Goal: Task Accomplishment & Management: Complete application form

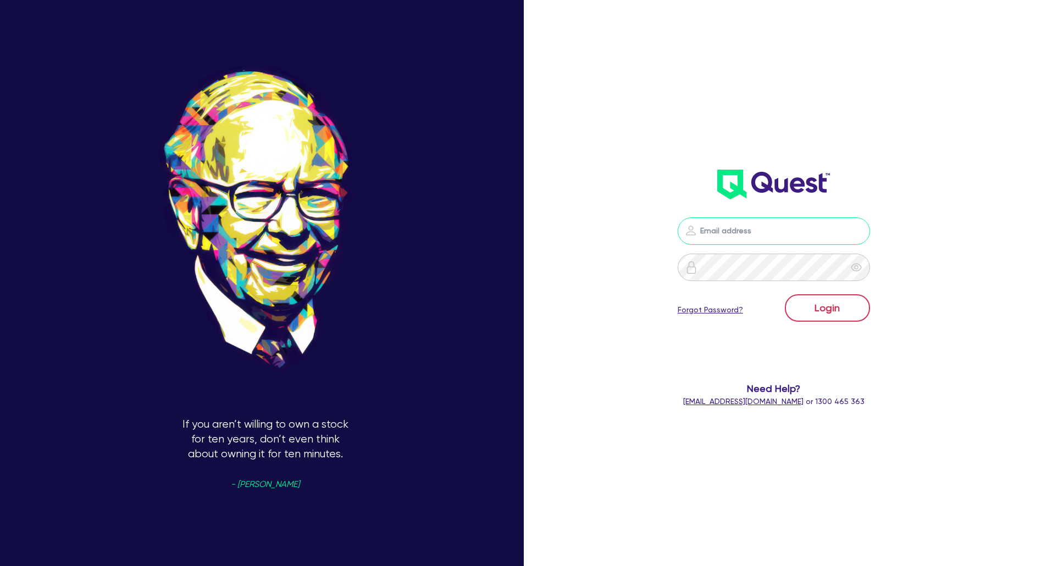
type input "[EMAIL_ADDRESS][DOMAIN_NAME]"
click at [844, 312] on button "Login" at bounding box center [827, 307] width 85 height 27
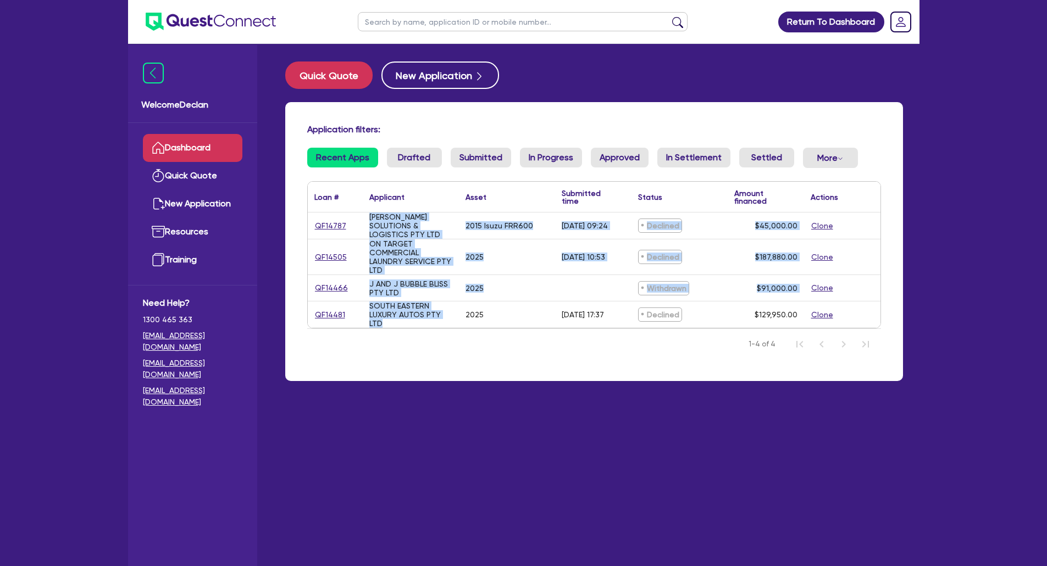
drag, startPoint x: 375, startPoint y: 302, endPoint x: 305, endPoint y: 209, distance: 116.6
click at [305, 209] on div "Application filters: Recent Apps Drafted Submitted In Progress Approved In Sett…" at bounding box center [593, 241] width 617 height 279
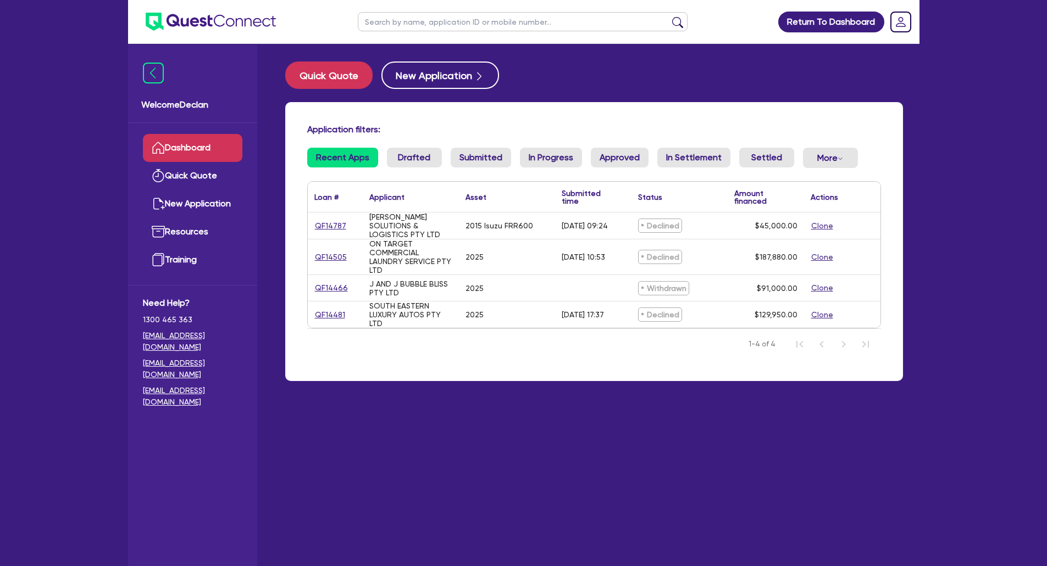
click at [449, 116] on div "Application filters: Recent Apps Drafted Submitted In Progress Approved In Sett…" at bounding box center [593, 241] width 617 height 279
click at [325, 71] on button "Quick Quote" at bounding box center [328, 75] width 87 height 27
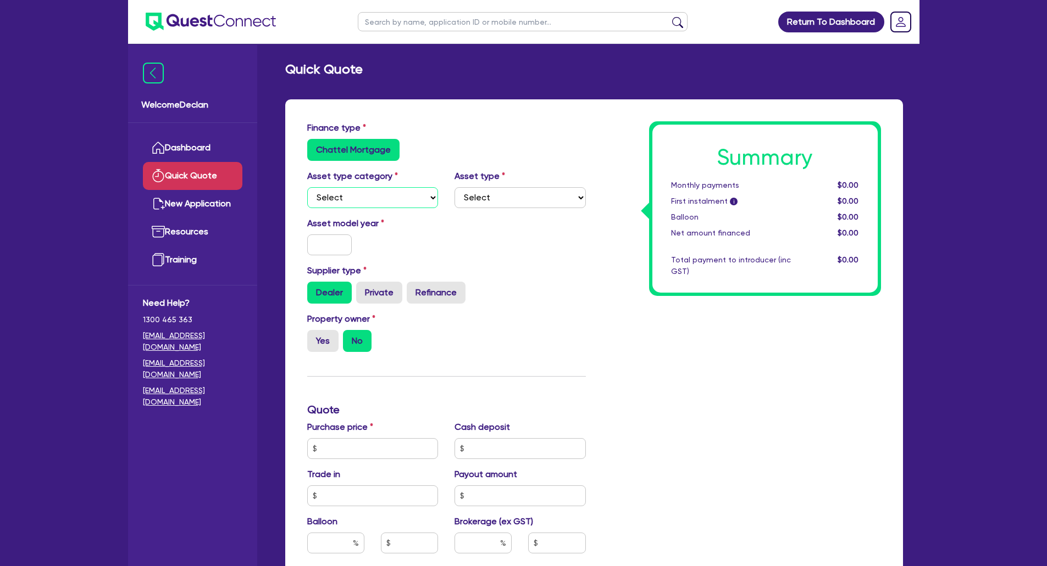
click at [372, 195] on select "Select Cars and light trucks Primary assets Secondary assets Tertiary assets" at bounding box center [372, 197] width 131 height 21
select select "CARS_AND_LIGHT_TRUCKS"
click at [307, 187] on select "Select Cars and light trucks Primary assets Secondary assets Tertiary assets" at bounding box center [372, 197] width 131 height 21
click at [514, 198] on select "Select Passenger vehicles Vans and utes Light trucks up to 4.5 tonne" at bounding box center [519, 197] width 131 height 21
select select "PASSENGER_VEHICLES"
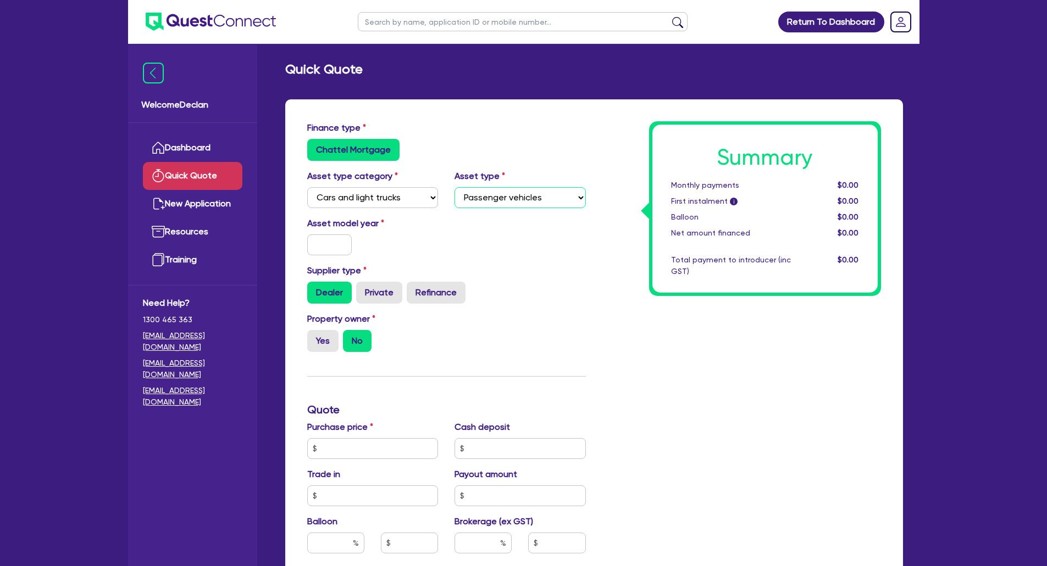
click at [454, 187] on select "Select Passenger vehicles Vans and utes Light trucks up to 4.5 tonne" at bounding box center [519, 197] width 131 height 21
click at [321, 241] on input "text" at bounding box center [329, 245] width 45 height 21
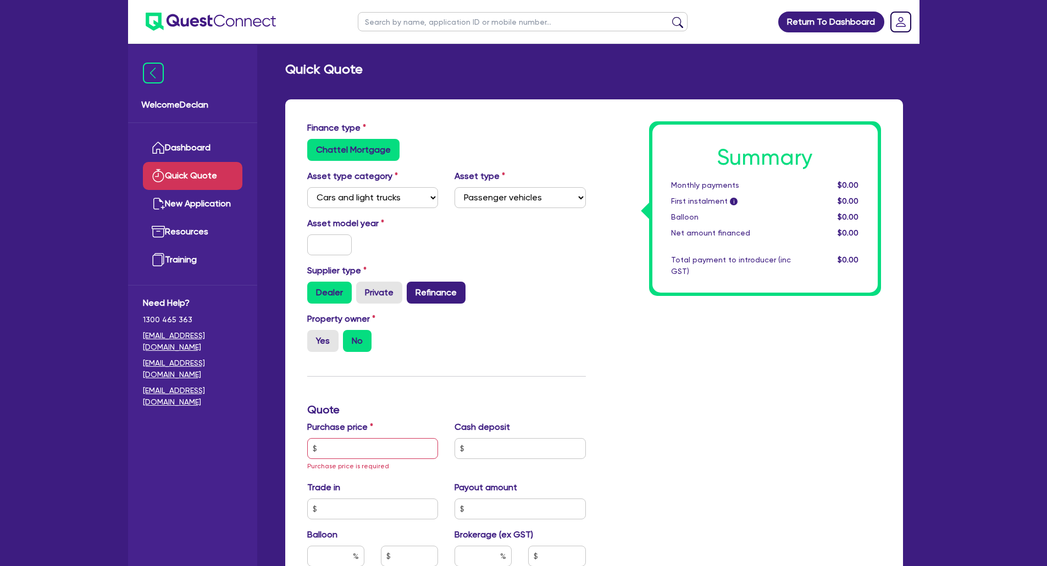
click at [415, 290] on label "Refinance" at bounding box center [436, 293] width 59 height 22
click at [414, 289] on input "Refinance" at bounding box center [410, 285] width 7 height 7
radio input "true"
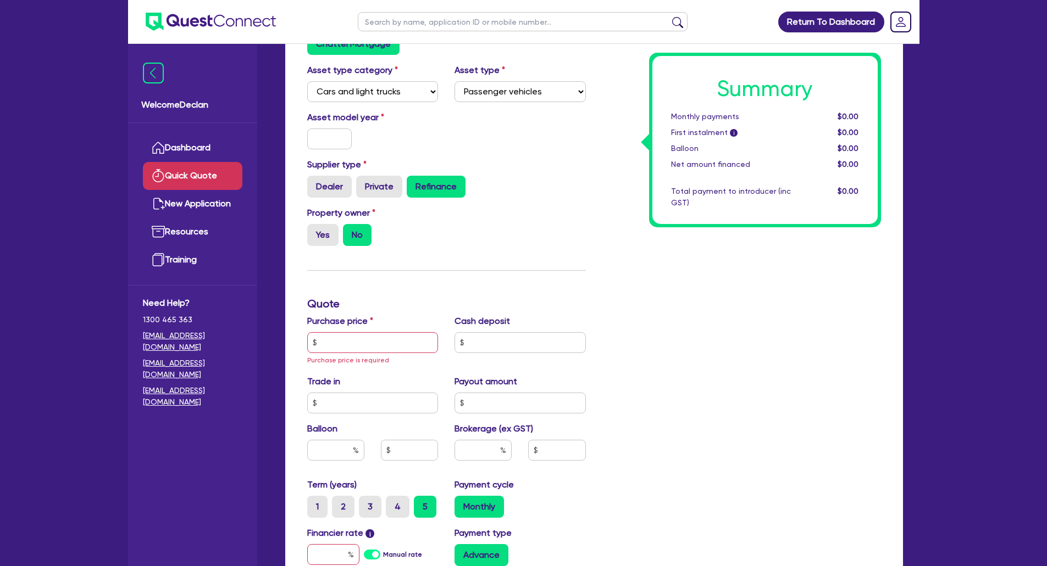
scroll to position [110, 0]
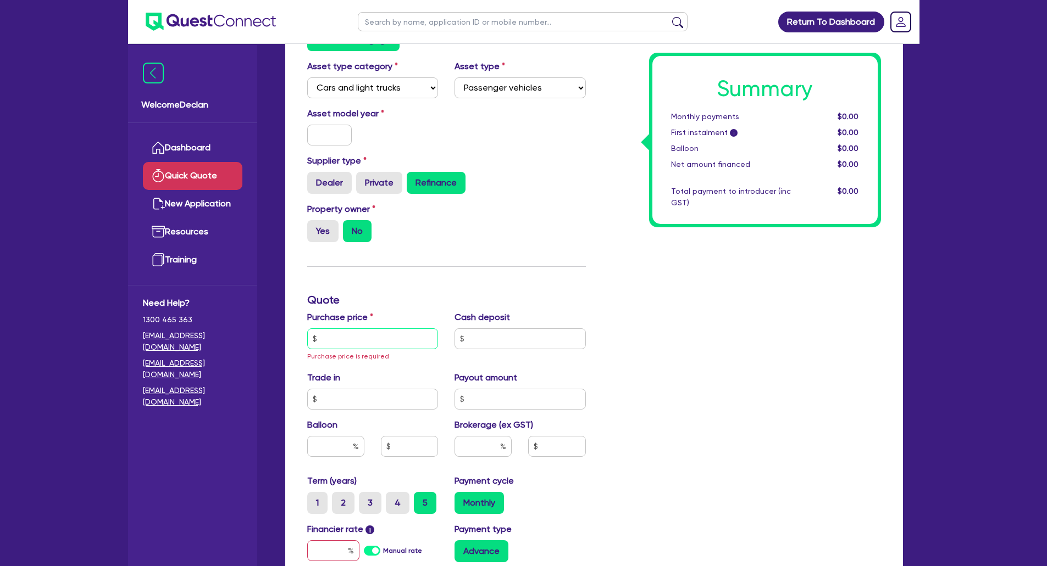
click at [330, 340] on input "text" at bounding box center [372, 339] width 131 height 21
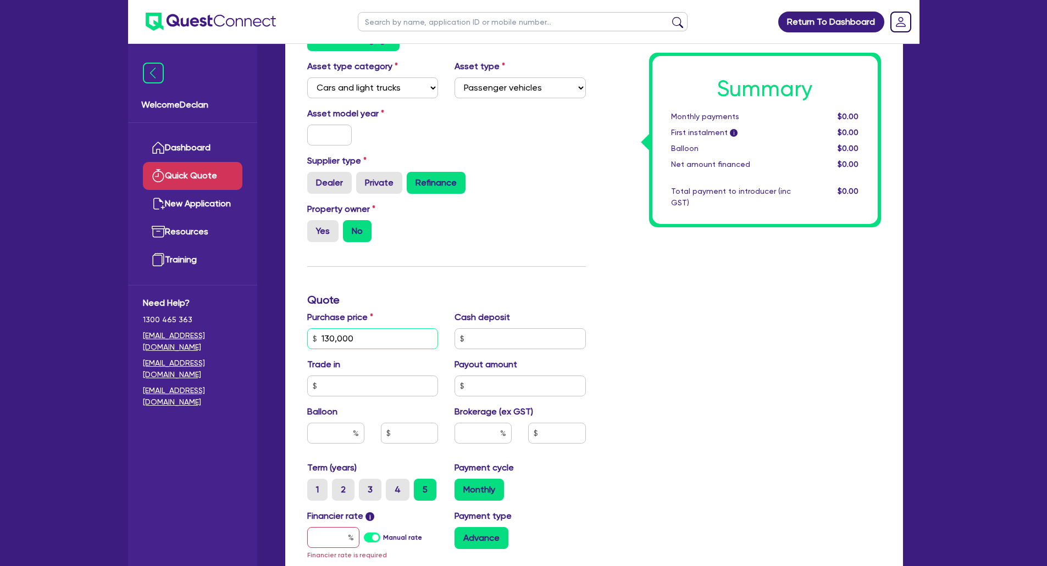
type input "130,000"
click at [520, 336] on input "text" at bounding box center [519, 339] width 131 height 21
click at [715, 383] on div "Summary Monthly payments $0.00 First instalment i $0.00 Balloon $0.00 Net amoun…" at bounding box center [741, 339] width 295 height 654
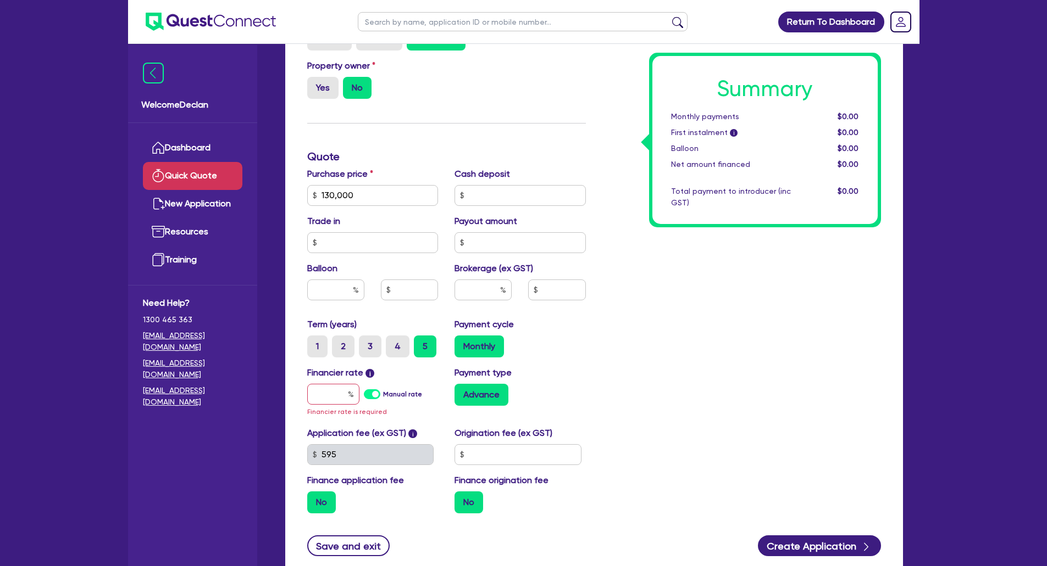
scroll to position [330, 0]
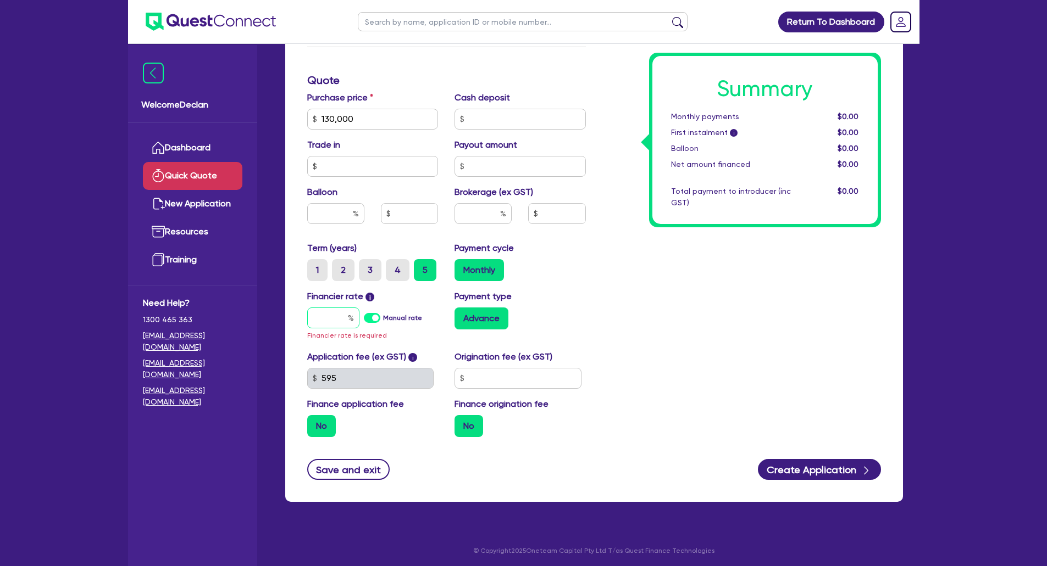
click at [335, 314] on input "text" at bounding box center [333, 318] width 52 height 21
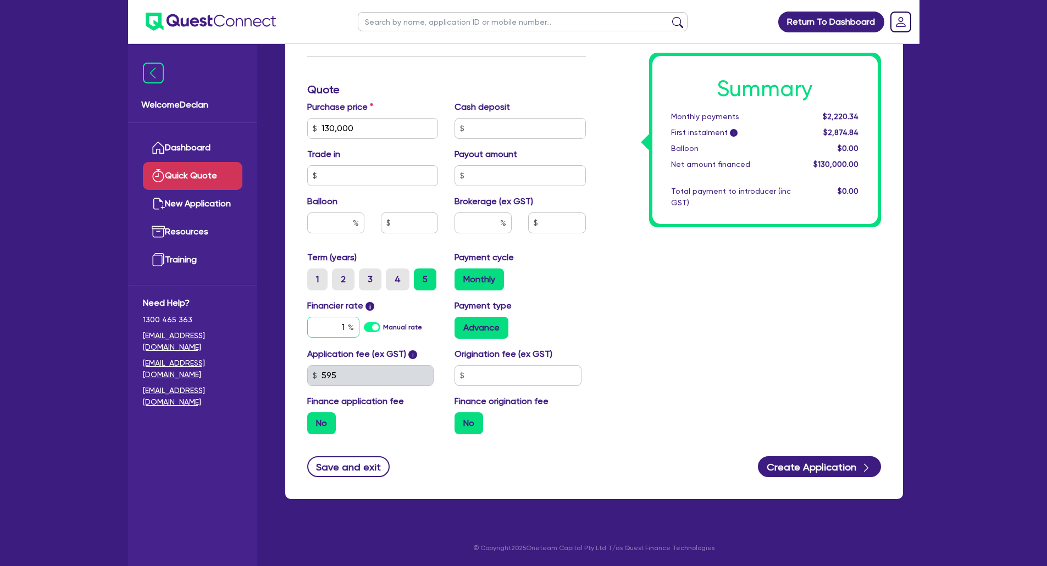
scroll to position [320, 0]
type input "17.95"
click at [766, 296] on div "Summary Monthly payments $2,220.34 First instalment i $2,874.84 Balloon $0.00 N…" at bounding box center [741, 122] width 295 height 642
click at [496, 372] on input "text" at bounding box center [517, 375] width 127 height 21
type input "1,000"
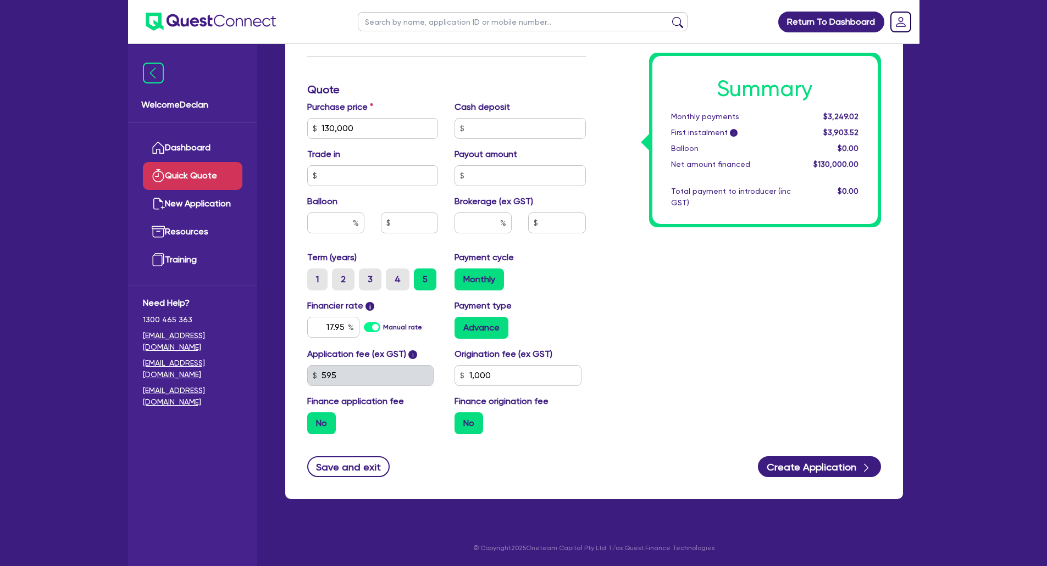
click at [630, 374] on div "Summary Monthly payments $3,249.02 First instalment i $3,903.52 Balloon $0.00 N…" at bounding box center [741, 122] width 295 height 642
click at [486, 215] on input "text" at bounding box center [482, 223] width 57 height 21
type input "8"
click at [609, 308] on div "Summary Monthly payments $3,249.02 First instalment i $5,003.52 Balloon $0.00 N…" at bounding box center [741, 122] width 295 height 642
click at [324, 215] on input "text" at bounding box center [335, 223] width 57 height 21
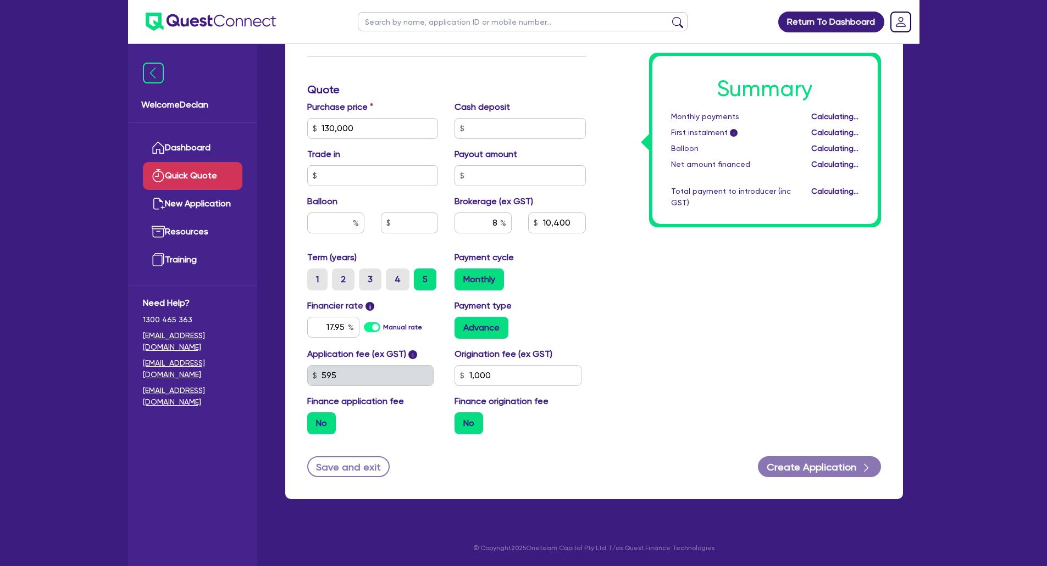
click at [383, 331] on label "Manual rate" at bounding box center [402, 327] width 39 height 10
click at [0, 0] on input "Manual rate" at bounding box center [0, 0] width 0 height 0
type input "10,400"
type input "17"
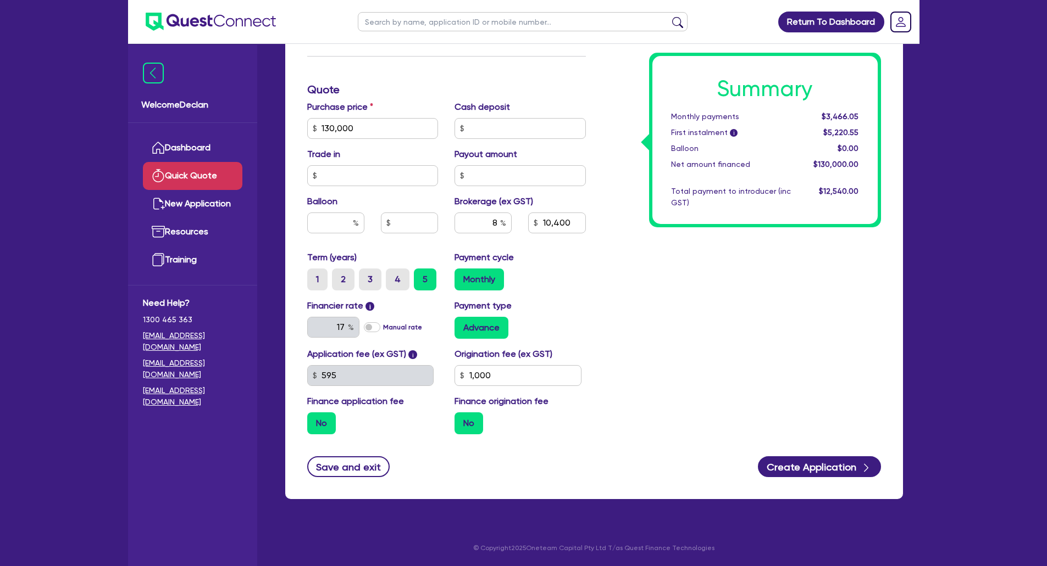
click at [653, 346] on div "Summary Monthly payments $3,466.05 First instalment i $5,220.55 Balloon $0.00 N…" at bounding box center [741, 122] width 295 height 642
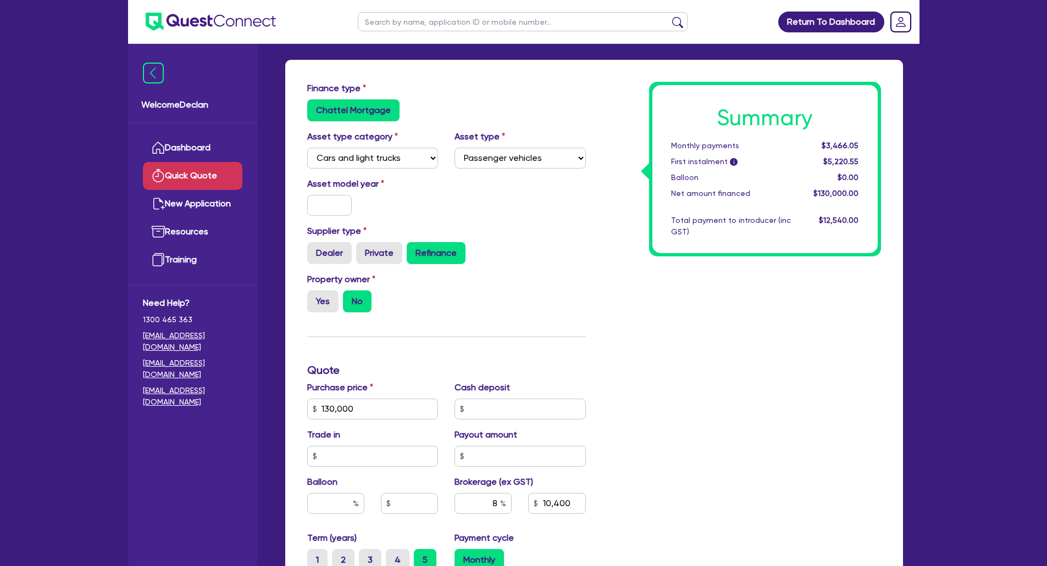
scroll to position [0, 0]
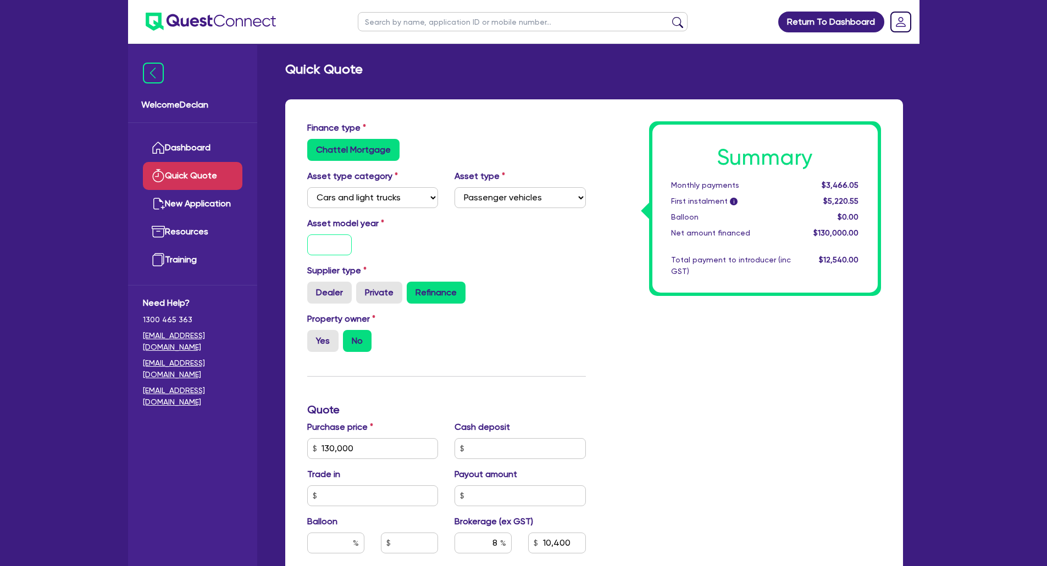
click at [316, 244] on input "text" at bounding box center [329, 245] width 45 height 21
type input "10,400"
drag, startPoint x: 316, startPoint y: 244, endPoint x: 387, endPoint y: 242, distance: 71.4
click at [316, 244] on input "text" at bounding box center [329, 245] width 45 height 21
paste input "1986"
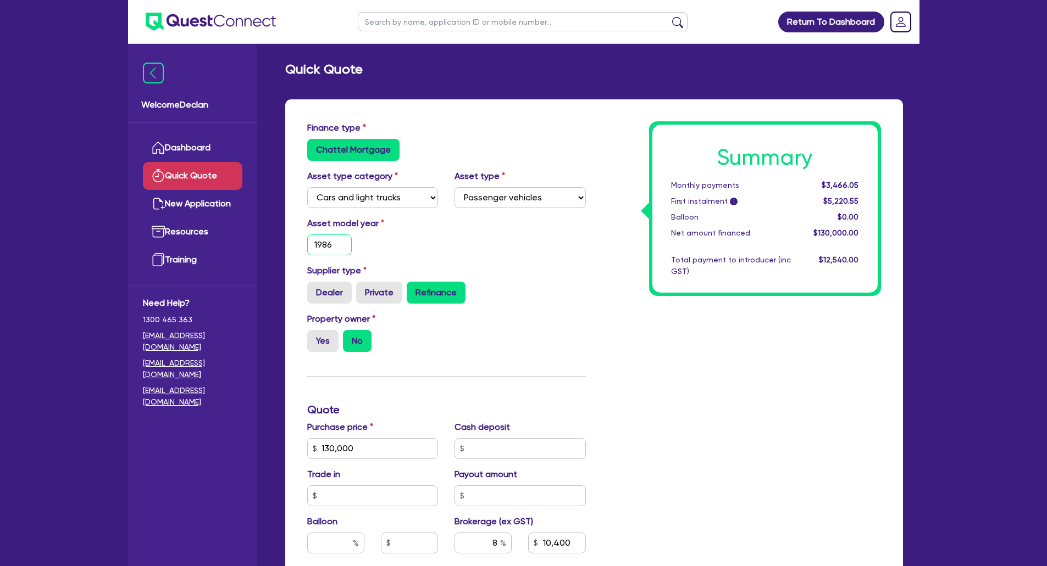
type input "1986"
click at [430, 246] on div "Asset model year [DATE]" at bounding box center [373, 236] width 148 height 38
type input "10,400"
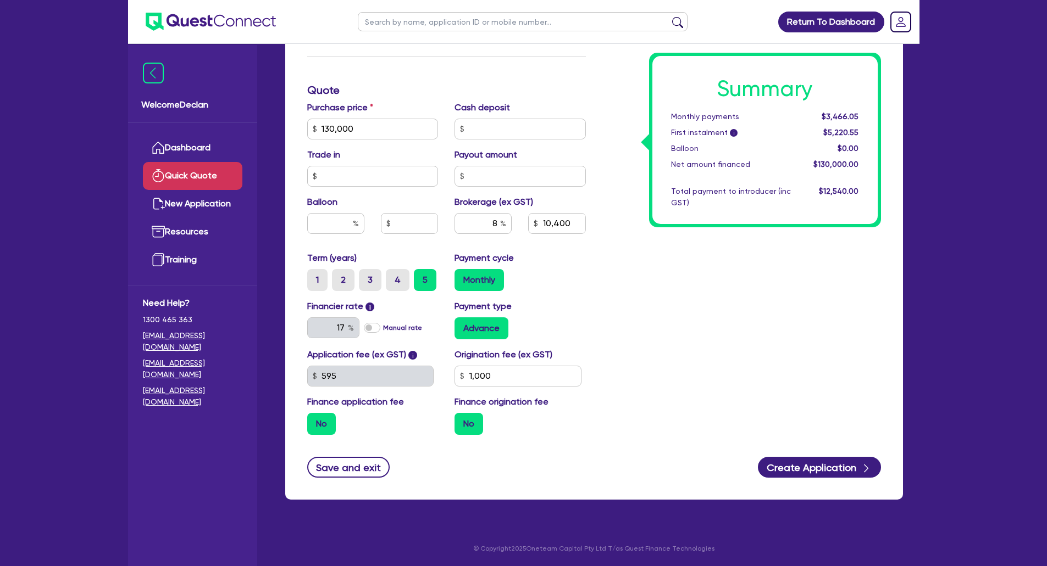
scroll to position [320, 0]
click at [817, 475] on button "Create Application" at bounding box center [819, 467] width 123 height 21
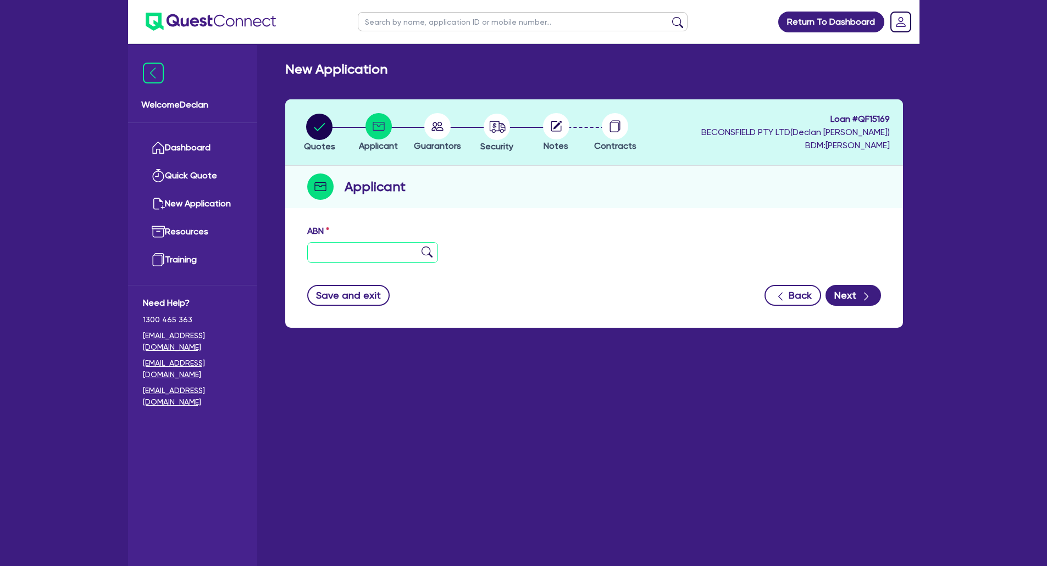
click at [390, 259] on input "text" at bounding box center [372, 252] width 131 height 21
click at [351, 251] on input "text" at bounding box center [372, 252] width 131 height 21
paste input "66 712 411 818"
click at [391, 252] on input "66 712 411 818" at bounding box center [372, 252] width 131 height 21
type input "66 712 411 818"
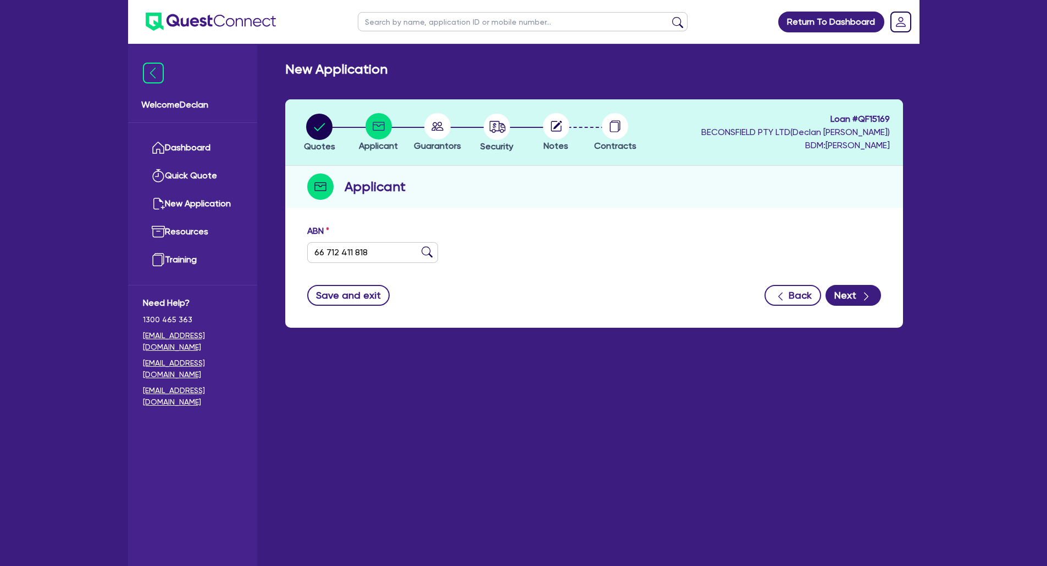
click at [424, 251] on img at bounding box center [426, 252] width 11 height 11
type input "[PERSON_NAME]"
type input "[PERSON_NAME] SERVICING"
select select "SOLE_TRADER"
type input "[DATE]"
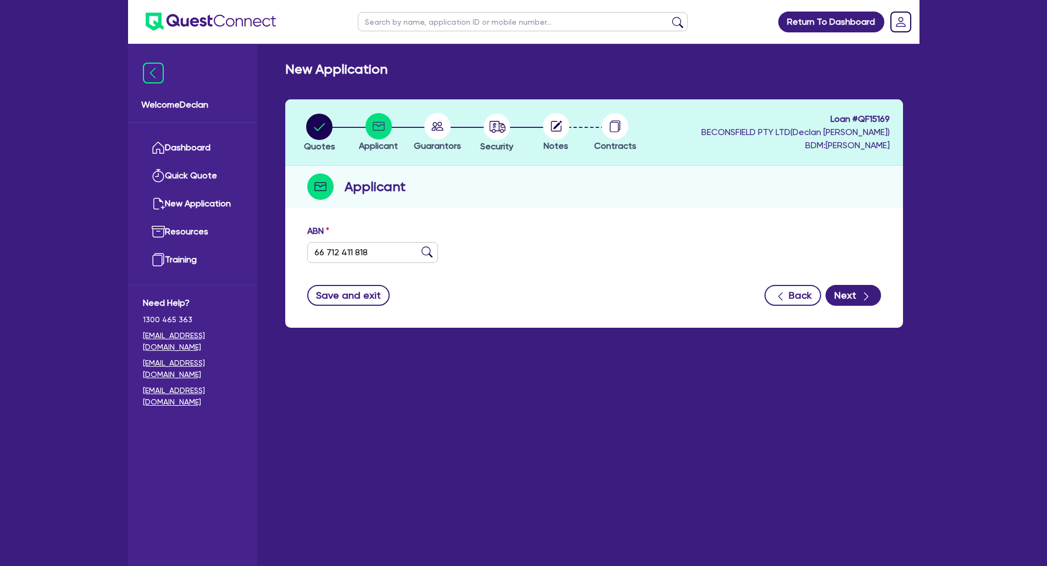
type input "[DATE]"
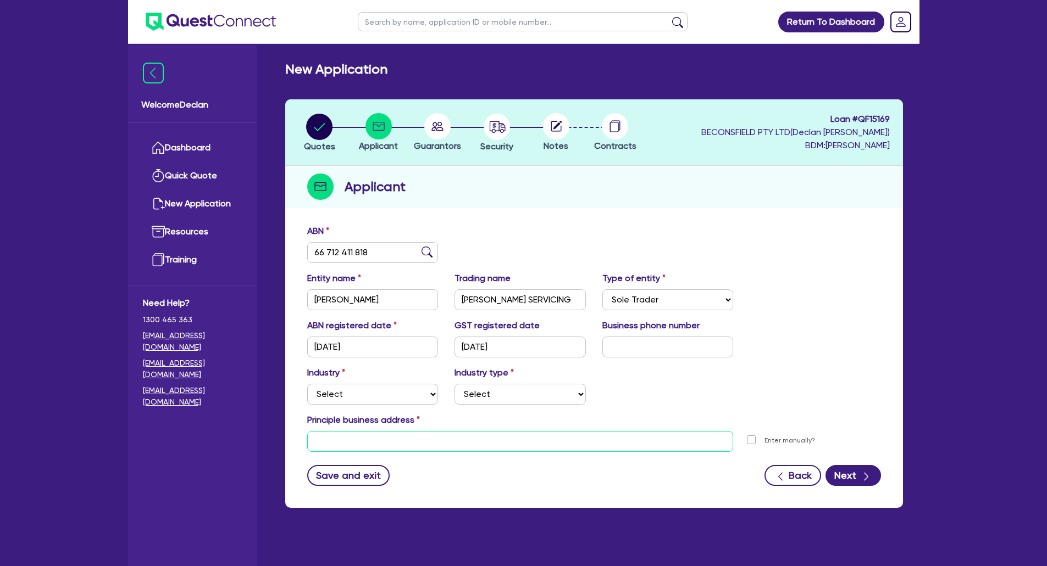
click at [389, 435] on input "text" at bounding box center [520, 441] width 426 height 21
click at [342, 435] on input "text" at bounding box center [520, 441] width 426 height 21
paste input "[STREET_ADDRESS]"
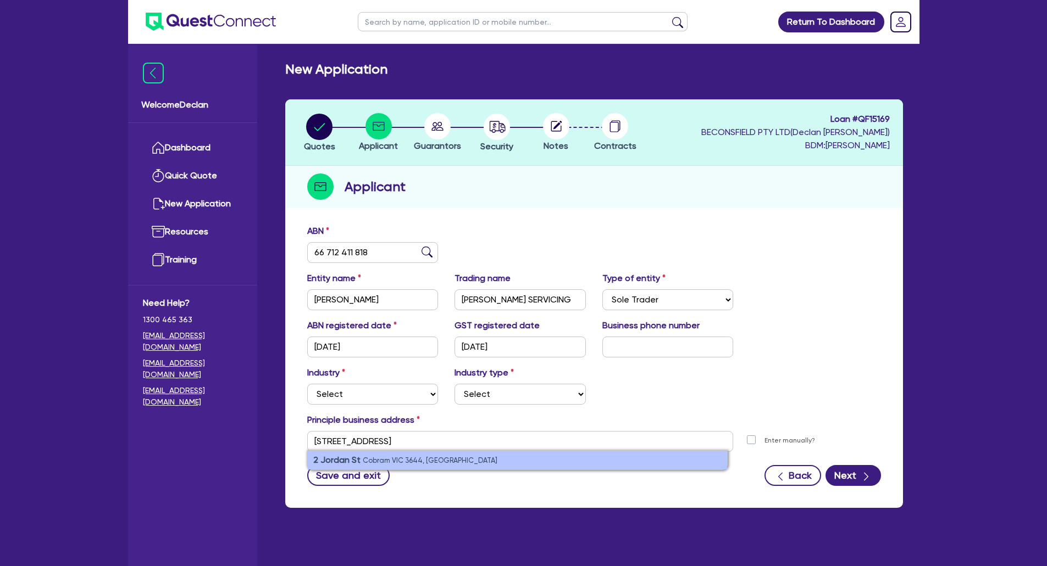
click at [555, 461] on li "[STREET_ADDRESS]" at bounding box center [517, 460] width 419 height 19
type input "[STREET_ADDRESS]"
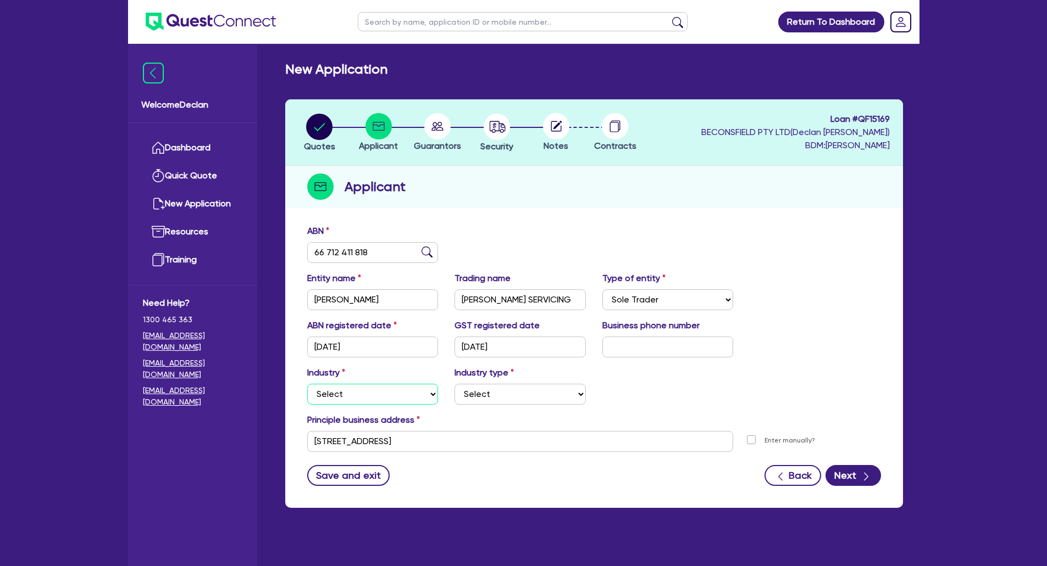
click at [354, 397] on select "Select Accomodation & Food Services Administrative & Support Services Agricultu…" at bounding box center [372, 394] width 131 height 21
select select "RETAIL_WHOLESALE_TRADE"
click at [307, 384] on select "Select Accomodation & Food Services Administrative & Support Services Agricultu…" at bounding box center [372, 394] width 131 height 21
click at [861, 475] on icon "button" at bounding box center [865, 476] width 11 height 11
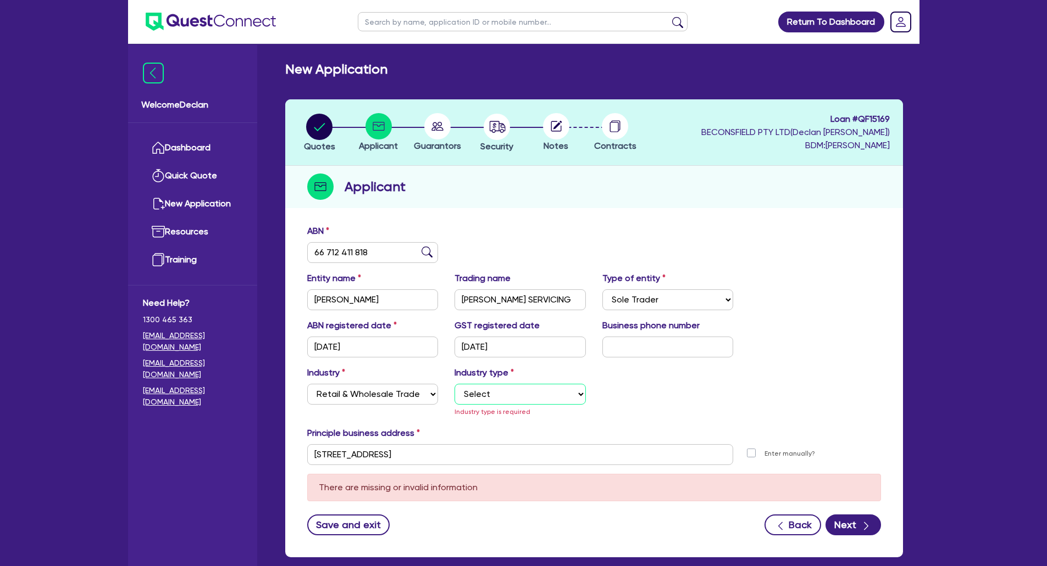
click at [541, 392] on select "Select Electrical, Electronic & Whitegoods Floor Coverings, Furniture & Housewa…" at bounding box center [519, 394] width 131 height 21
click at [536, 394] on select "Select Electrical, Electronic & Whitegoods Floor Coverings, Furniture & Housewa…" at bounding box center [519, 394] width 131 height 21
select select "MOTOR_VEHICLES"
click at [454, 384] on select "Select Electrical, Electronic & Whitegoods Floor Coverings, Furniture & Housewa…" at bounding box center [519, 394] width 131 height 21
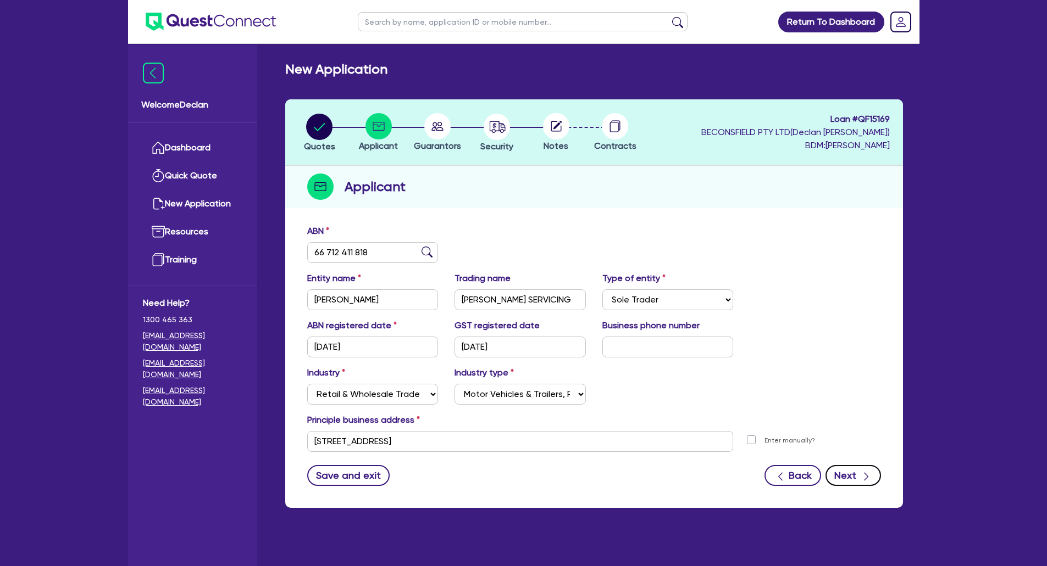
click at [834, 475] on button "Next" at bounding box center [852, 475] width 55 height 21
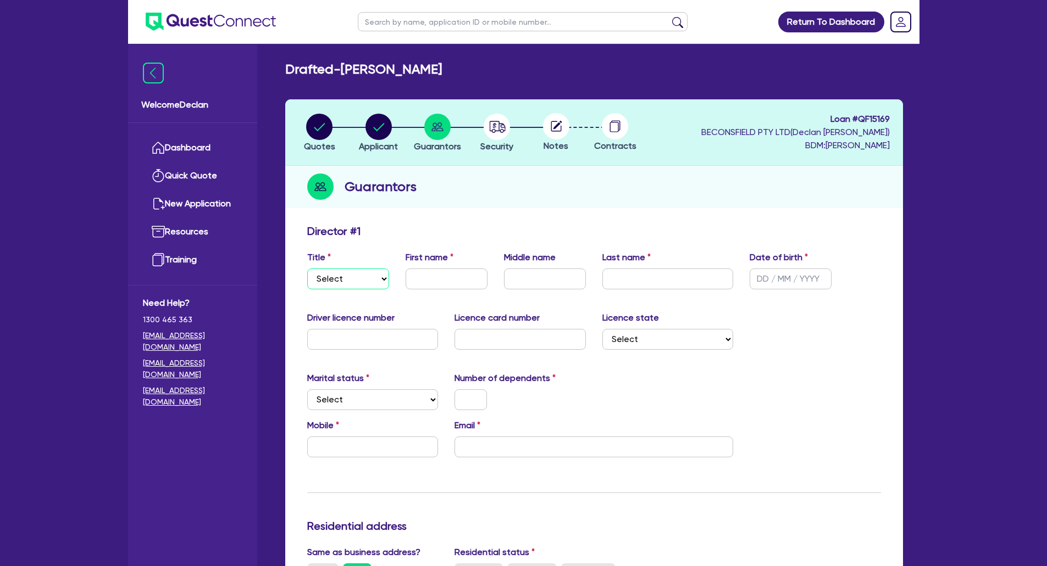
click at [362, 282] on select "Select Mr Mrs Ms Miss Dr" at bounding box center [348, 279] width 82 height 21
select select "MR"
click at [307, 269] on select "Select Mr Mrs Ms Miss Dr" at bounding box center [348, 279] width 82 height 21
click at [441, 284] on input "text" at bounding box center [446, 279] width 82 height 21
type input "[PERSON_NAME]"
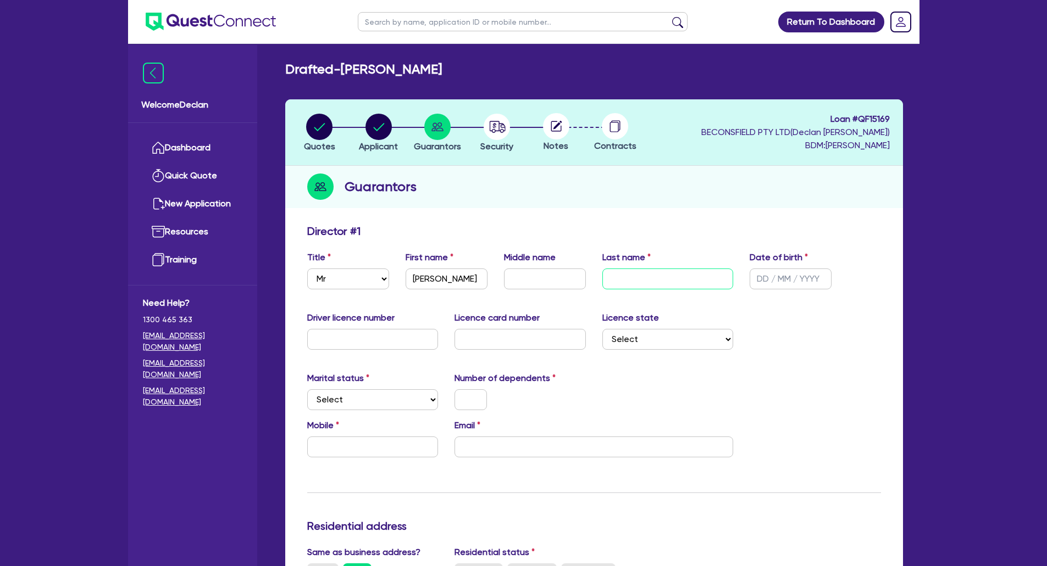
click at [628, 270] on input "text" at bounding box center [667, 279] width 131 height 21
type input "[PERSON_NAME]"
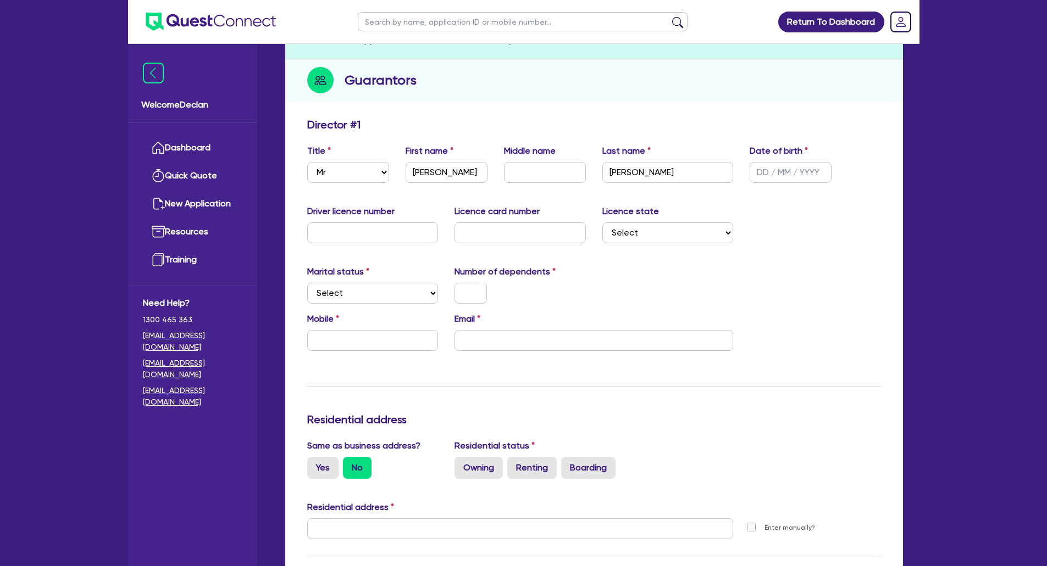
scroll to position [110, 0]
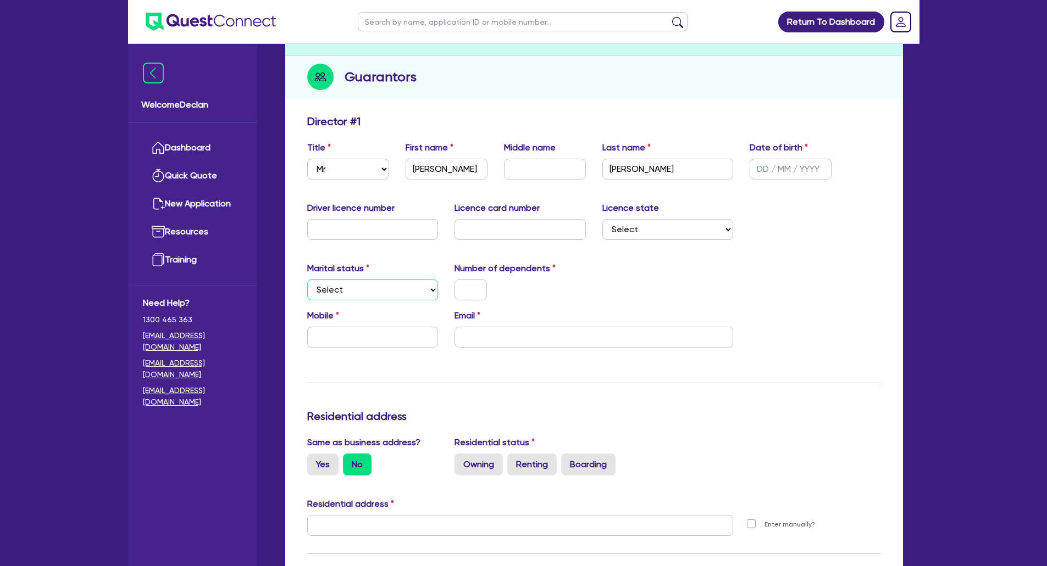
drag, startPoint x: 383, startPoint y: 288, endPoint x: 380, endPoint y: 296, distance: 8.1
click at [383, 288] on select "Select Single Married De Facto / Partner" at bounding box center [372, 290] width 131 height 21
click at [372, 290] on select "Select Single Married De Facto / Partner" at bounding box center [372, 290] width 131 height 21
select select "MARRIED"
click at [307, 280] on select "Select Single Married De Facto / Partner" at bounding box center [372, 290] width 131 height 21
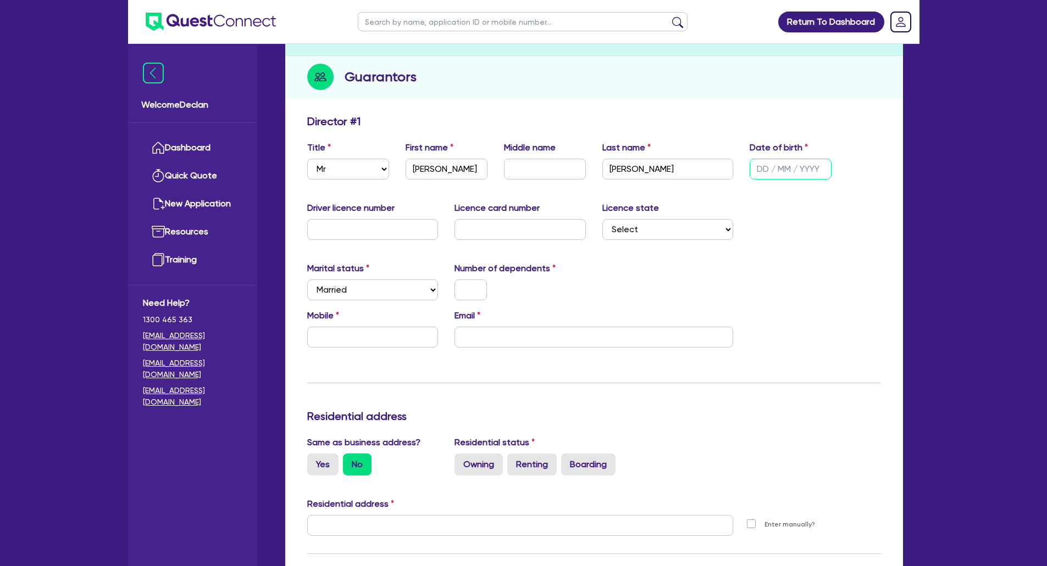
click at [763, 175] on input "text" at bounding box center [790, 169] width 82 height 21
type input "[DATE]"
click at [526, 171] on input "text" at bounding box center [545, 169] width 82 height 21
type input "[PERSON_NAME]"
click at [627, 229] on select "Select [GEOGRAPHIC_DATA] [GEOGRAPHIC_DATA] [GEOGRAPHIC_DATA] [GEOGRAPHIC_DATA] …" at bounding box center [667, 229] width 131 height 21
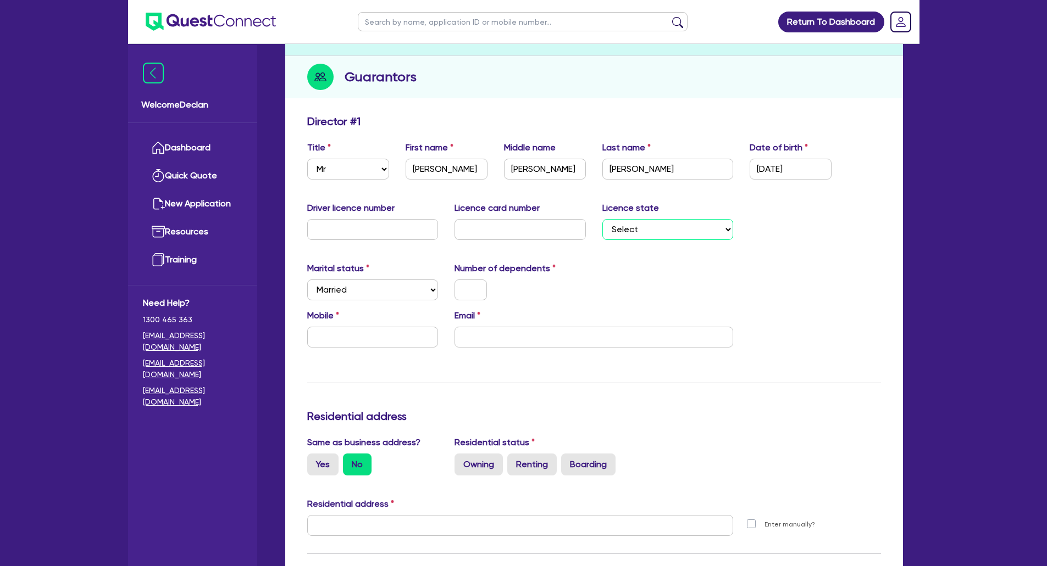
select select "VIC"
click at [602, 219] on select "Select [GEOGRAPHIC_DATA] [GEOGRAPHIC_DATA] [GEOGRAPHIC_DATA] [GEOGRAPHIC_DATA] …" at bounding box center [667, 229] width 131 height 21
click at [538, 220] on input "text" at bounding box center [519, 229] width 131 height 21
click at [347, 229] on input "text" at bounding box center [372, 229] width 131 height 21
type input "059856979"
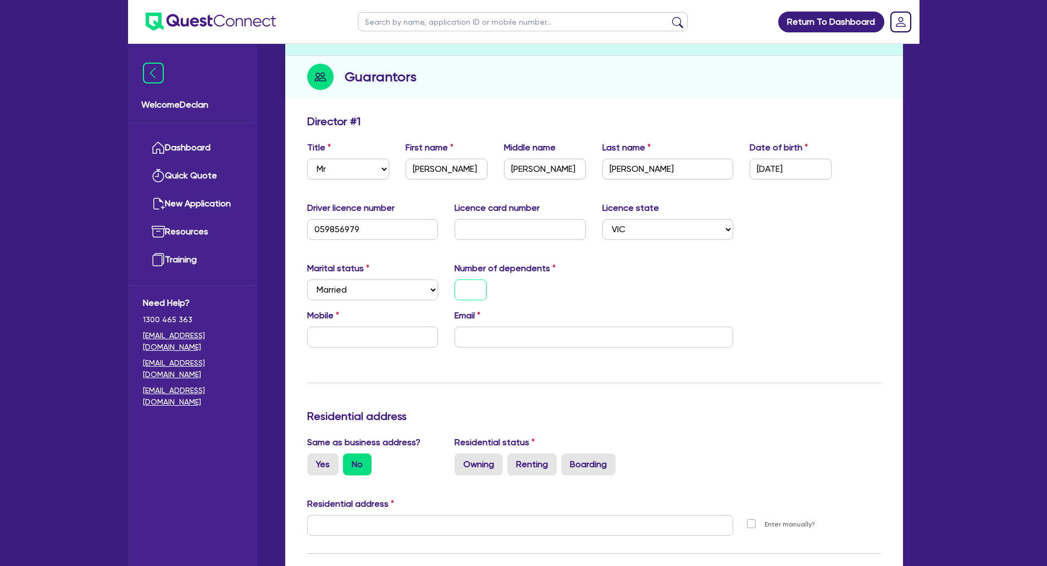
click at [479, 287] on input "text" at bounding box center [470, 290] width 32 height 21
type input "0"
click at [523, 235] on input "text" at bounding box center [519, 229] width 131 height 21
type input "P"
type input "0"
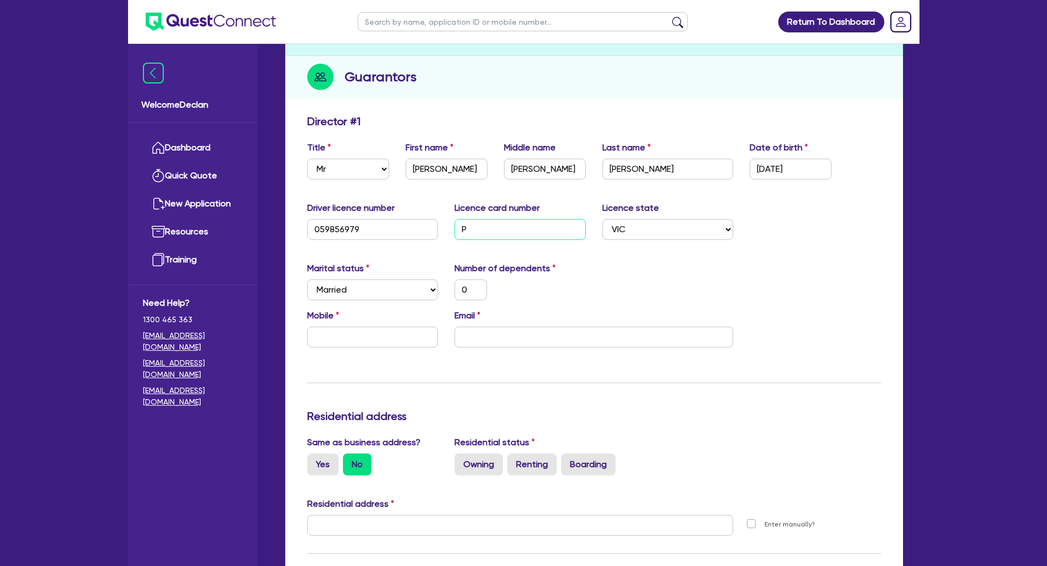
type input "P3"
type input "0"
type input "P35"
type input "0"
type input "P352"
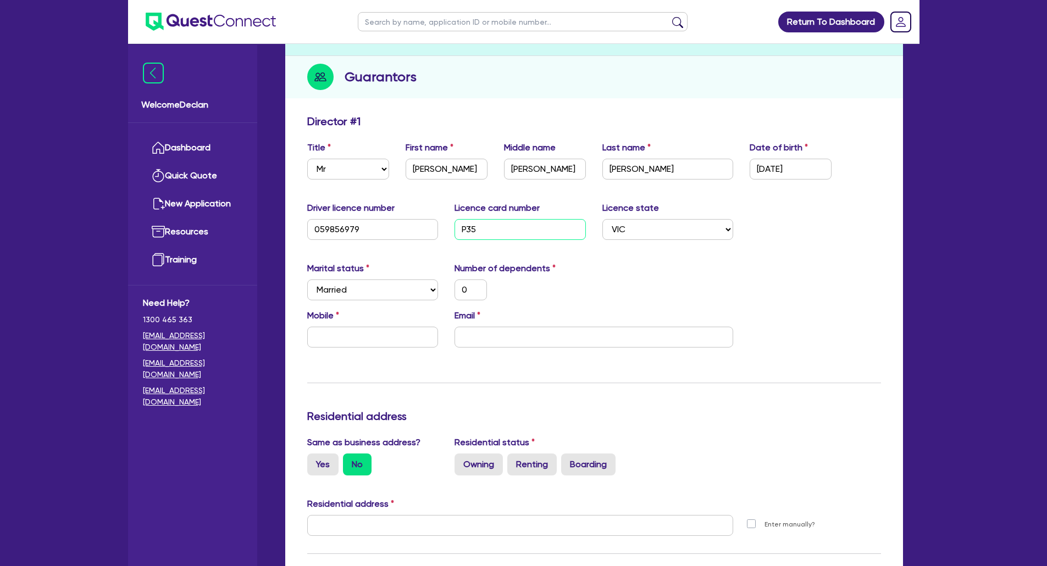
type input "0"
type input "P3522"
type input "0"
type input "P35225"
type input "0"
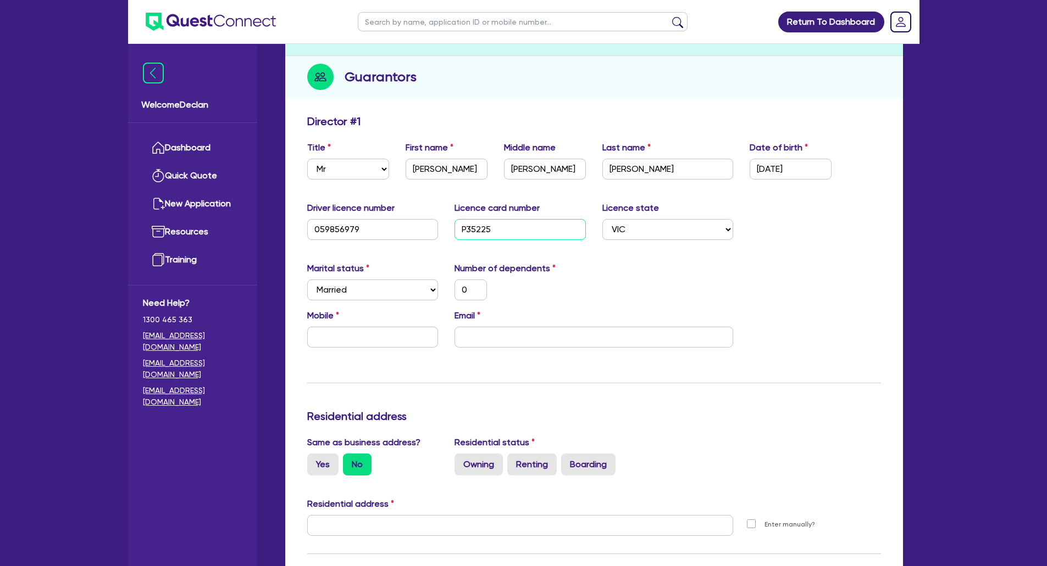
type input "P352254"
type input "0"
type input "P3522546"
type input "0"
type input "P3522546"
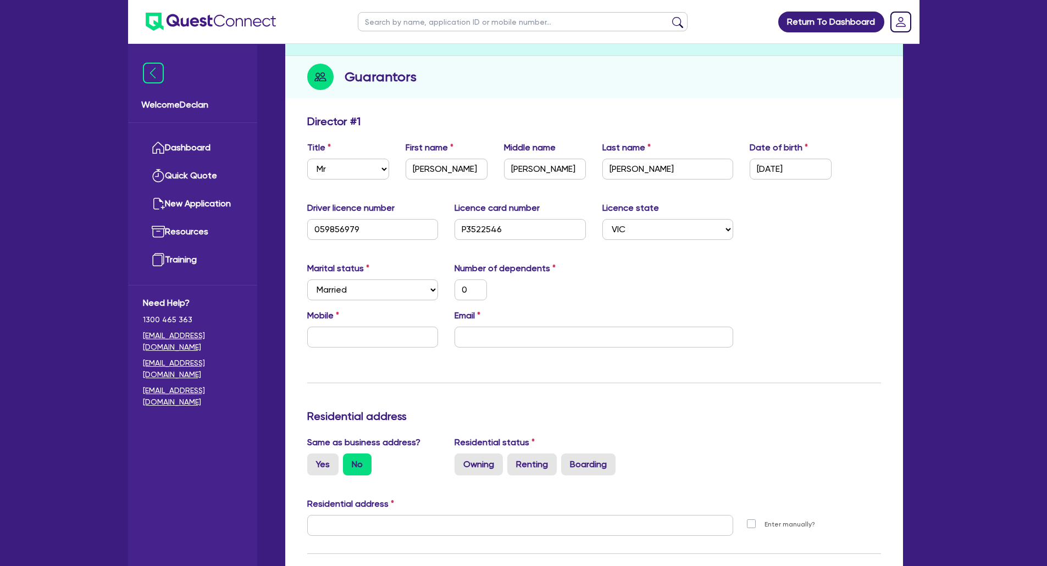
click at [738, 280] on div "Marital status Select [DEMOGRAPHIC_DATA] Married De Facto / Partner Number of d…" at bounding box center [594, 285] width 590 height 47
drag, startPoint x: 362, startPoint y: 336, endPoint x: 368, endPoint y: 343, distance: 9.4
click at [362, 336] on input "text" at bounding box center [372, 337] width 131 height 21
paste input "0419 011 557"
type input "0"
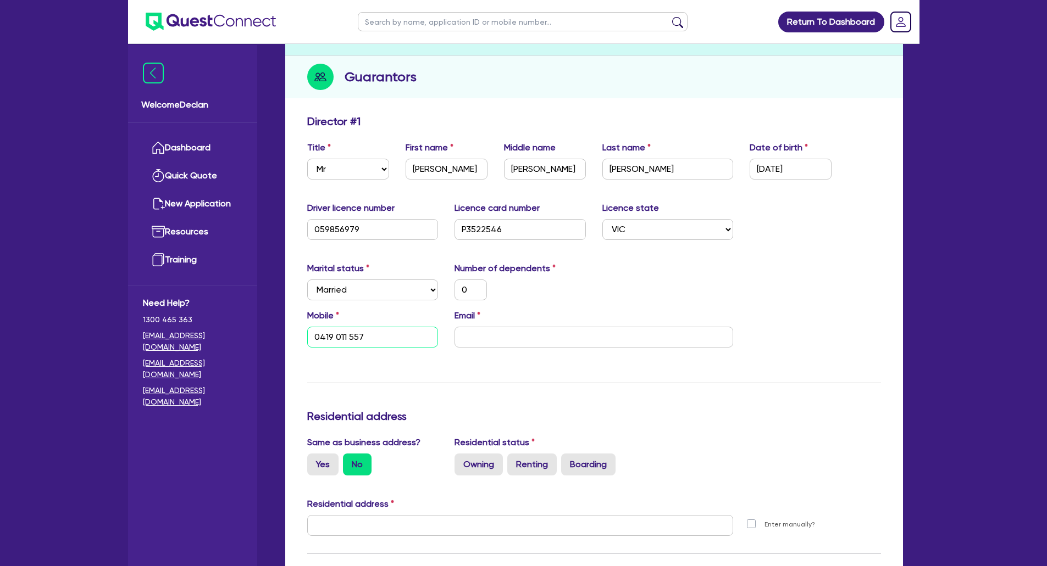
type input "0419 011 557"
click at [544, 333] on input "email" at bounding box center [593, 337] width 279 height 21
paste input "[EMAIL_ADDRESS][DOMAIN_NAME]"
type input "0"
type input "0419 011 557"
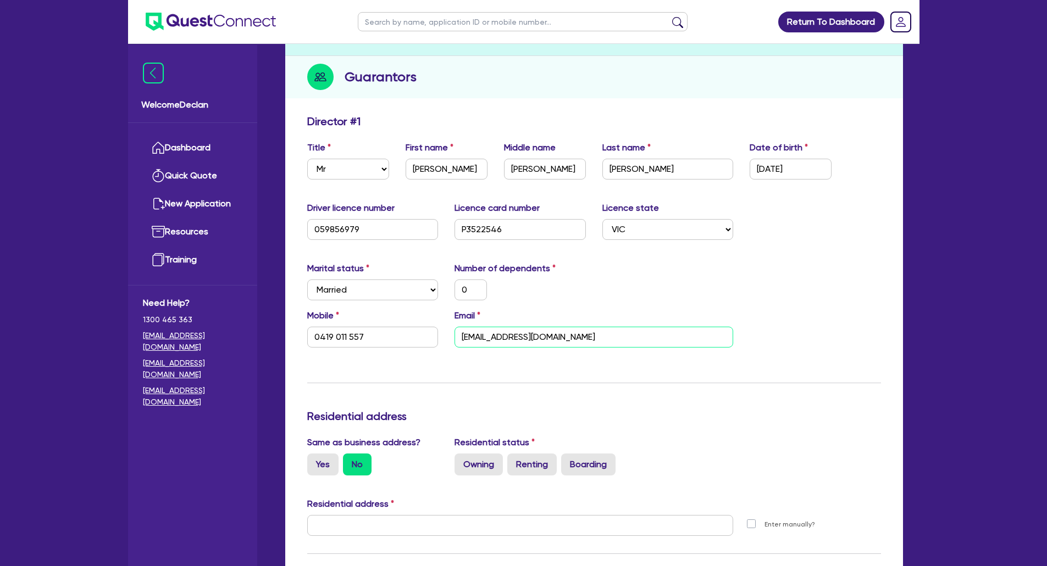
type input "[EMAIL_ADDRESS][DOMAIN_NAME]"
click at [764, 388] on div "Update residential status for Director #1 Boarding is only acceptable when the …" at bounding box center [594, 521] width 574 height 813
click at [480, 459] on label "Owning" at bounding box center [478, 465] width 48 height 22
click at [461, 459] on input "Owning" at bounding box center [457, 457] width 7 height 7
radio input "true"
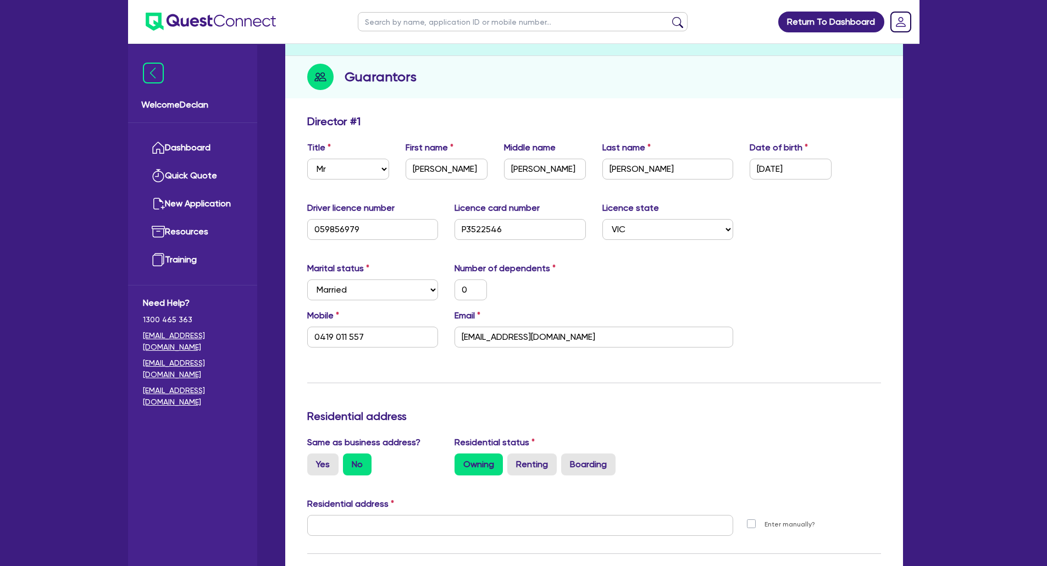
type input "0"
type input "0419 011 557"
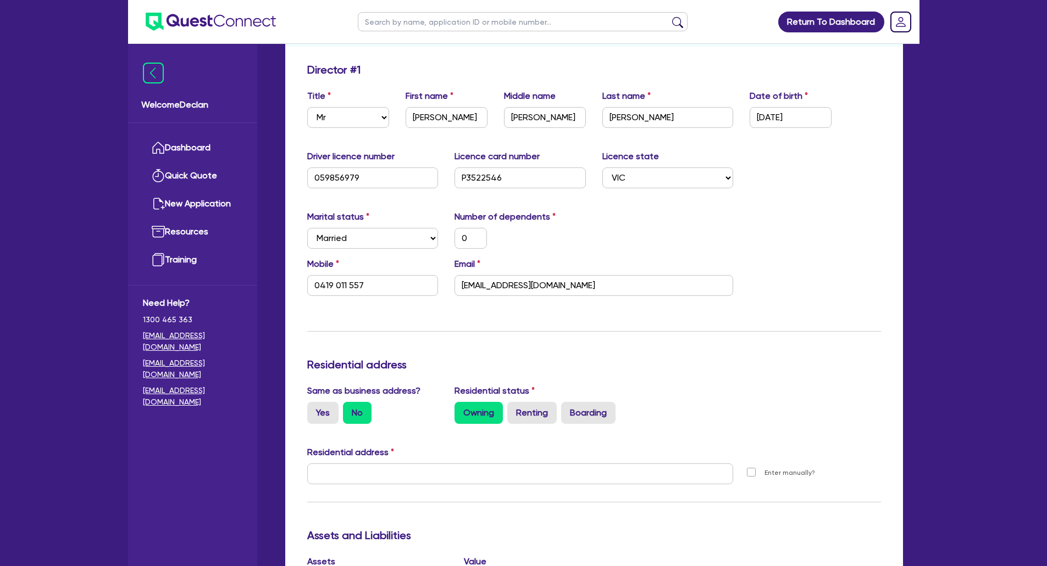
scroll to position [330, 0]
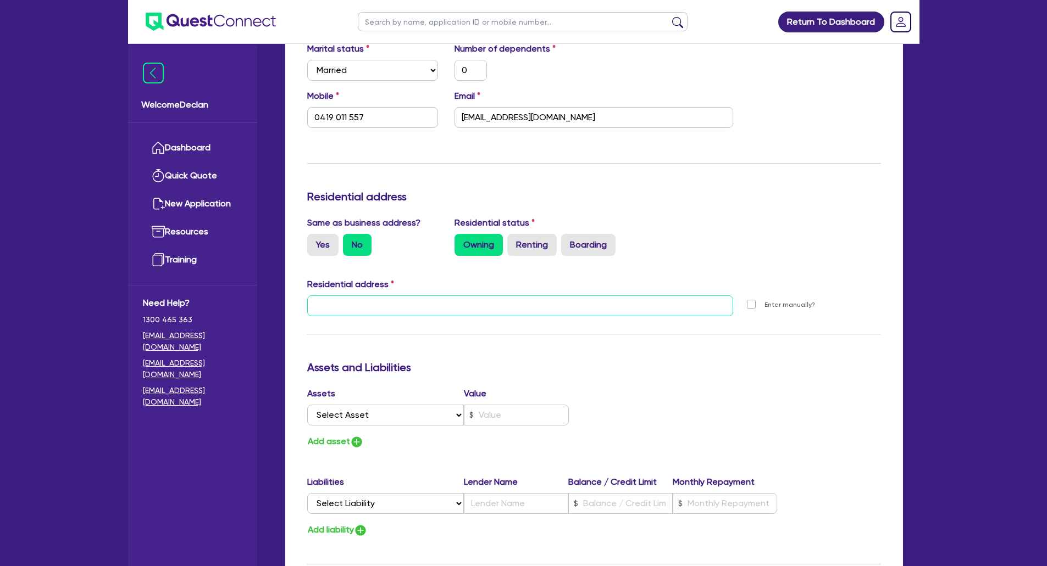
click at [412, 308] on input "text" at bounding box center [520, 306] width 426 height 21
paste input "[STREET_ADDRESS]"
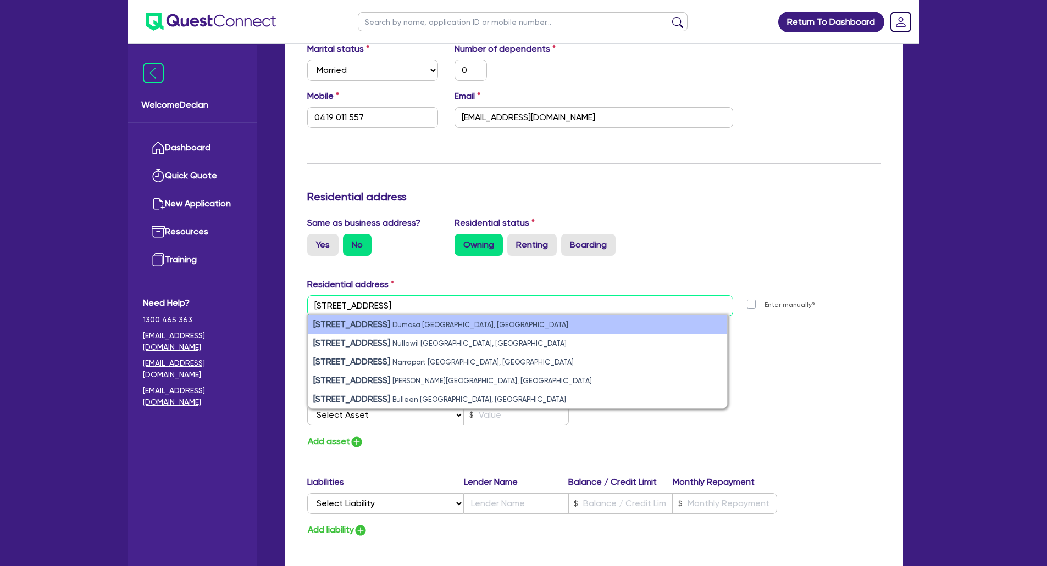
type input "[STREET_ADDRESS]"
click at [557, 328] on li "[STREET_ADDRESS]" at bounding box center [517, 324] width 419 height 19
type input "0"
type input "0419 011 557"
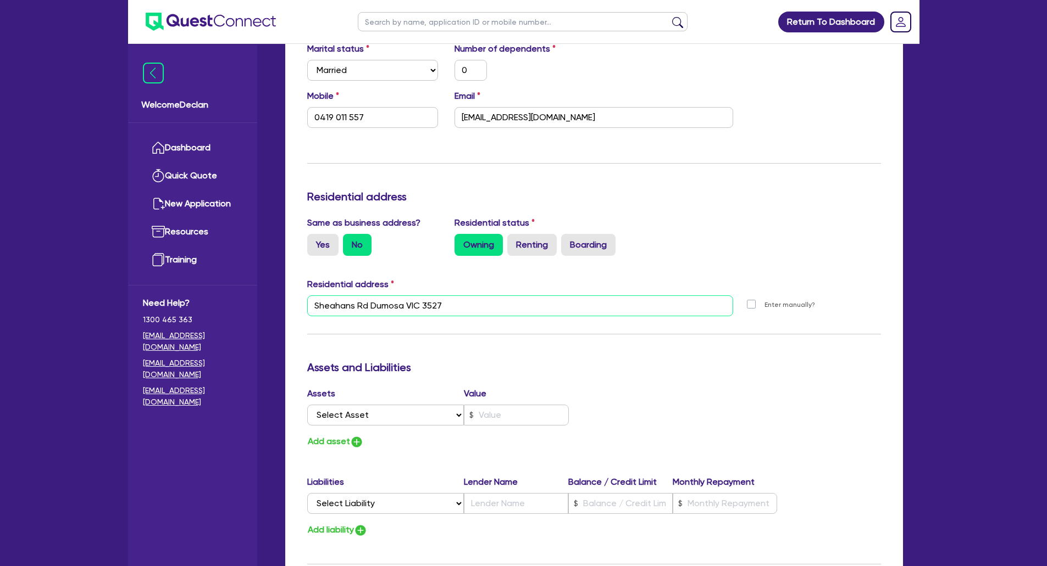
click at [487, 301] on input "Sheahans Rd Dumosa VIC 3527" at bounding box center [520, 306] width 426 height 21
click at [488, 301] on input "Sheahans Rd Dumosa VIC 3527" at bounding box center [520, 306] width 426 height 21
paste input "[STREET_ADDRESS]"
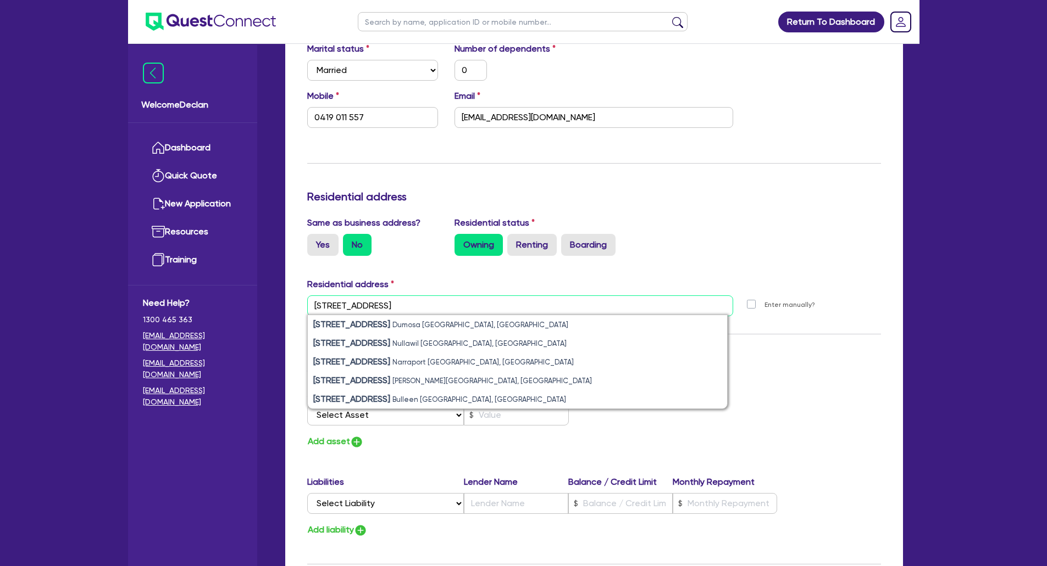
type input "[STREET_ADDRESS]"
click at [764, 305] on label "Enter manually?" at bounding box center [789, 305] width 51 height 10
click at [754, 305] on input "Enter manually?" at bounding box center [753, 304] width 9 height 10
checkbox input "true"
type input "0"
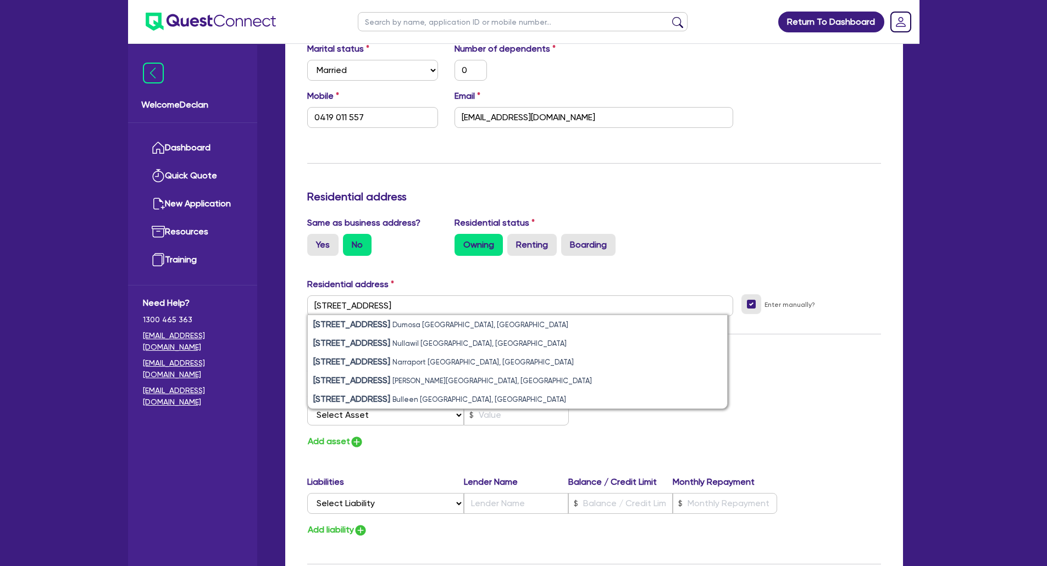
type input "0419 011 557"
select select
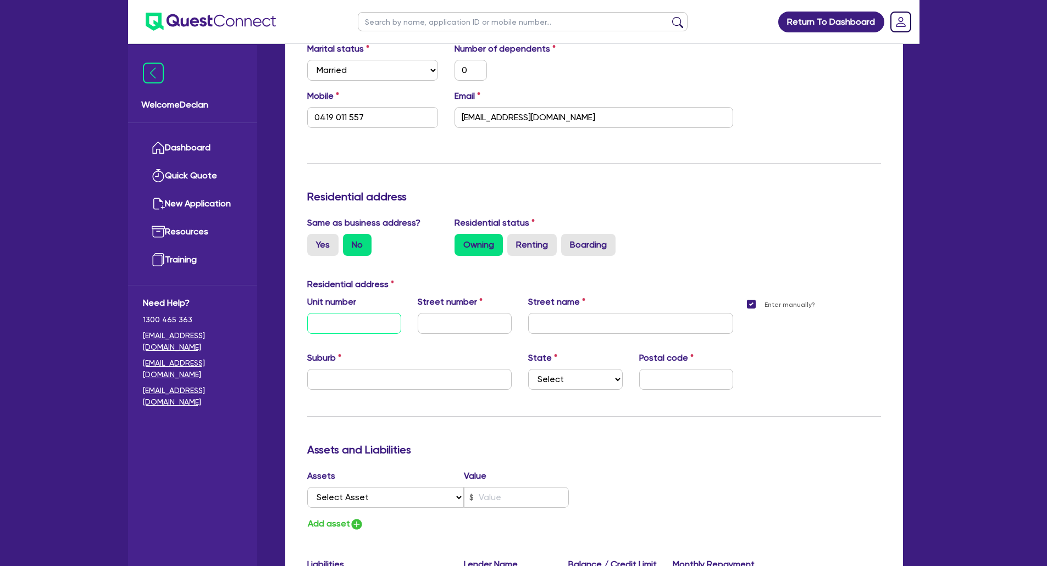
click at [364, 324] on input "text" at bounding box center [354, 323] width 94 height 21
click at [474, 324] on input "text" at bounding box center [465, 323] width 94 height 21
type input "0"
type input "0419 011 557"
type input "2"
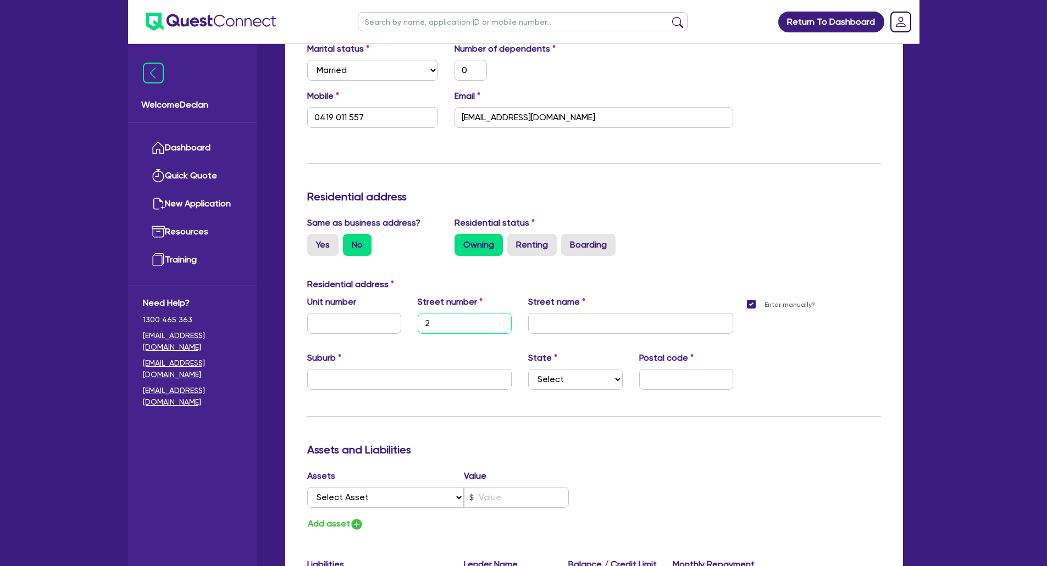
type input "0"
type input "0419 011 557"
type input "28"
click at [577, 329] on input "text" at bounding box center [630, 323] width 205 height 21
paste input "Sheehans"
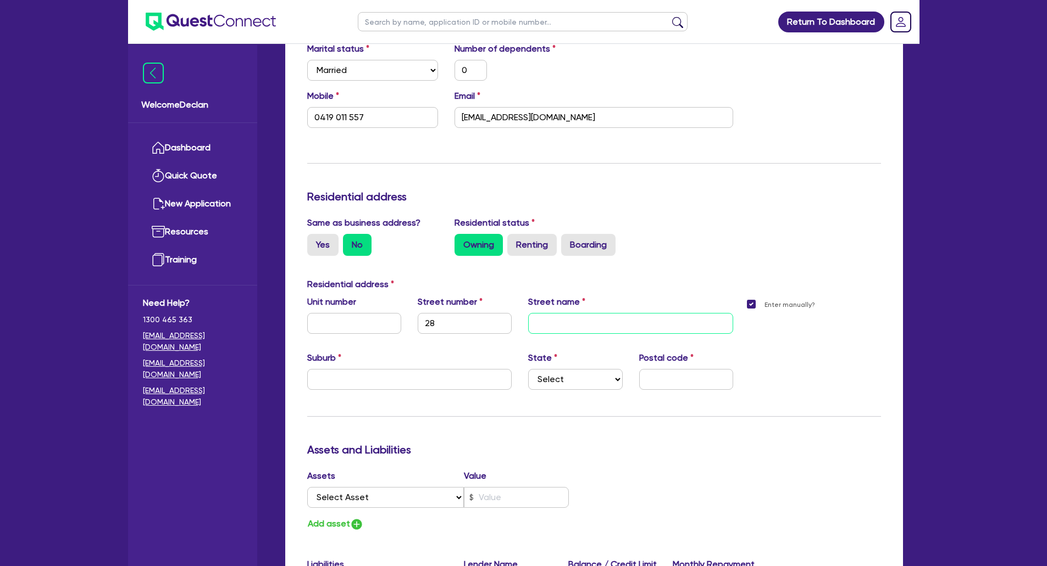
type input "0"
type input "0419 011 557"
type input "Sheehans"
type input "0"
type input "0419 011 557"
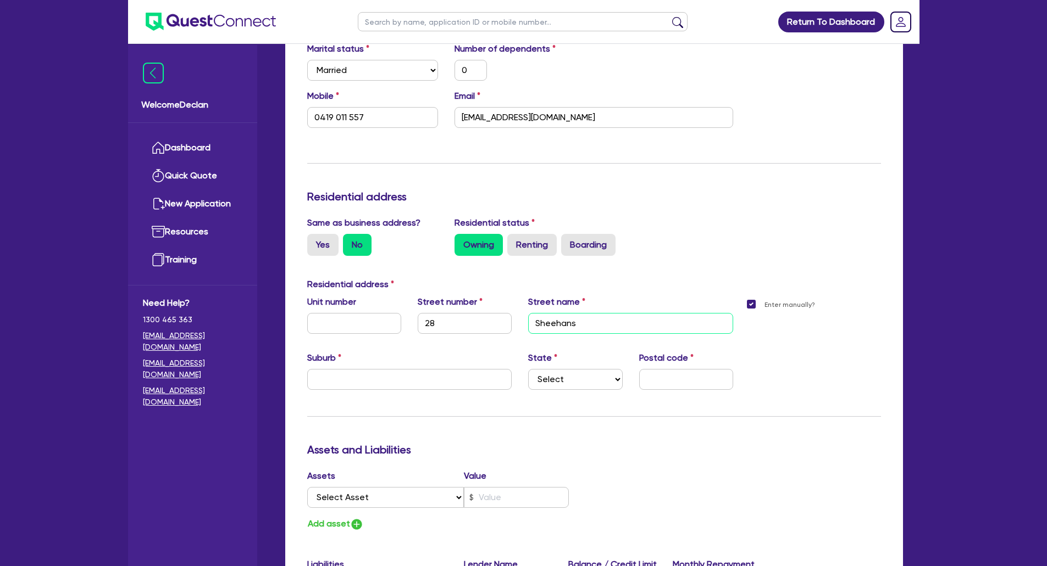
type input "Sheehans"
type input "0"
type input "0419 011 557"
type input "[PERSON_NAME] R"
type input "0"
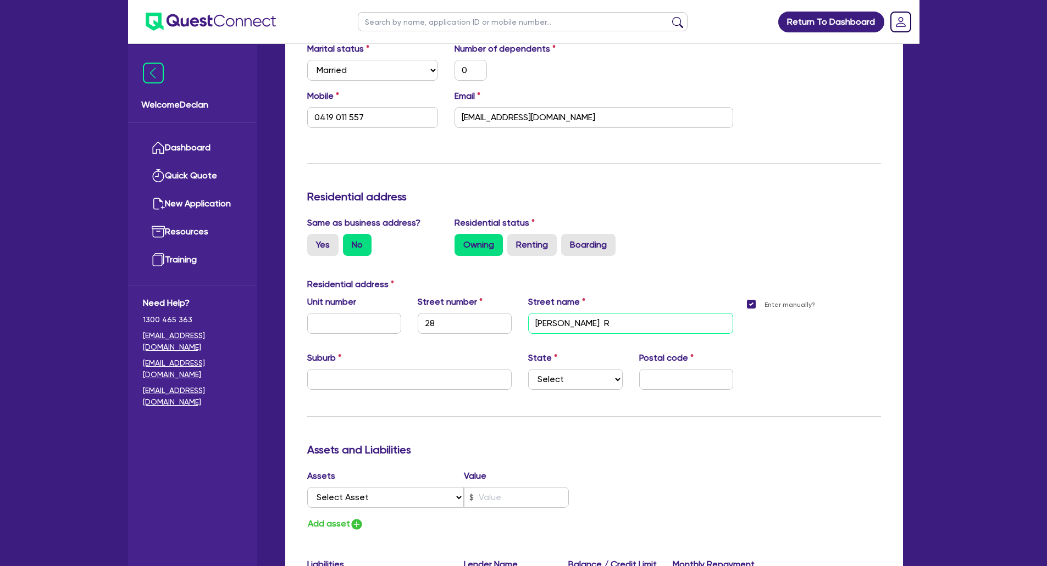
type input "0419 011 557"
type input "[PERSON_NAME] Rd"
click at [360, 369] on input "text" at bounding box center [409, 379] width 205 height 21
paste input "Koonoomoo"
type input "0"
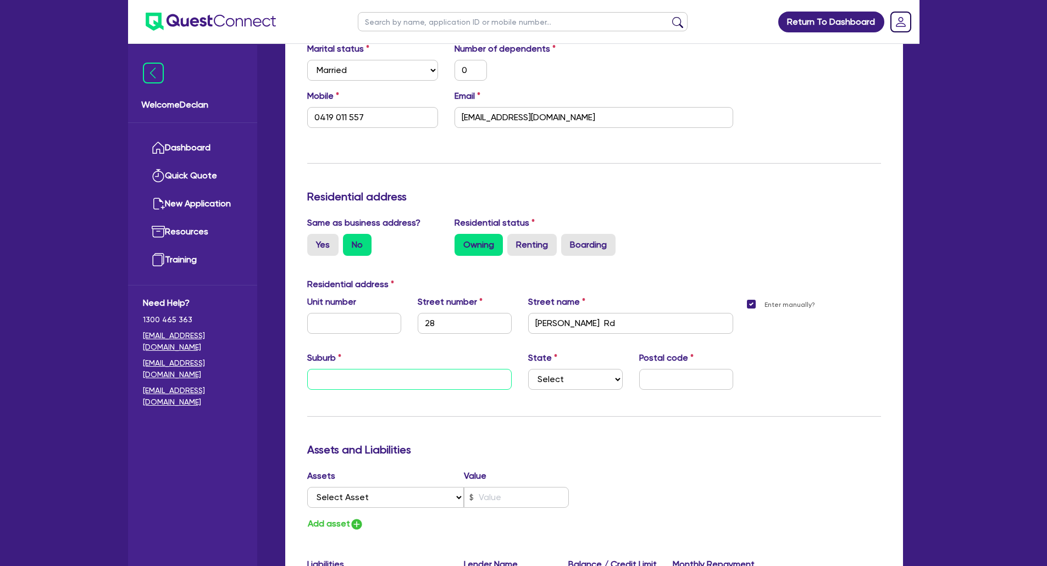
type input "0419 011 557"
type input "Koonoomoo"
click at [695, 369] on input "text" at bounding box center [686, 379] width 94 height 21
paste input "3644"
type input "0"
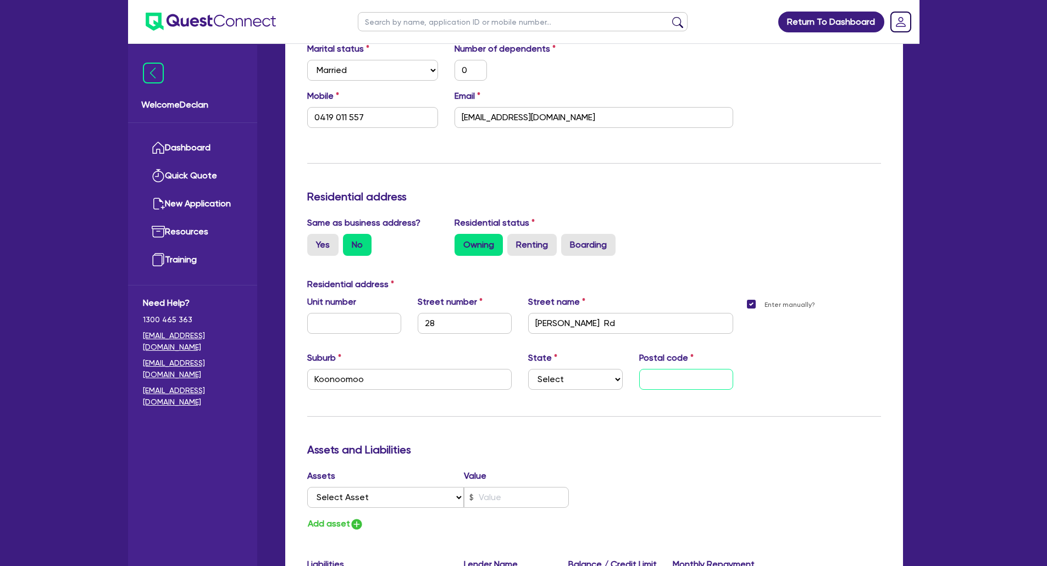
type input "0419 011 557"
type input "3644"
click at [597, 388] on select "Select [GEOGRAPHIC_DATA] [GEOGRAPHIC_DATA] [GEOGRAPHIC_DATA] [GEOGRAPHIC_DATA] …" at bounding box center [575, 379] width 94 height 21
select select "VIC"
click at [528, 369] on select "Select [GEOGRAPHIC_DATA] [GEOGRAPHIC_DATA] [GEOGRAPHIC_DATA] [GEOGRAPHIC_DATA] …" at bounding box center [575, 379] width 94 height 21
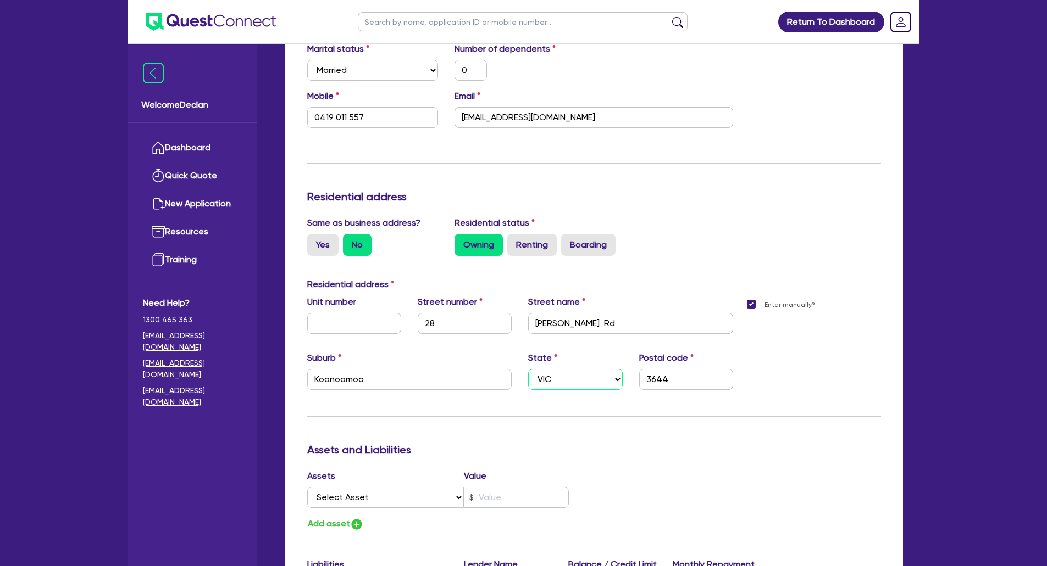
type input "0"
type input "0419 011 557"
click at [646, 421] on div "Update residential status for Director #1 Boarding is only acceptable when the …" at bounding box center [594, 342] width 574 height 895
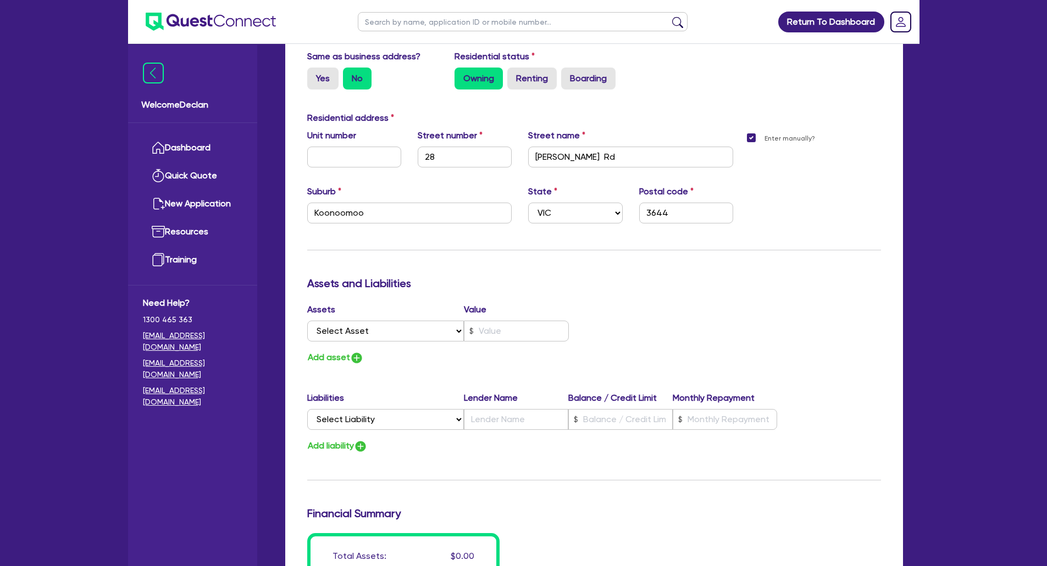
scroll to position [571, 0]
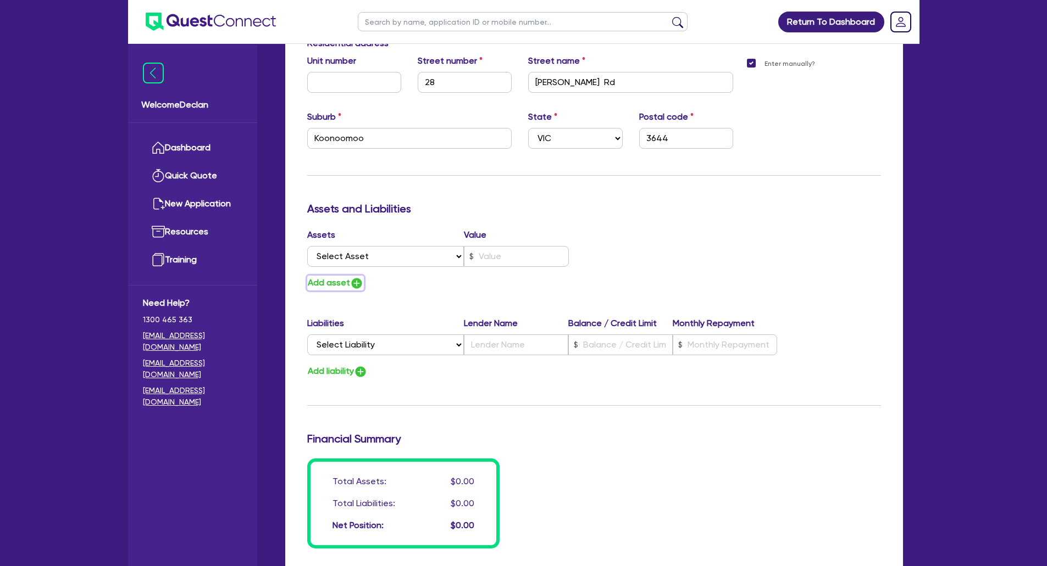
click at [327, 277] on button "Add asset" at bounding box center [335, 283] width 57 height 15
type input "0"
type input "0419 011 557"
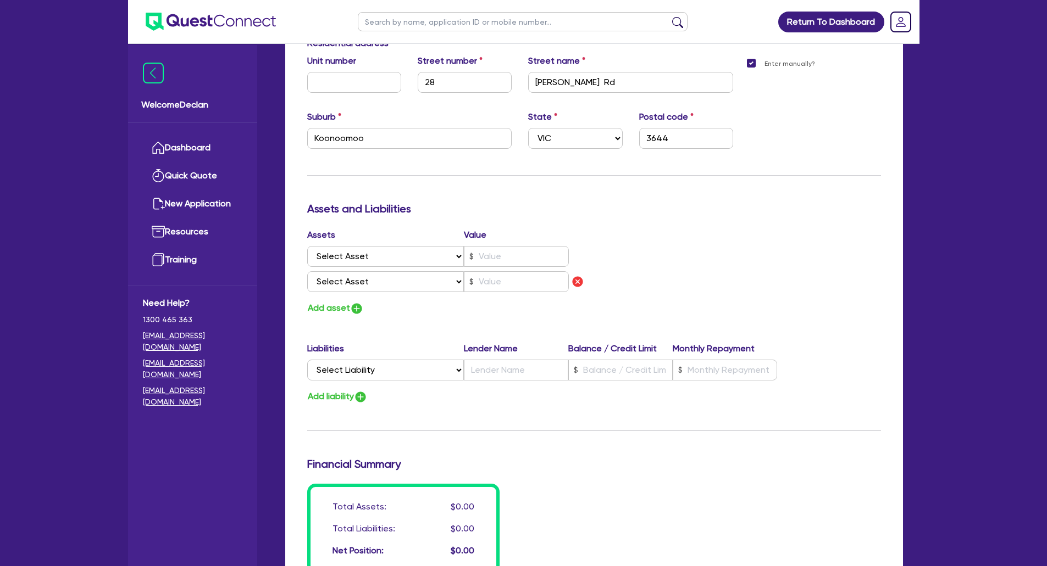
click at [335, 318] on div "Update residential status for Director #1 Boarding is only acceptable when the …" at bounding box center [594, 114] width 574 height 920
click at [346, 304] on button "Add asset" at bounding box center [335, 308] width 57 height 15
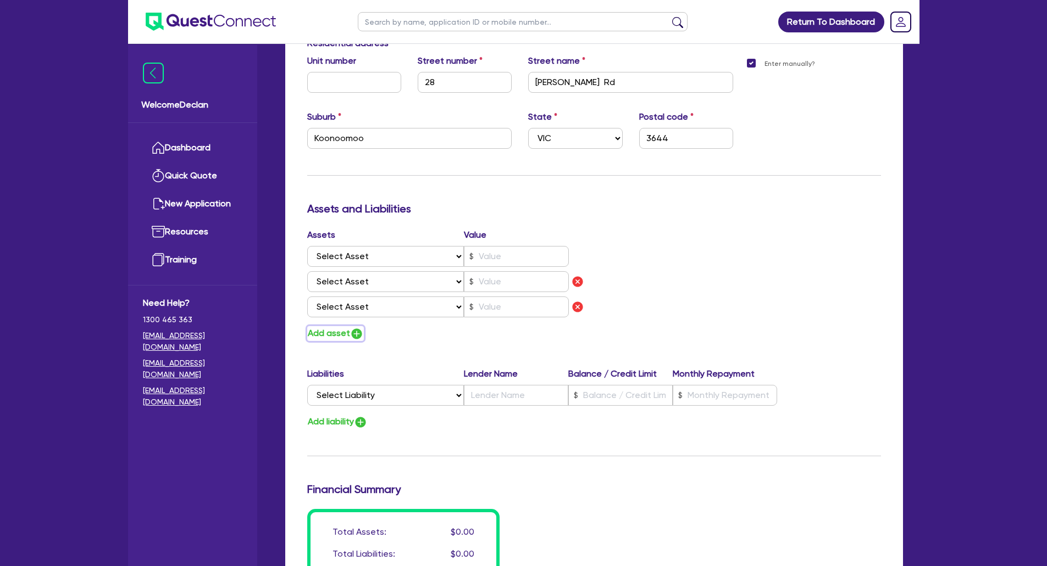
type input "0"
type input "0419 011 557"
click at [364, 257] on select "Select Asset Cash Property Investment property Vehicle Truck Trailer Equipment …" at bounding box center [385, 256] width 157 height 21
select select "PROPERTY"
click at [307, 246] on select "Select Asset Cash Property Investment property Vehicle Truck Trailer Equipment …" at bounding box center [385, 256] width 157 height 21
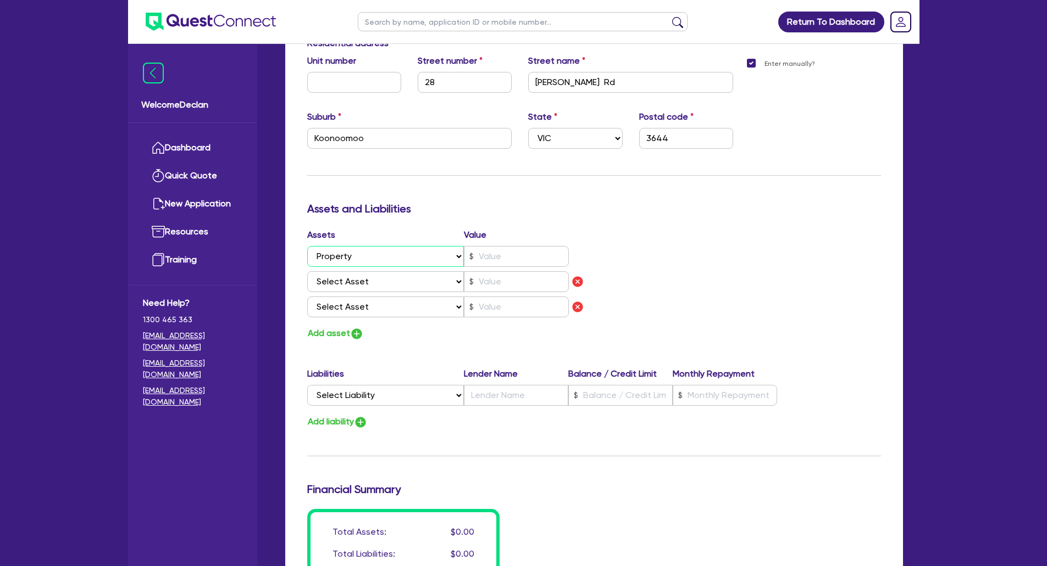
type input "0"
type input "0419 011 557"
click at [363, 277] on select "Select Asset Cash Property Investment property Vehicle Truck Trailer Equipment …" at bounding box center [385, 281] width 157 height 21
select select "INVESTMENT_PROPERTY"
click at [307, 271] on select "Select Asset Cash Property Investment property Vehicle Truck Trailer Equipment …" at bounding box center [385, 281] width 157 height 21
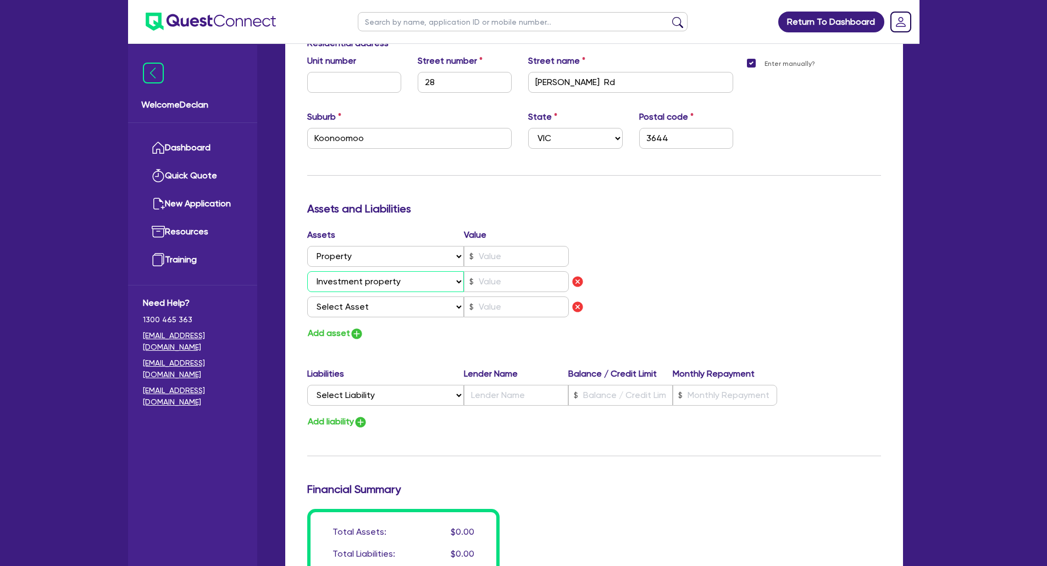
type input "0"
type input "0419 011 557"
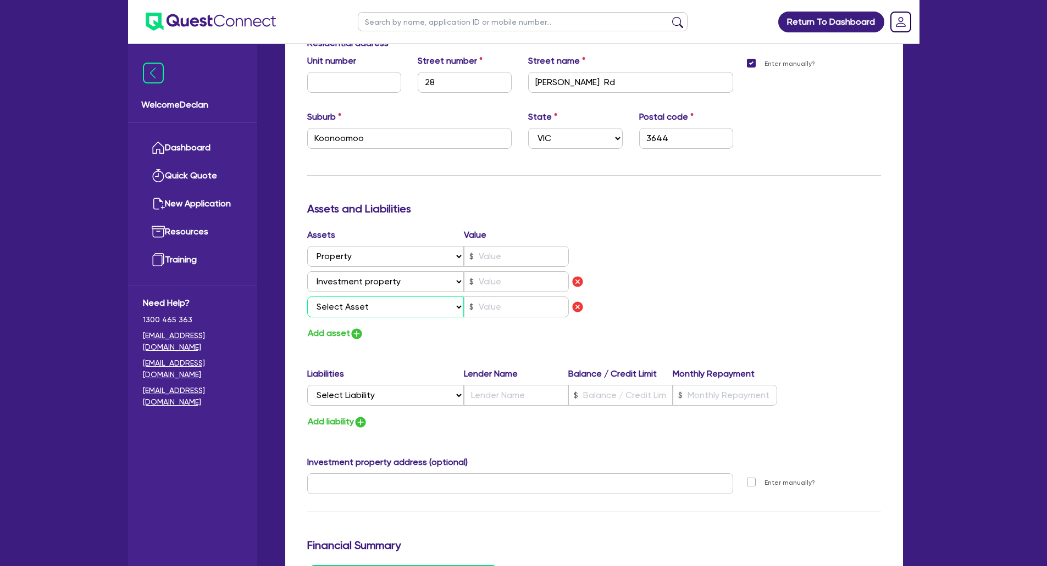
click at [365, 305] on select "Select Asset Cash Property Investment property Vehicle Truck Trailer Equipment …" at bounding box center [385, 307] width 157 height 21
select select "VEHICLE"
click at [307, 297] on select "Select Asset Cash Property Investment property Vehicle Truck Trailer Equipment …" at bounding box center [385, 307] width 157 height 21
type input "0"
type input "0419 011 557"
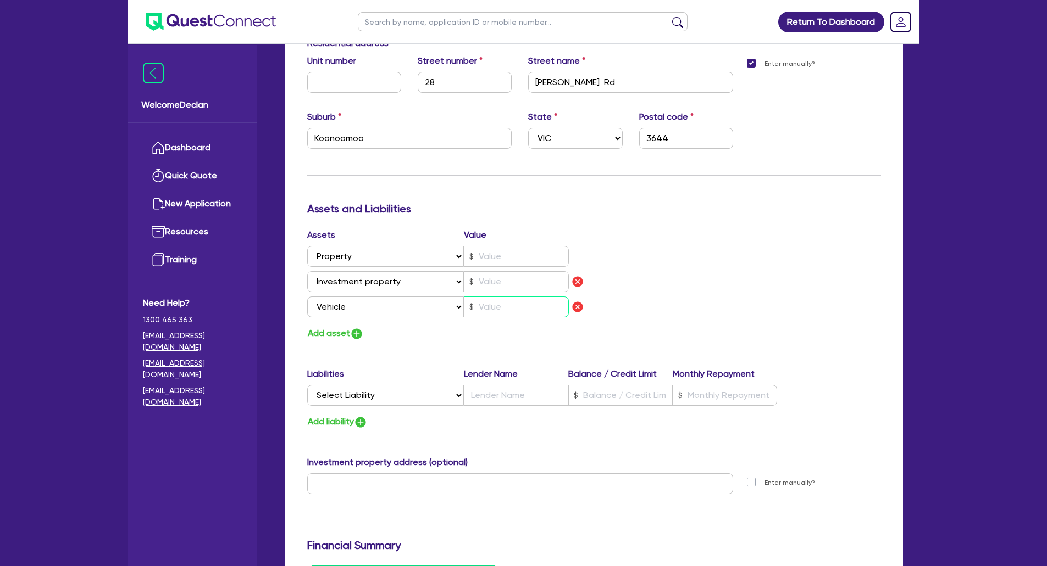
click at [499, 301] on input "text" at bounding box center [516, 307] width 105 height 21
click at [504, 297] on input "text" at bounding box center [516, 307] width 105 height 21
type input "0"
type input "0419 011 557"
type input "2"
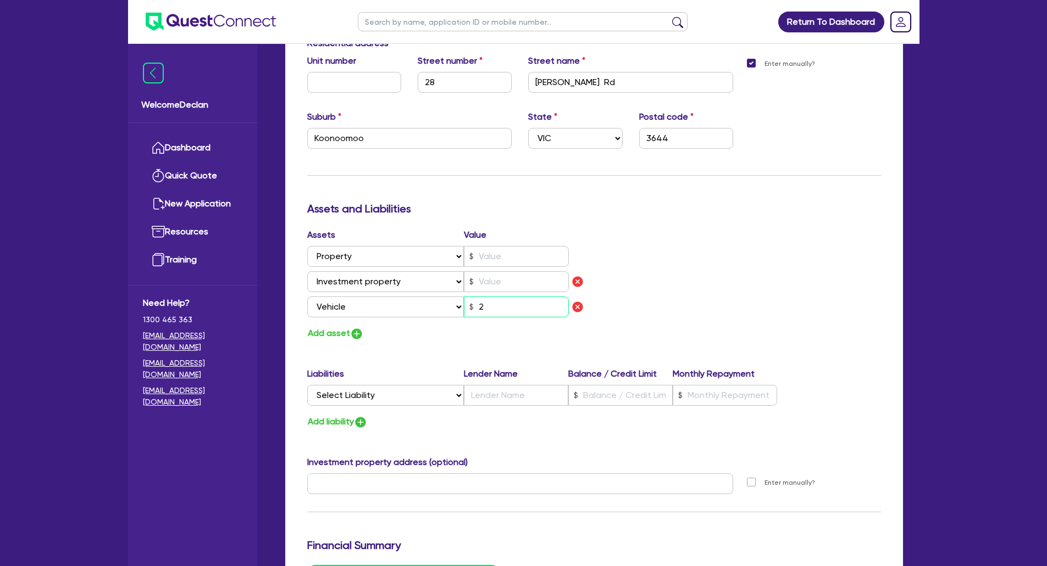
type input "0"
type input "0419 011 557"
type input "20"
type input "0"
type input "0419 011 557"
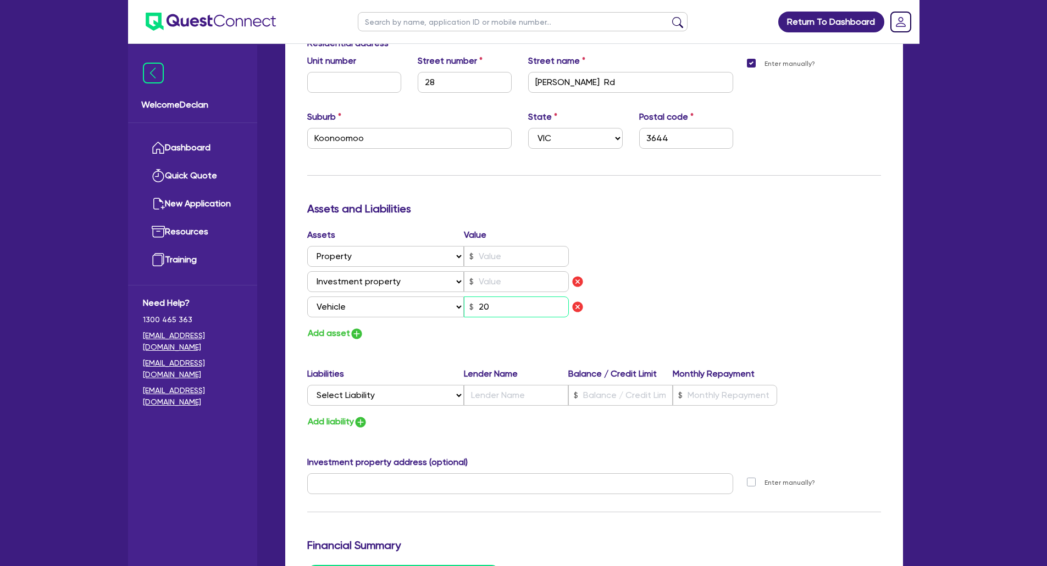
type input "200"
type input "0"
type input "0419 011 557"
type input "2,000"
type input "0"
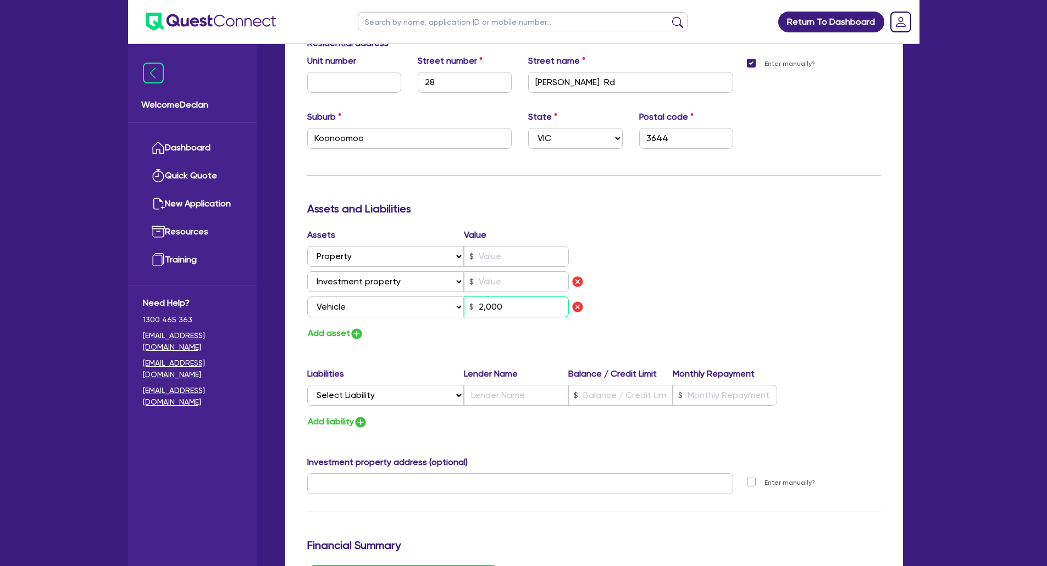
type input "0419 011 557"
type input "20,000"
type input "0"
type input "0419 011 557"
type input "200,000"
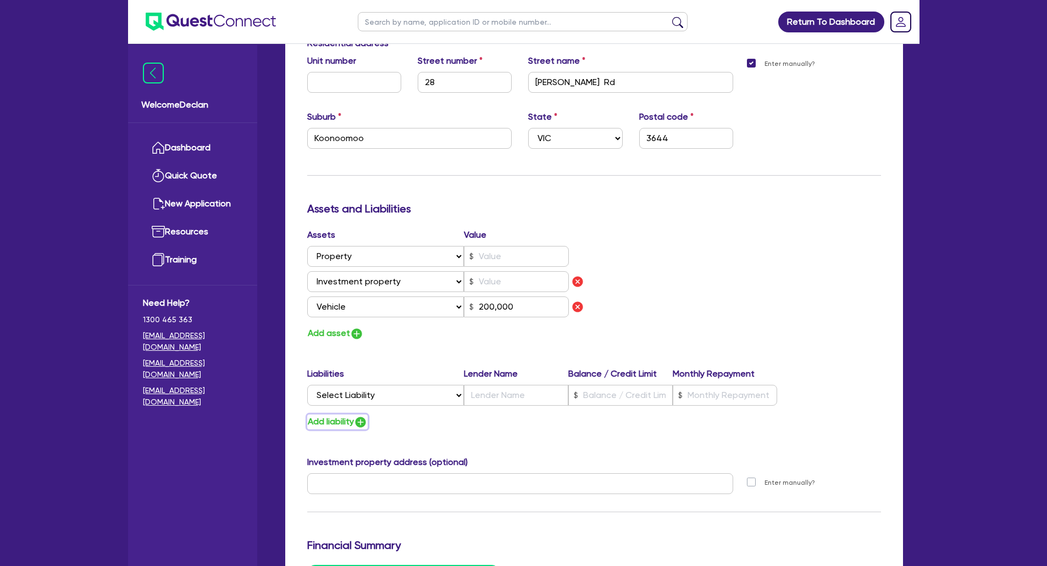
click at [348, 421] on button "Add liability" at bounding box center [337, 422] width 60 height 15
type input "0"
type input "0419 011 557"
type input "200,000"
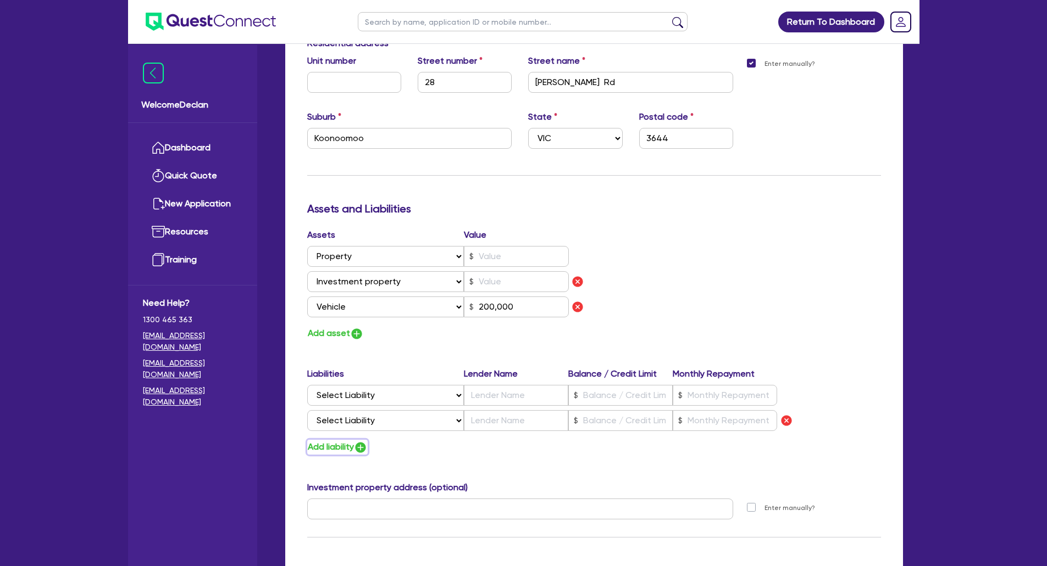
click at [343, 441] on button "Add liability" at bounding box center [337, 447] width 60 height 15
type input "0"
type input "0419 011 557"
type input "200,000"
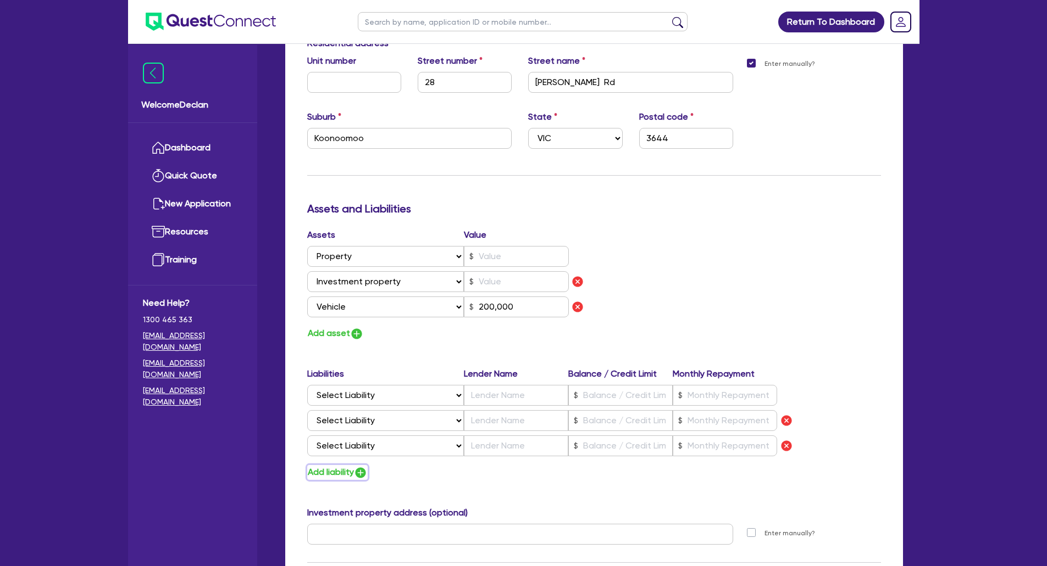
click at [346, 469] on button "Add liability" at bounding box center [337, 472] width 60 height 15
type input "0"
type input "0419 011 557"
type input "200,000"
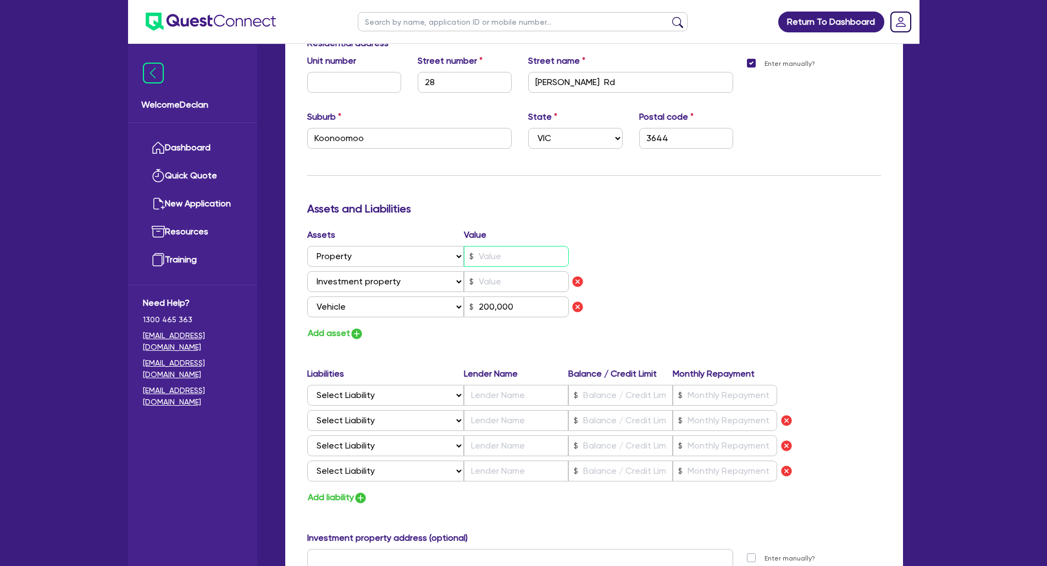
click at [506, 254] on input "text" at bounding box center [516, 256] width 105 height 21
click at [507, 258] on input "text" at bounding box center [516, 256] width 105 height 21
type input "0"
type input "0419 011 557"
type input "1"
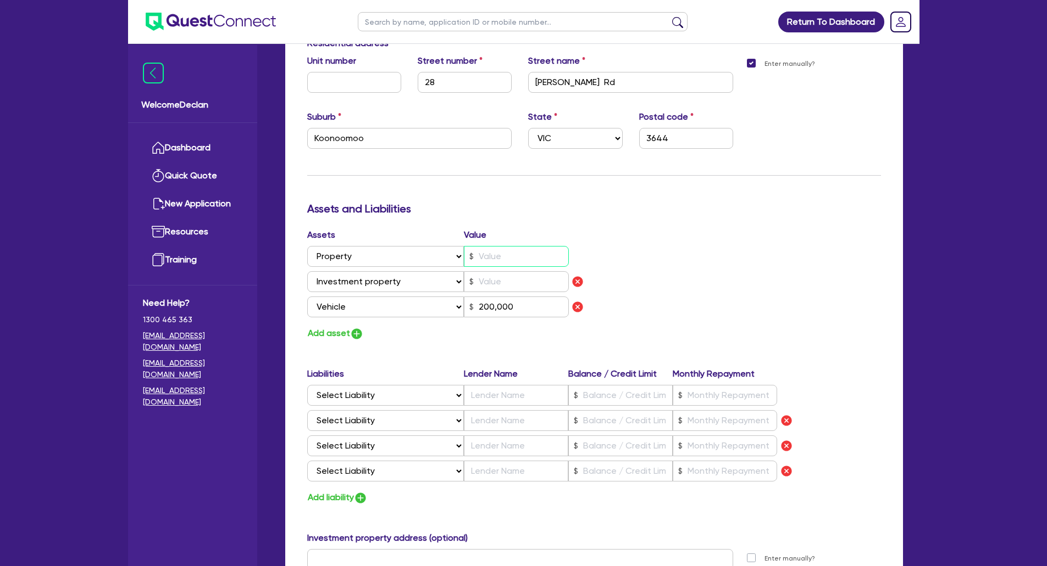
type input "200,000"
type input "0"
type input "0419 011 557"
type input "11"
type input "200,000"
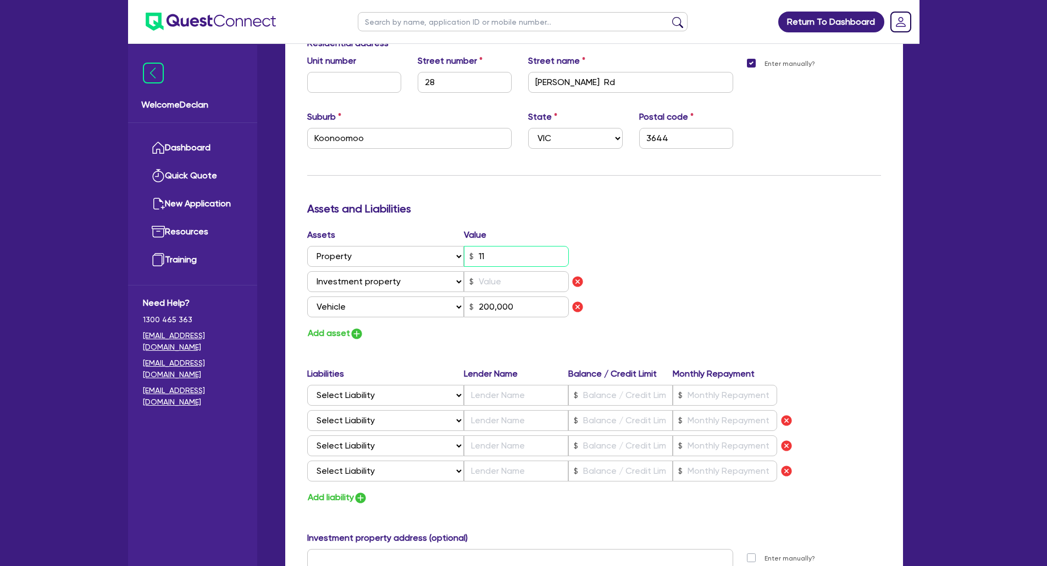
type input "0"
type input "0419 011 557"
type input "115"
type input "200,000"
type input "0"
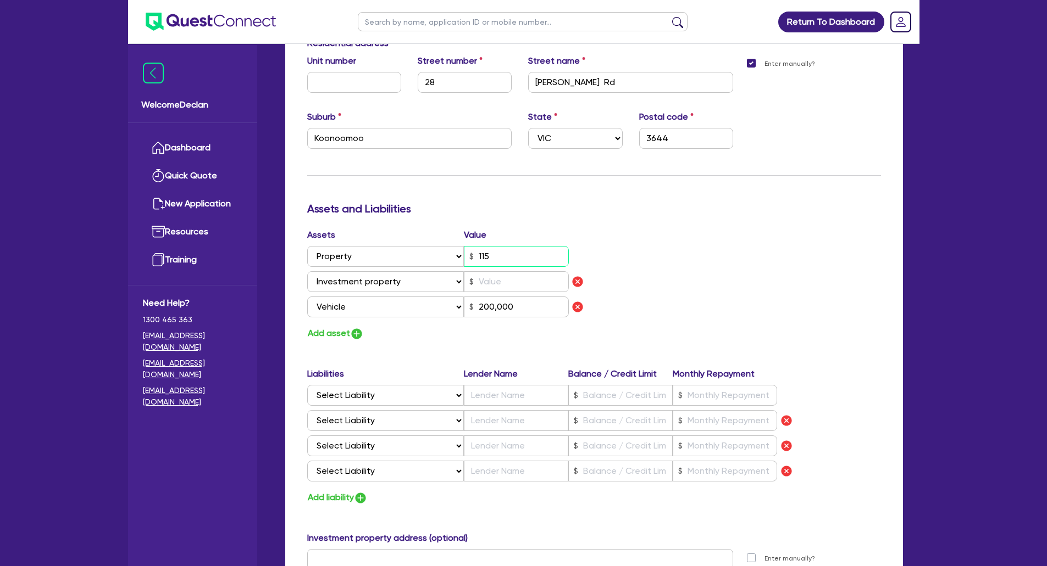
type input "0419 011 557"
type input "11"
type input "200,000"
type input "0"
type input "0419 011 557"
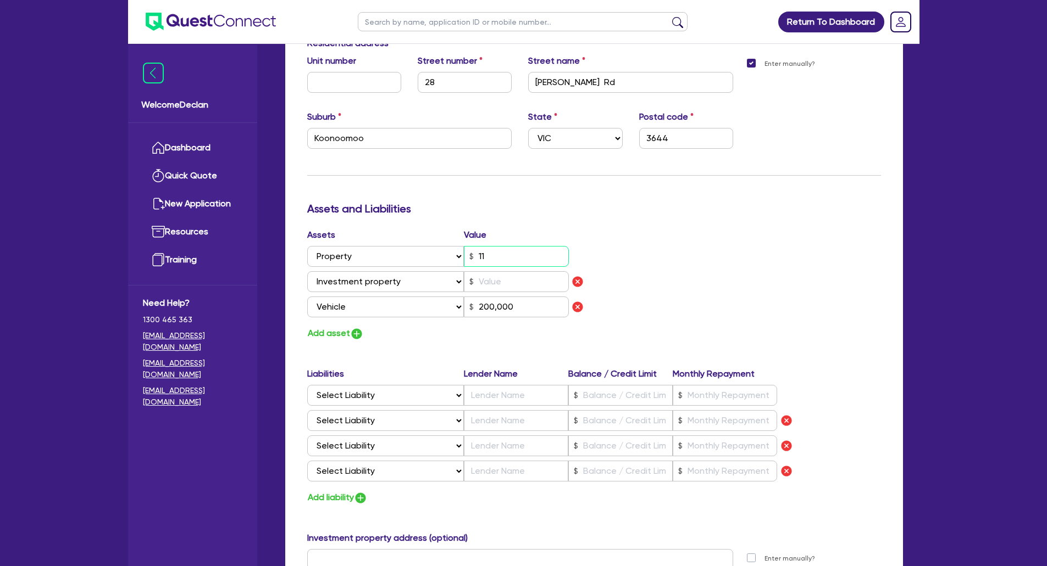
type input "114"
type input "200,000"
type input "0"
type input "0419 011 557"
type input "1,140"
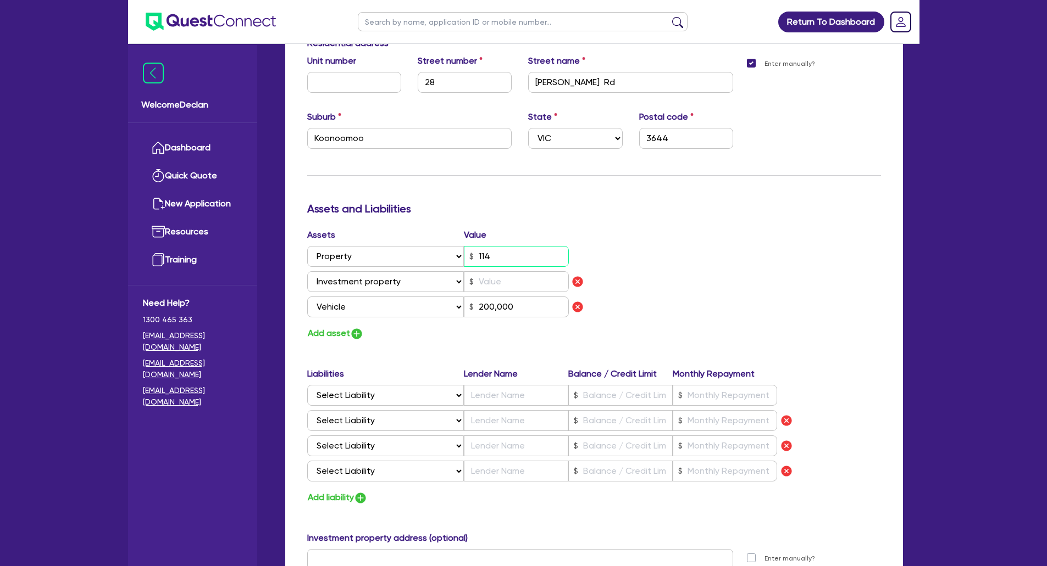
type input "200,000"
type input "1,140"
click at [507, 258] on input "1,140" at bounding box center [516, 256] width 105 height 21
type input "0"
type input "0419 011 557"
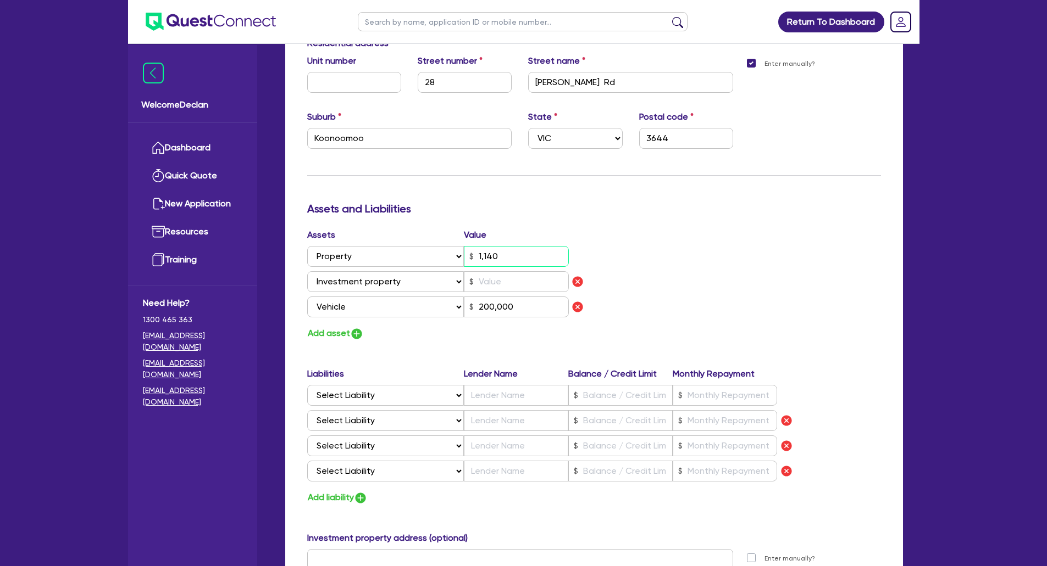
type input "11,400"
type input "200,000"
type input "0"
type input "0419 011 557"
type input "114,000"
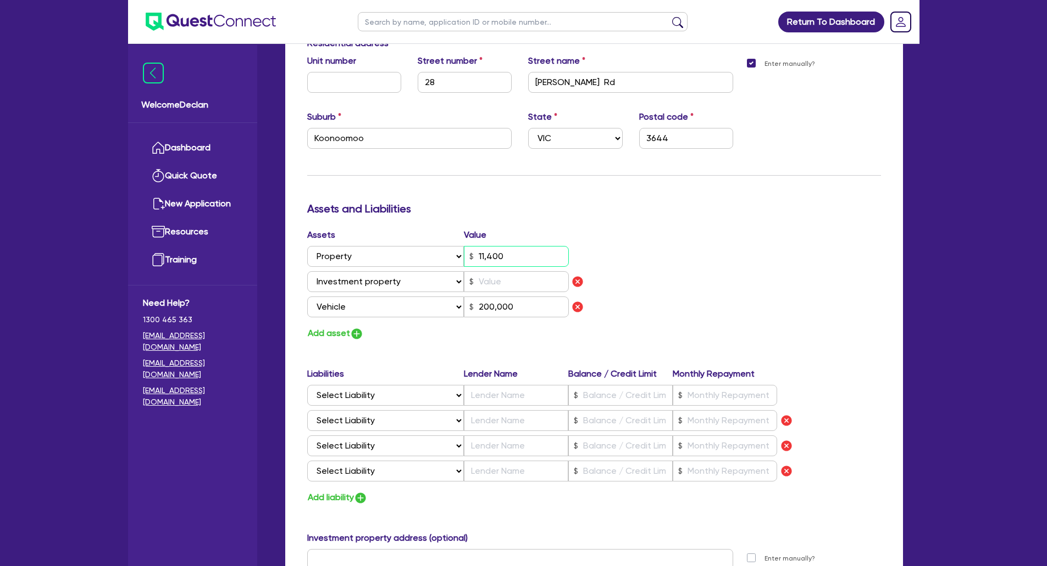
type input "200,000"
type input "0"
type input "0419 011 557"
type input "1,140,000"
type input "200,000"
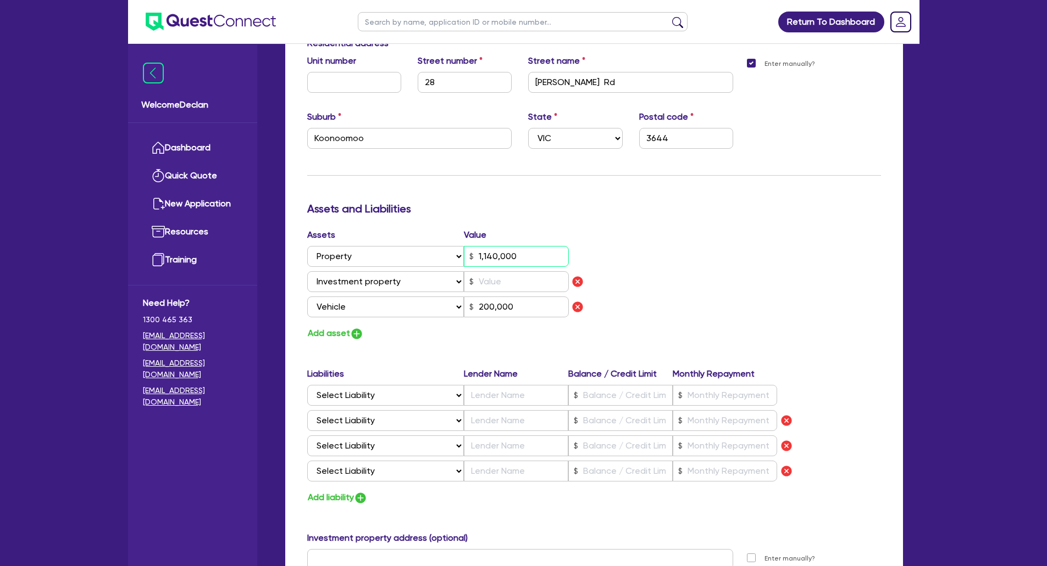
type input "1,140,000"
click at [500, 287] on input "text" at bounding box center [516, 281] width 105 height 21
type input "0"
type input "0419 011 557"
type input "1,140,000"
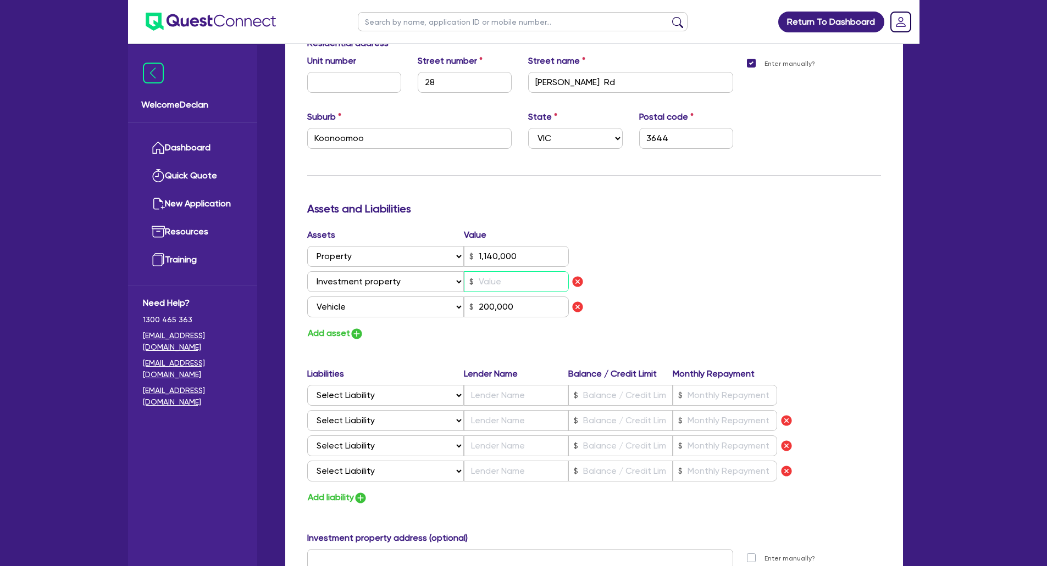
type input "7"
type input "200,000"
type input "0"
type input "0419 011 557"
type input "1,140,000"
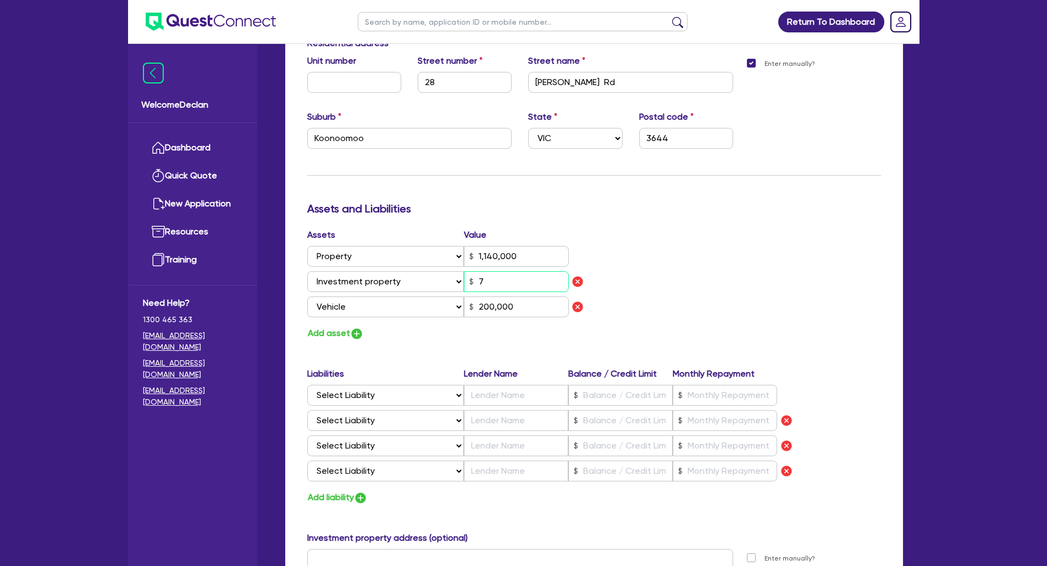
type input "70"
type input "200,000"
type input "0"
type input "0419 011 557"
type input "1,140,000"
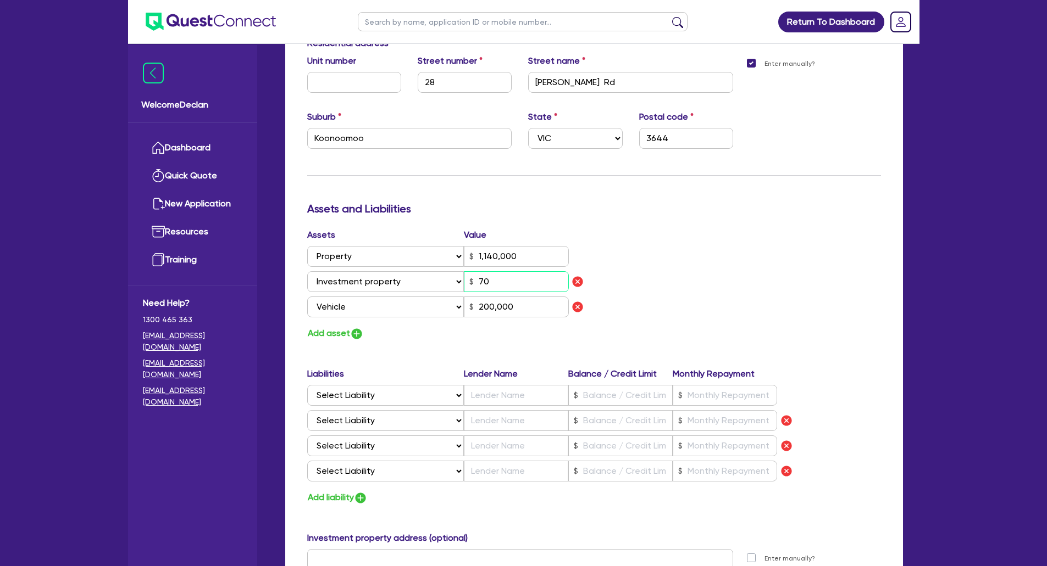
type input "700"
type input "200,000"
type input "0"
type input "0419 011 557"
type input "1,140,000"
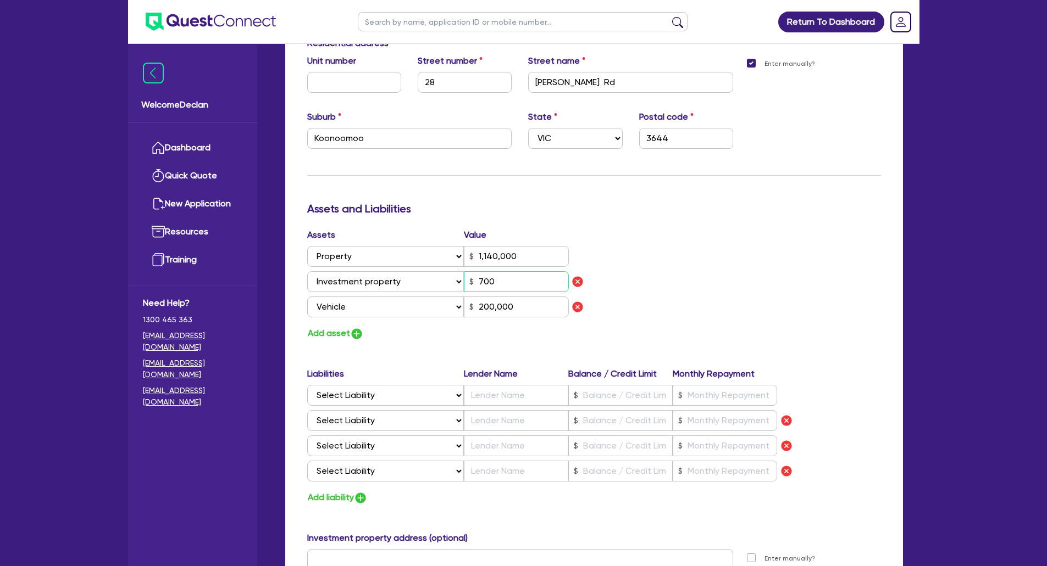
type input "7,000"
type input "200,000"
type input "0"
type input "0419 011 557"
type input "1,140,000"
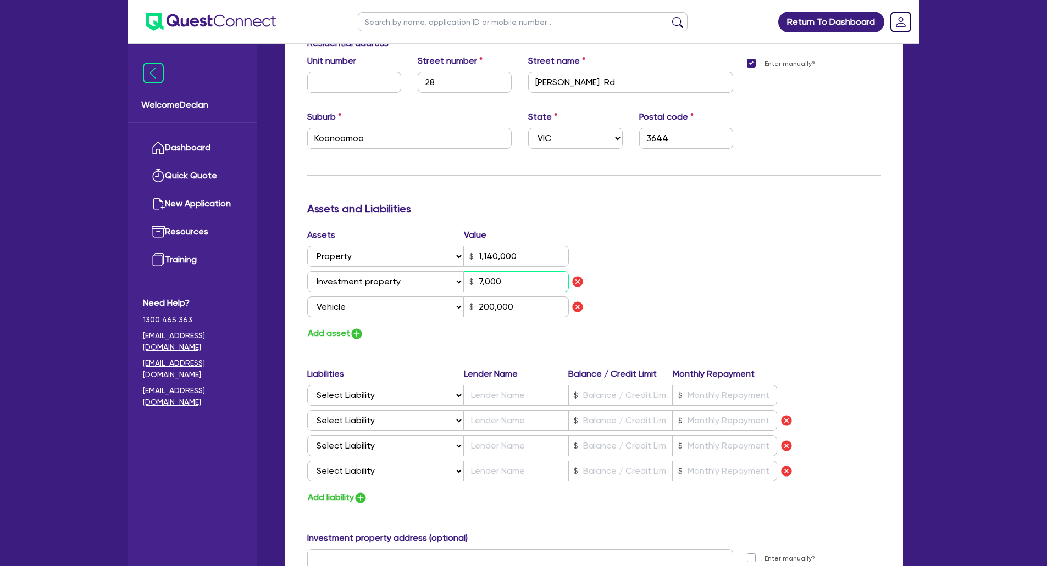
type input "70,000"
type input "200,000"
type input "0"
click at [674, 293] on div "Assets Value Select Asset Cash Property Investment property Vehicle Truck Trail…" at bounding box center [594, 285] width 590 height 113
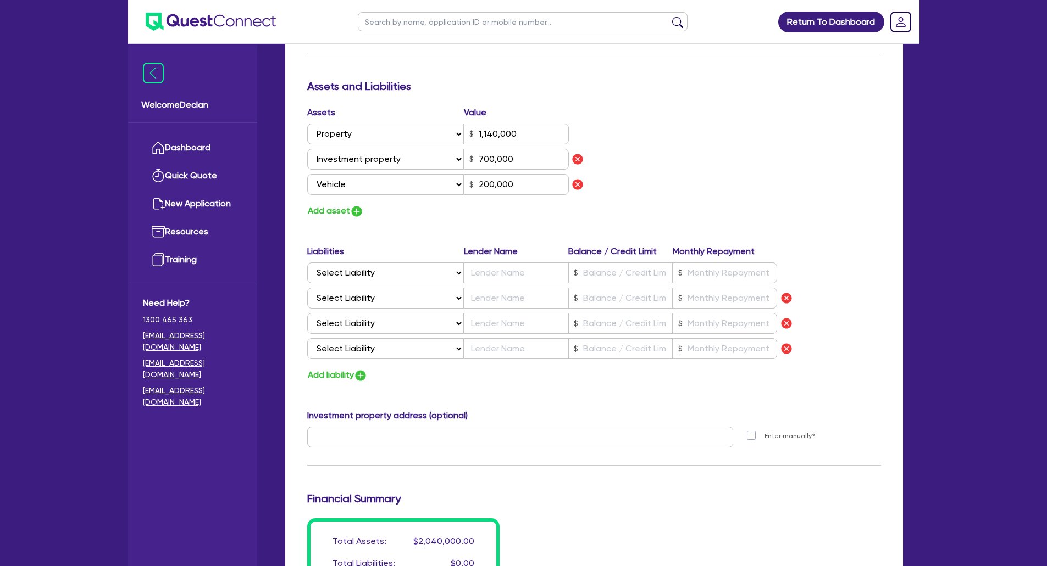
scroll to position [791, 0]
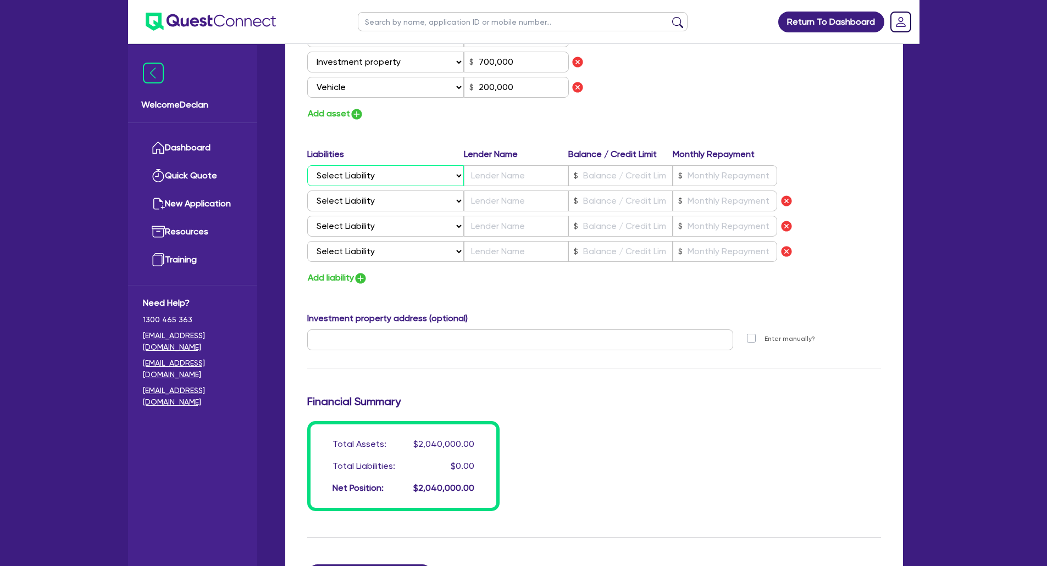
click at [367, 184] on select "Select Liability Credit card Mortgage Investment property loan Vehicle loan Tru…" at bounding box center [385, 175] width 157 height 21
click at [307, 165] on select "Select Liability Credit card Mortgage Investment property loan Vehicle loan Tru…" at bounding box center [385, 175] width 157 height 21
click at [381, 200] on select "Select Liability Credit card Mortgage Investment property loan Vehicle loan Tru…" at bounding box center [385, 201] width 157 height 21
click at [307, 191] on select "Select Liability Credit card Mortgage Investment property loan Vehicle loan Tru…" at bounding box center [385, 201] width 157 height 21
click at [527, 179] on input "text" at bounding box center [516, 175] width 104 height 21
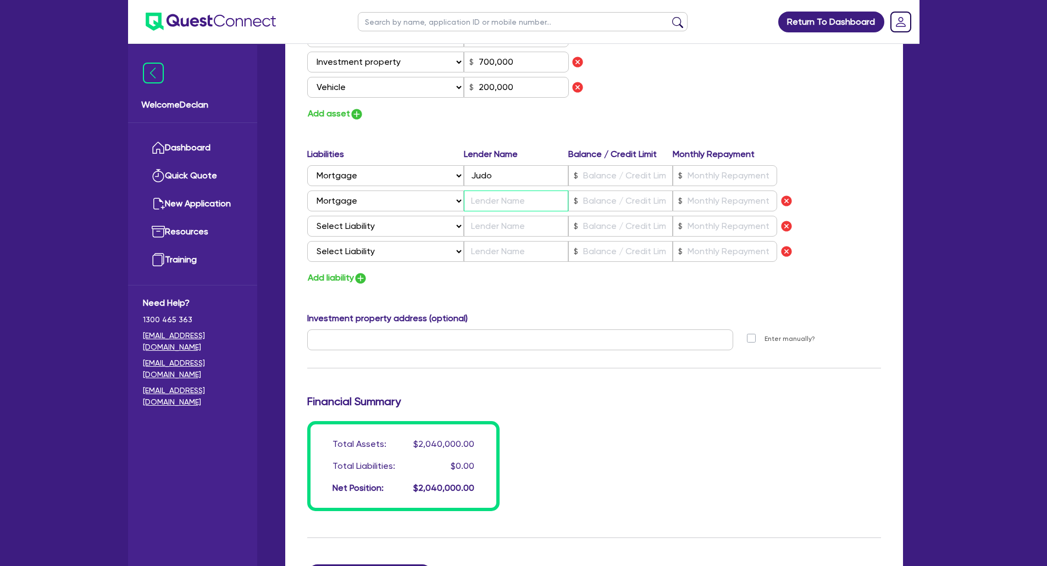
click at [488, 199] on input "text" at bounding box center [516, 201] width 104 height 21
click at [403, 229] on select "Select Liability Credit card Mortgage Investment property loan Vehicle loan Tru…" at bounding box center [385, 226] width 157 height 21
click at [340, 271] on button "Add liability" at bounding box center [337, 278] width 60 height 15
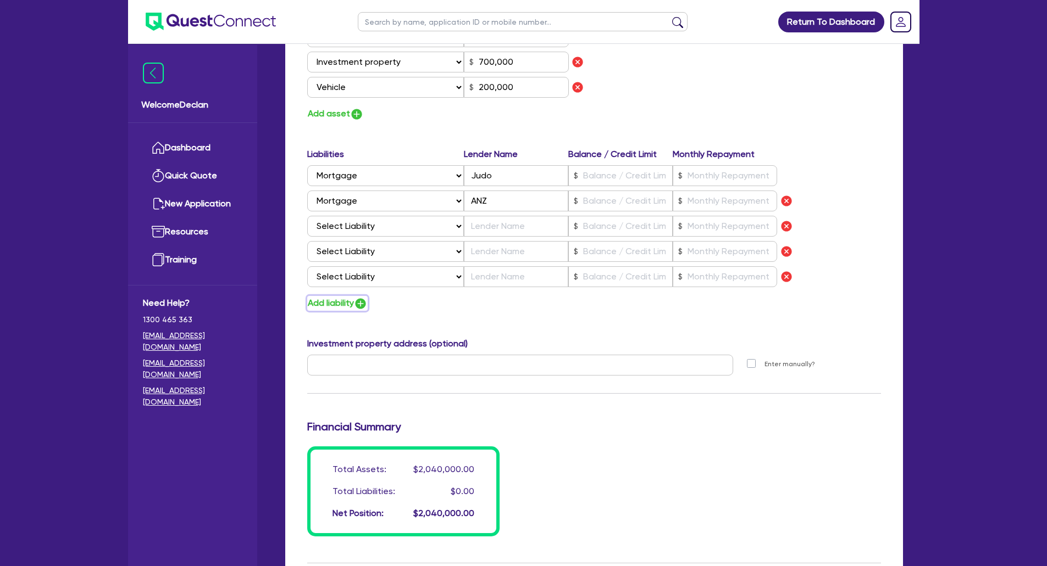
drag, startPoint x: 340, startPoint y: 303, endPoint x: 342, endPoint y: 314, distance: 11.2
click at [339, 303] on button "Add liability" at bounding box center [337, 303] width 60 height 15
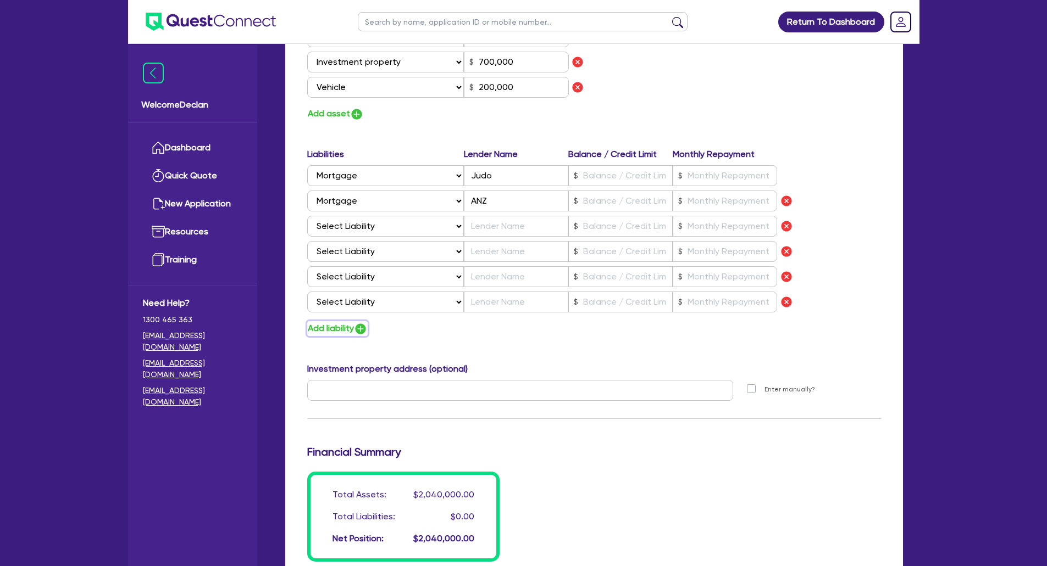
click at [348, 324] on button "Add liability" at bounding box center [337, 328] width 60 height 15
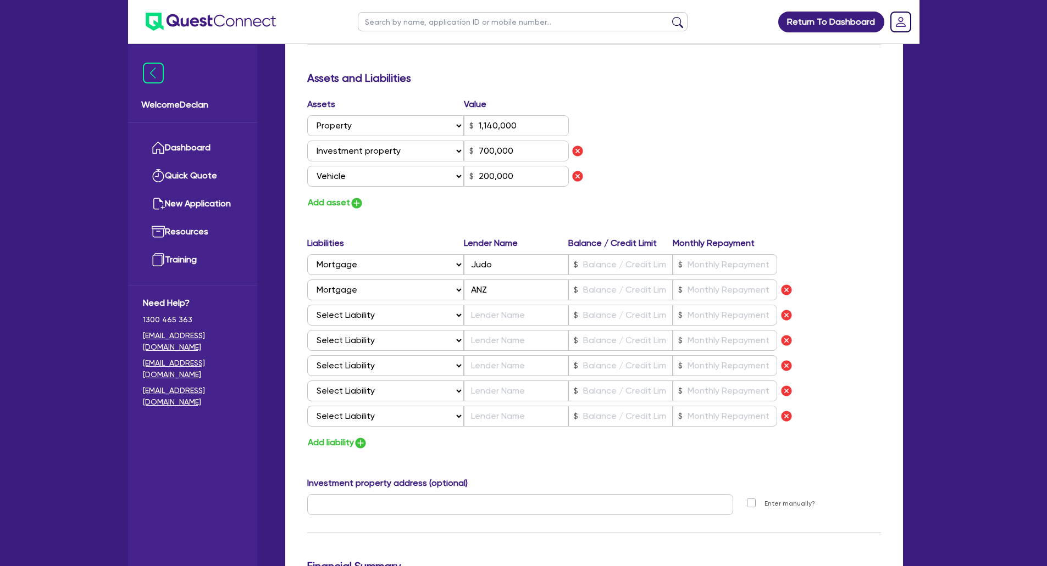
scroll to position [681, 0]
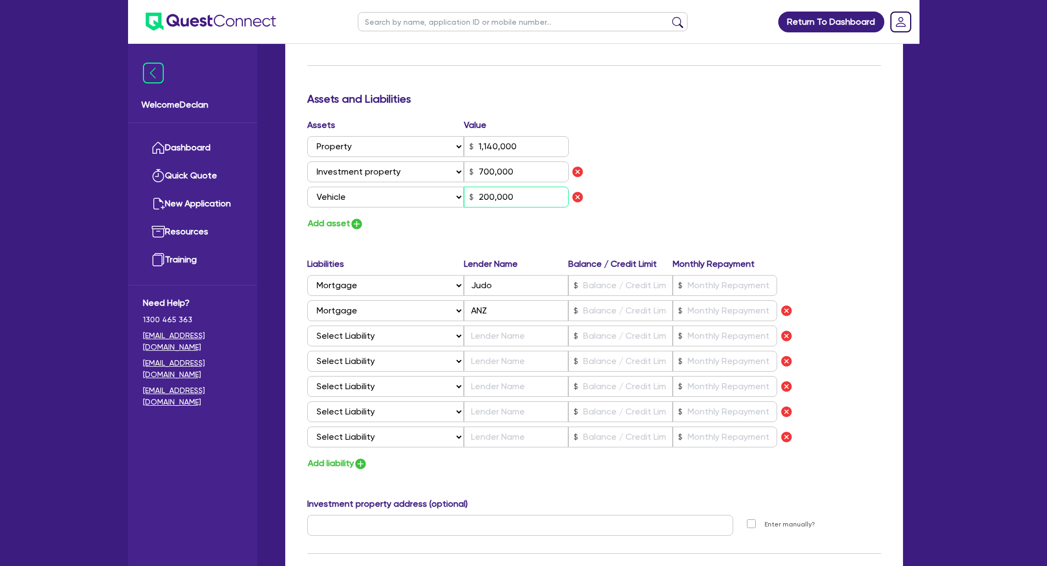
click at [532, 198] on input "200,000" at bounding box center [516, 197] width 105 height 21
click at [460, 238] on div "Update residential status for Director #1 Boarding is only acceptable when the …" at bounding box center [594, 120] width 574 height 1153
click at [522, 341] on input "text" at bounding box center [516, 336] width 104 height 21
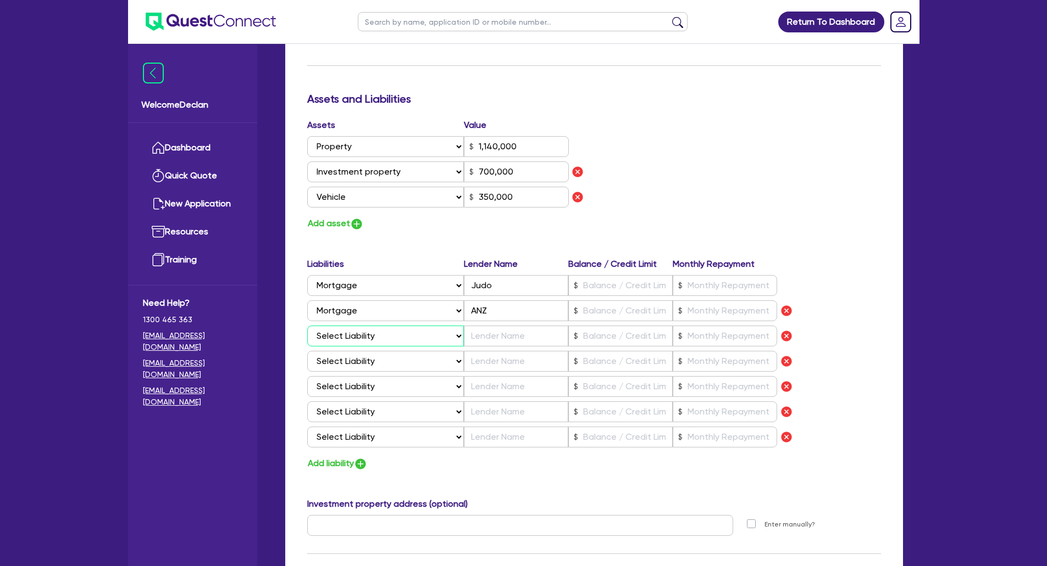
click at [418, 341] on select "Select Liability Credit card Mortgage Investment property loan Vehicle loan Tru…" at bounding box center [385, 336] width 157 height 21
click at [307, 326] on select "Select Liability Credit card Mortgage Investment property loan Vehicle loan Tru…" at bounding box center [385, 336] width 157 height 21
click at [525, 332] on input "text" at bounding box center [516, 336] width 104 height 21
click at [629, 341] on input "text" at bounding box center [620, 336] width 104 height 21
drag, startPoint x: 640, startPoint y: 293, endPoint x: 638, endPoint y: 299, distance: 6.3
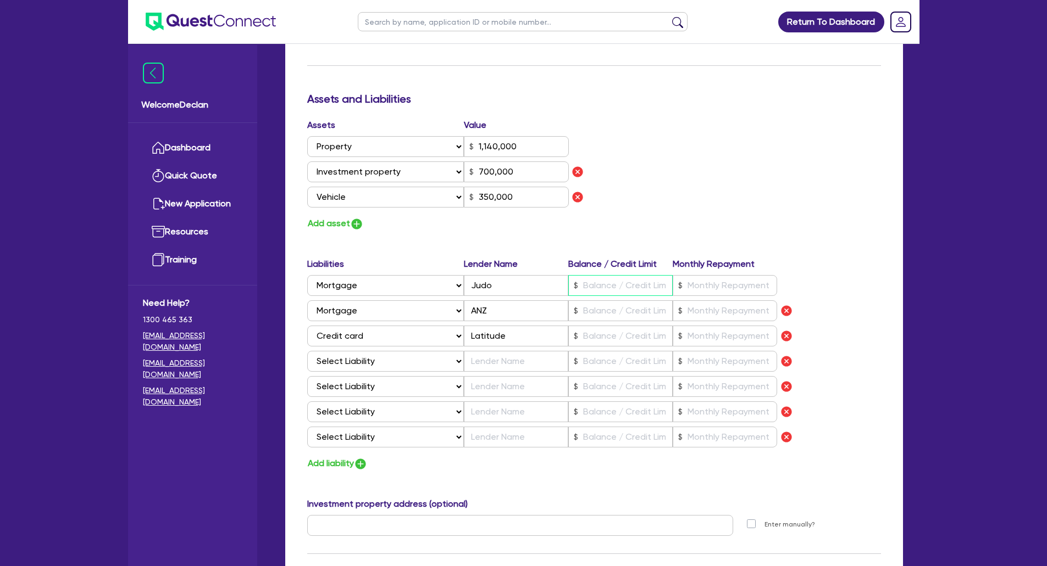
click at [640, 293] on input "text" at bounding box center [620, 285] width 104 height 21
click at [622, 337] on input "text" at bounding box center [620, 336] width 104 height 21
click at [699, 342] on input "text" at bounding box center [724, 336] width 104 height 21
click at [342, 361] on select "Select Liability Credit card Mortgage Investment property loan Vehicle loan Tru…" at bounding box center [385, 361] width 157 height 21
click at [307, 351] on select "Select Liability Credit card Mortgage Investment property loan Vehicle loan Tru…" at bounding box center [385, 361] width 157 height 21
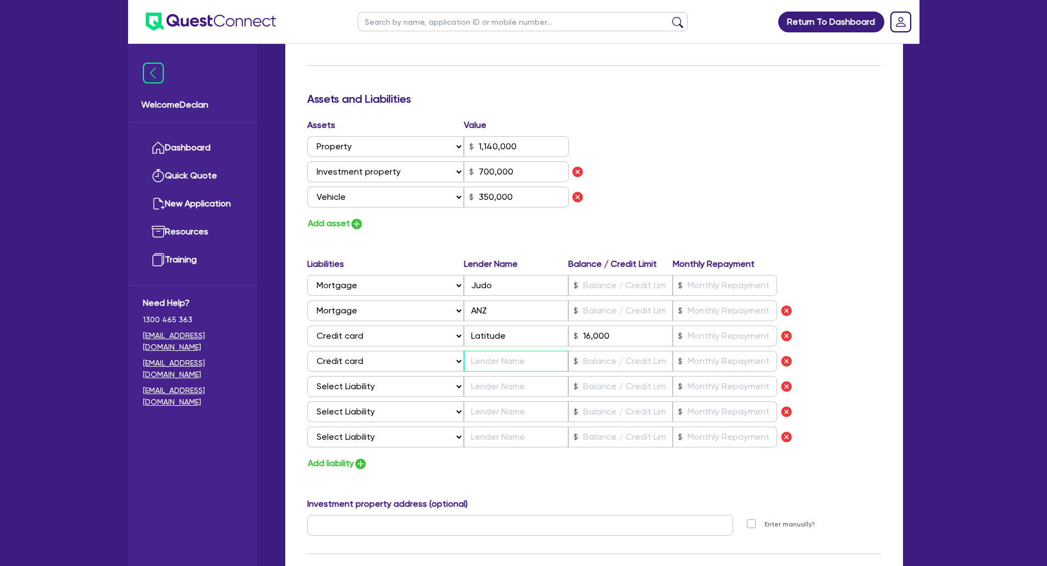
click at [511, 364] on input "text" at bounding box center [516, 361] width 104 height 21
click at [516, 365] on input "text" at bounding box center [516, 361] width 104 height 21
paste input "CENTRAL [PERSON_NAME] CREDIT UNION."
click at [616, 364] on input "text" at bounding box center [620, 361] width 104 height 21
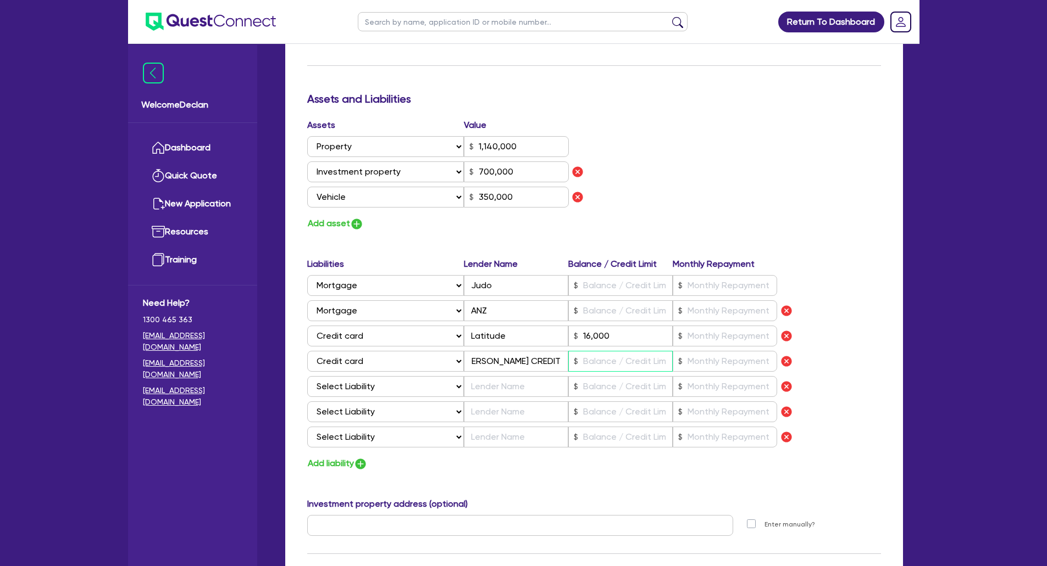
scroll to position [0, 0]
click at [638, 325] on div "Liabilities Lender Name Balance / Credit Limit Monthly Repayment Select Liabili…" at bounding box center [594, 355] width 590 height 194
click at [644, 313] on input "text" at bounding box center [620, 311] width 104 height 21
click at [599, 283] on input "text" at bounding box center [620, 285] width 104 height 21
click at [723, 277] on input "text" at bounding box center [724, 285] width 104 height 21
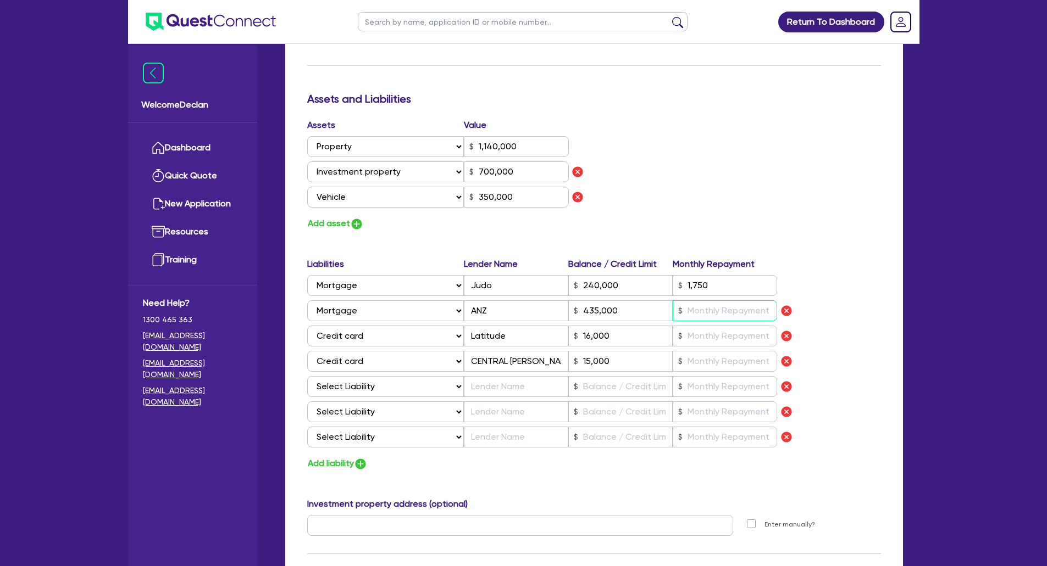
click at [712, 316] on input "text" at bounding box center [724, 311] width 104 height 21
click at [722, 313] on input "3,800" at bounding box center [724, 311] width 104 height 21
click at [727, 333] on input "text" at bounding box center [724, 336] width 104 height 21
click at [405, 385] on select "Select Liability Credit card Mortgage Investment property loan Vehicle loan Tru…" at bounding box center [385, 386] width 157 height 21
click at [307, 376] on select "Select Liability Credit card Mortgage Investment property loan Vehicle loan Tru…" at bounding box center [385, 386] width 157 height 21
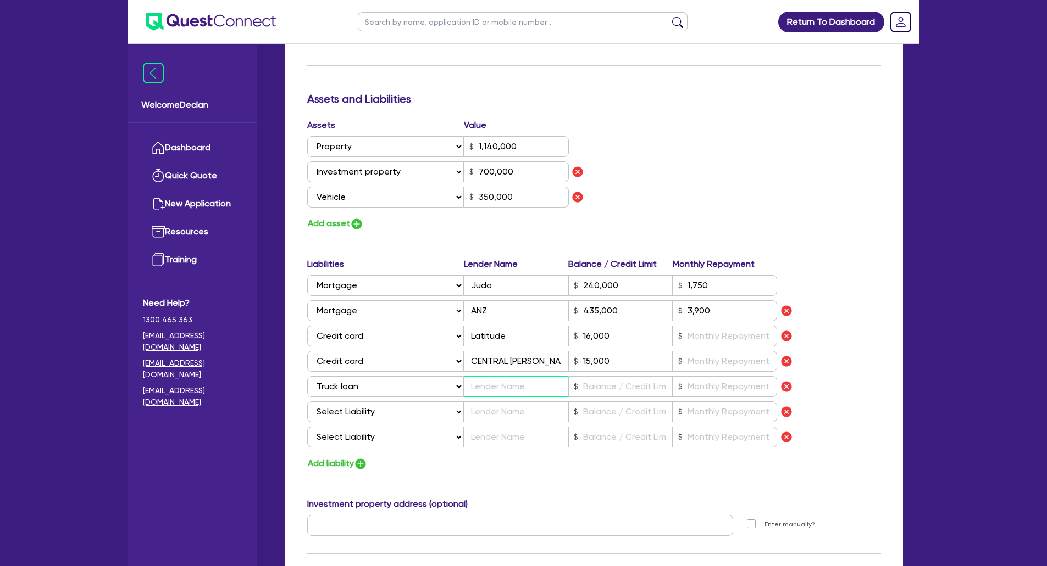
click at [481, 382] on input "text" at bounding box center [516, 386] width 104 height 21
click at [611, 391] on input "text" at bounding box center [620, 386] width 104 height 21
click at [730, 386] on input "text" at bounding box center [724, 386] width 104 height 21
click at [403, 411] on select "Select Liability Credit card Mortgage Investment property loan Vehicle loan Tru…" at bounding box center [385, 412] width 157 height 21
click at [307, 402] on select "Select Liability Credit card Mortgage Investment property loan Vehicle loan Tru…" at bounding box center [385, 412] width 157 height 21
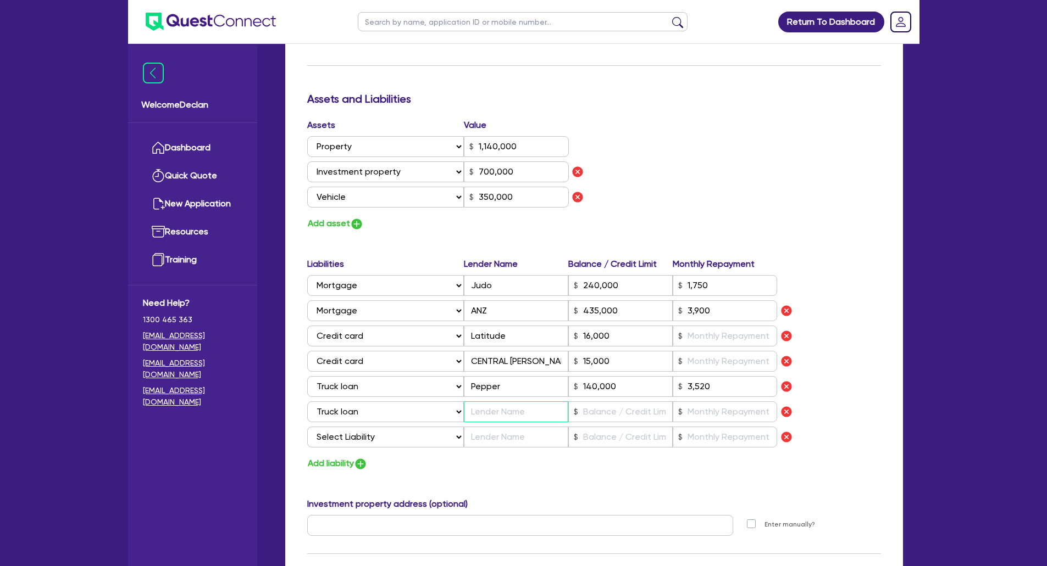
click at [500, 420] on input "text" at bounding box center [516, 412] width 104 height 21
click at [624, 422] on input "text" at bounding box center [620, 412] width 104 height 21
click at [705, 418] on input "text" at bounding box center [724, 412] width 104 height 21
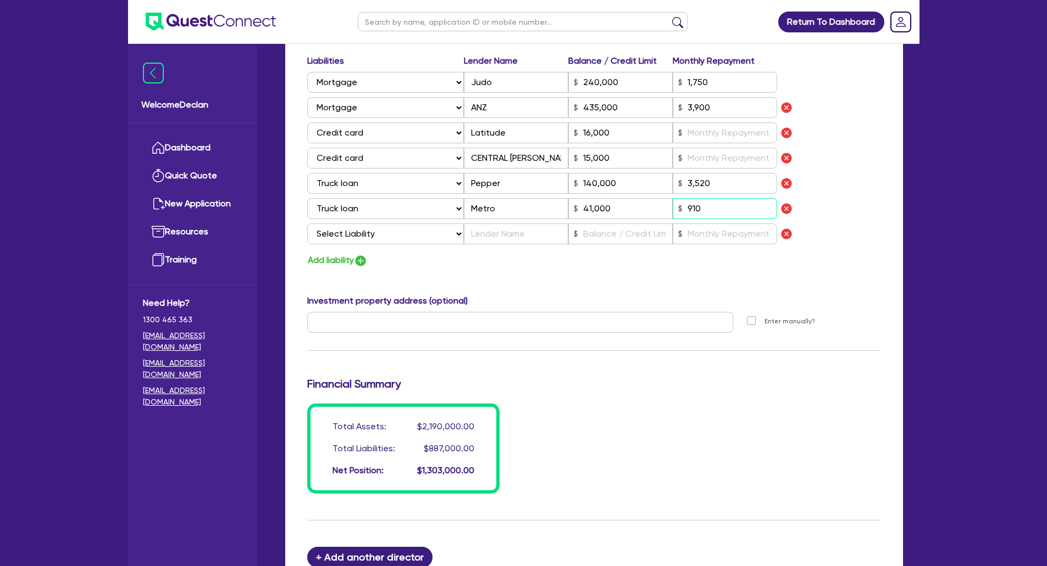
scroll to position [791, 0]
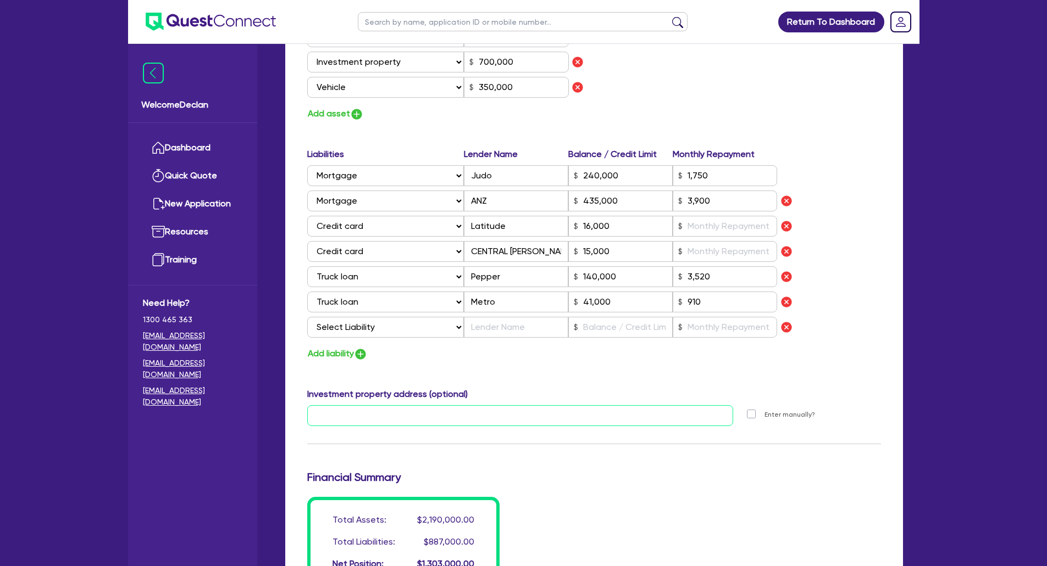
click at [341, 416] on input "text" at bounding box center [520, 415] width 426 height 21
paste input "[STREET_ADDRESS]"
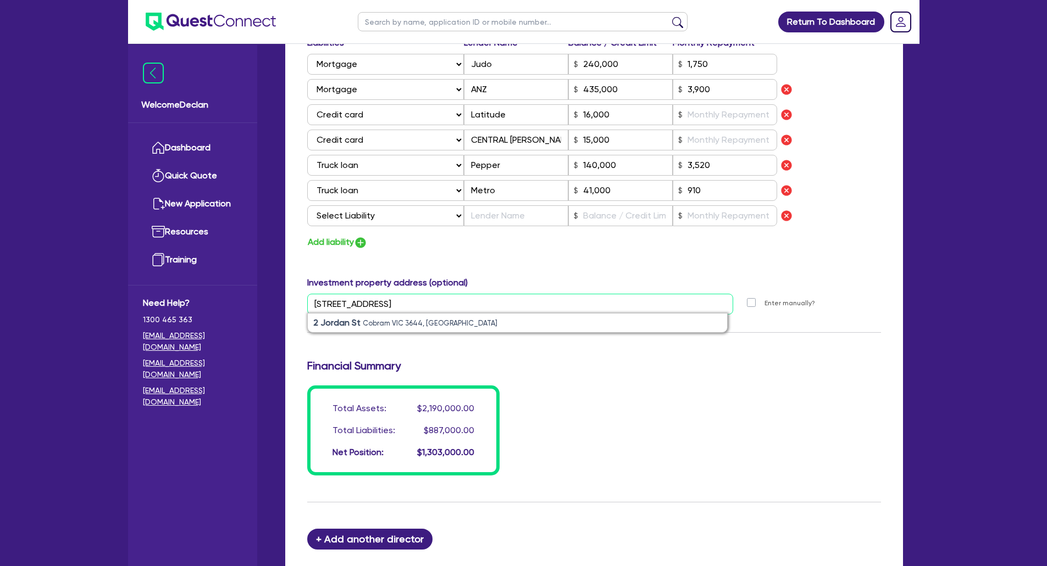
scroll to position [1010, 0]
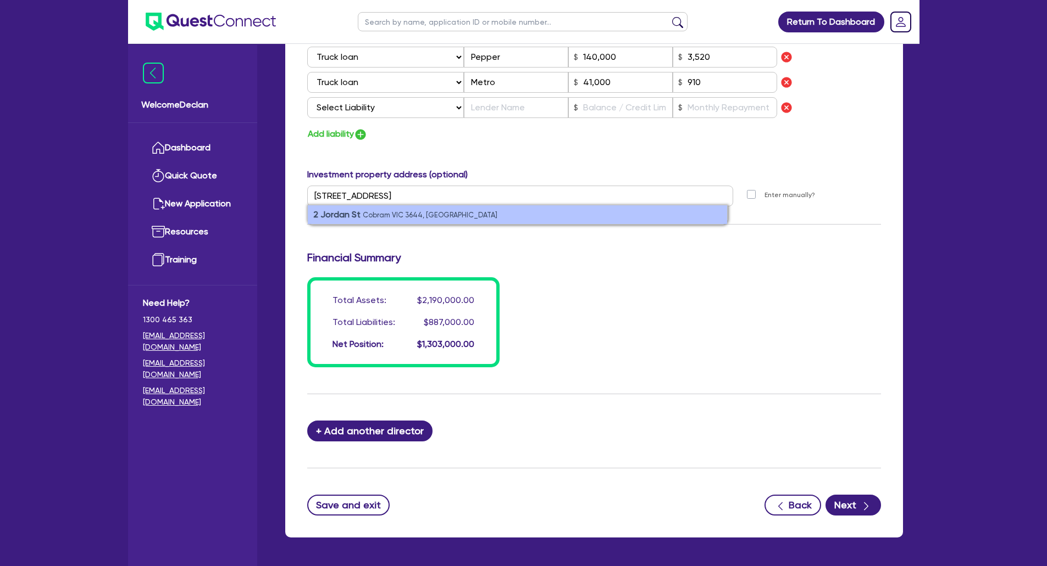
click at [438, 212] on small "Cobram VIC 3644, [GEOGRAPHIC_DATA]" at bounding box center [430, 215] width 135 height 8
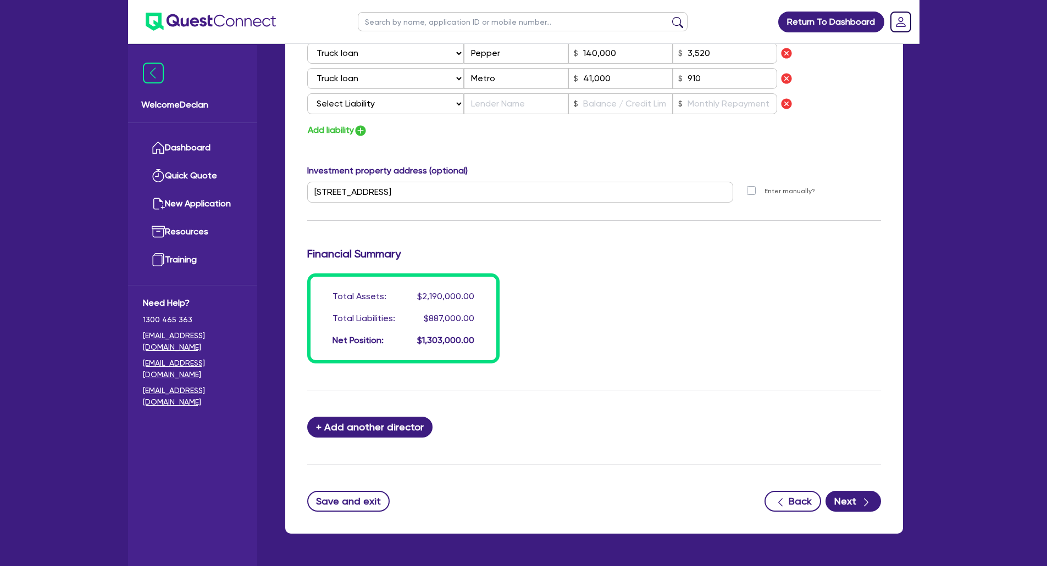
scroll to position [1049, 0]
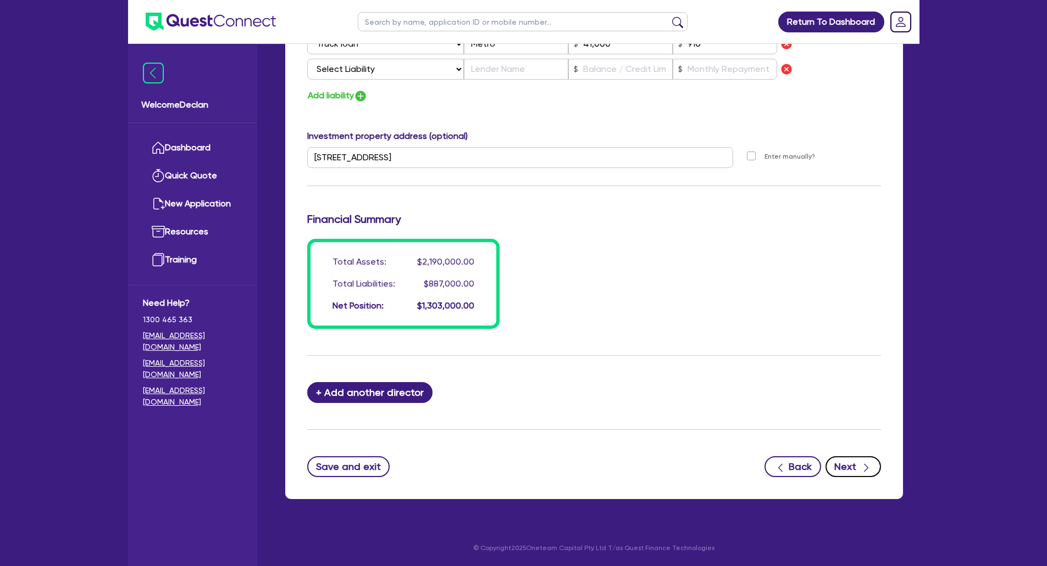
click at [851, 470] on button "Next" at bounding box center [852, 467] width 55 height 21
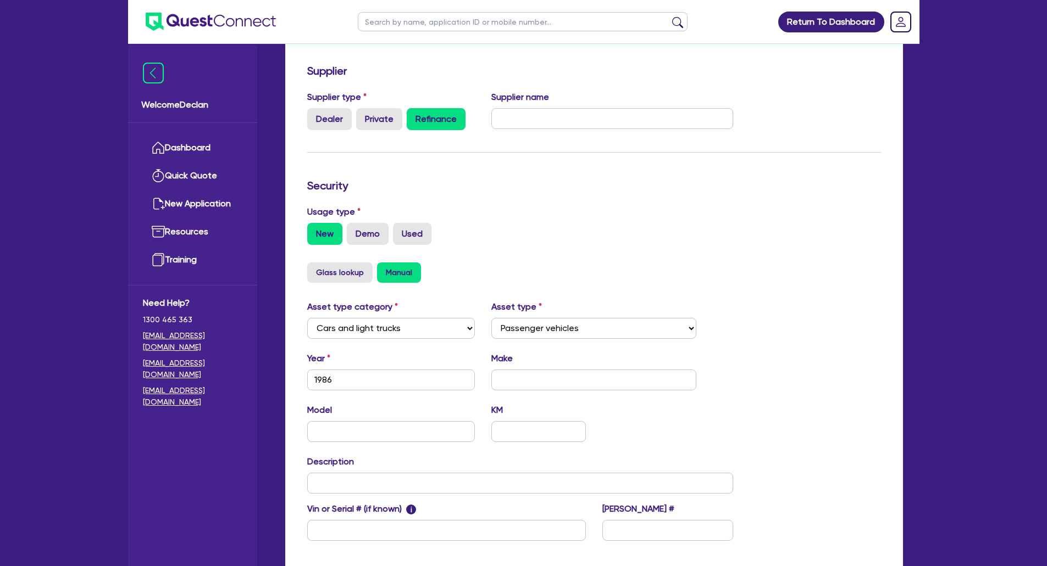
scroll to position [165, 0]
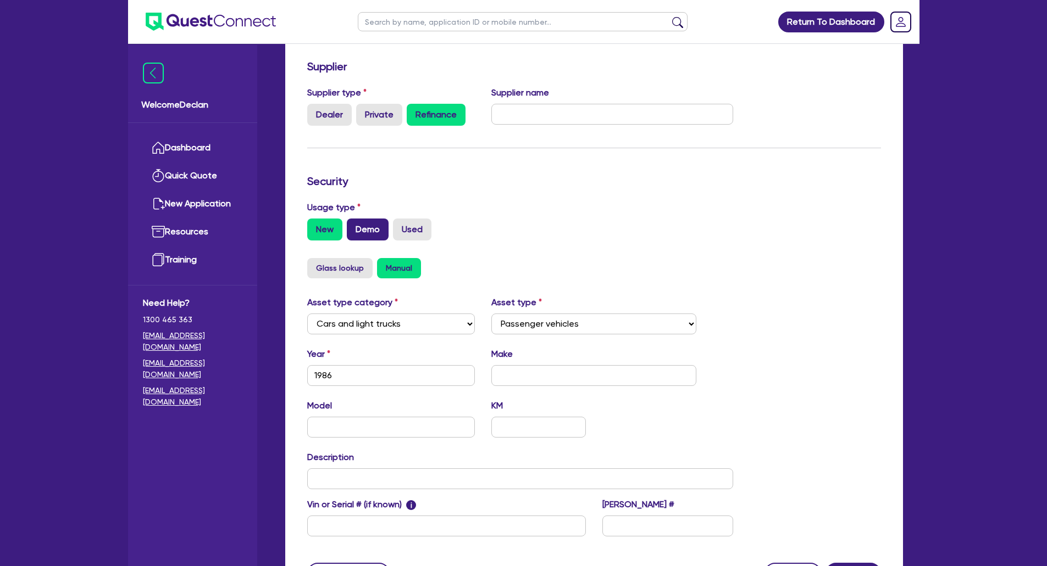
click at [368, 232] on label "Demo" at bounding box center [368, 230] width 42 height 22
click at [354, 226] on input "Demo" at bounding box center [350, 222] width 7 height 7
click at [413, 238] on label "Used" at bounding box center [412, 230] width 38 height 22
click at [400, 226] on input "Used" at bounding box center [396, 222] width 7 height 7
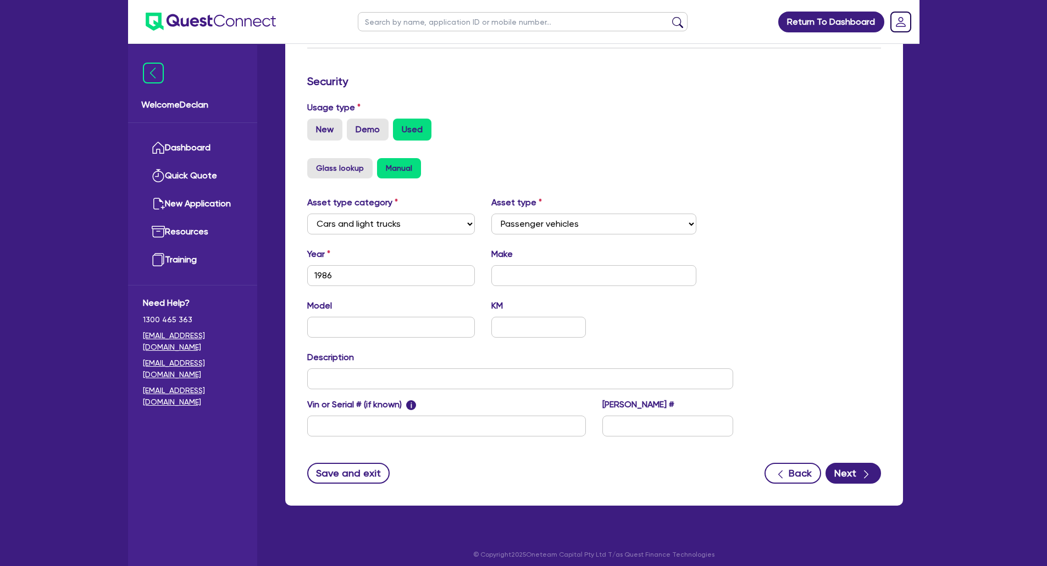
scroll to position [271, 0]
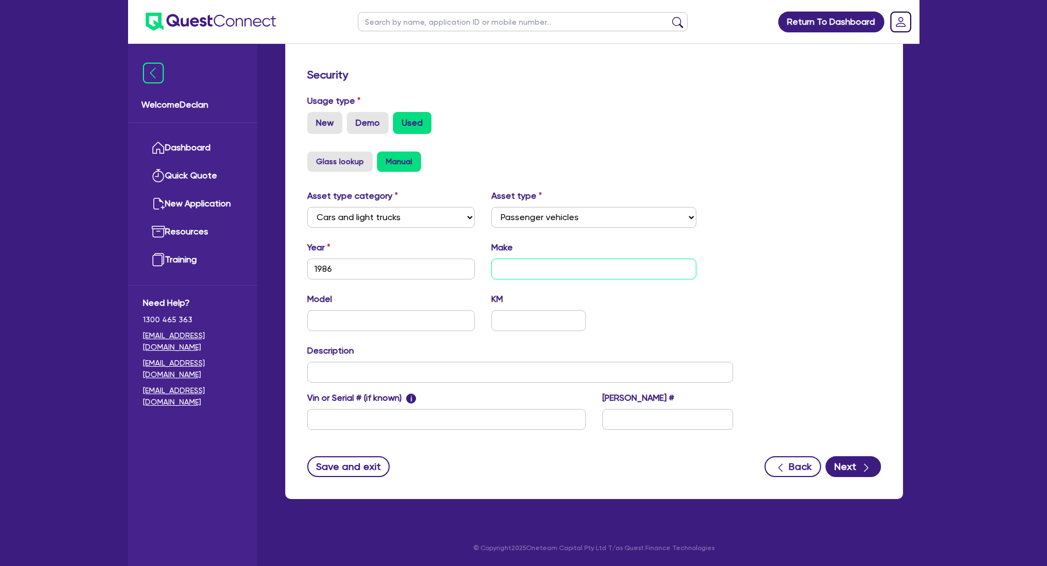
click at [532, 265] on input "text" at bounding box center [593, 269] width 205 height 21
click at [505, 259] on input "text" at bounding box center [593, 269] width 205 height 21
paste input "Holden"
click at [352, 329] on input "text" at bounding box center [391, 320] width 168 height 21
paste input "Commodore [PERSON_NAME]"
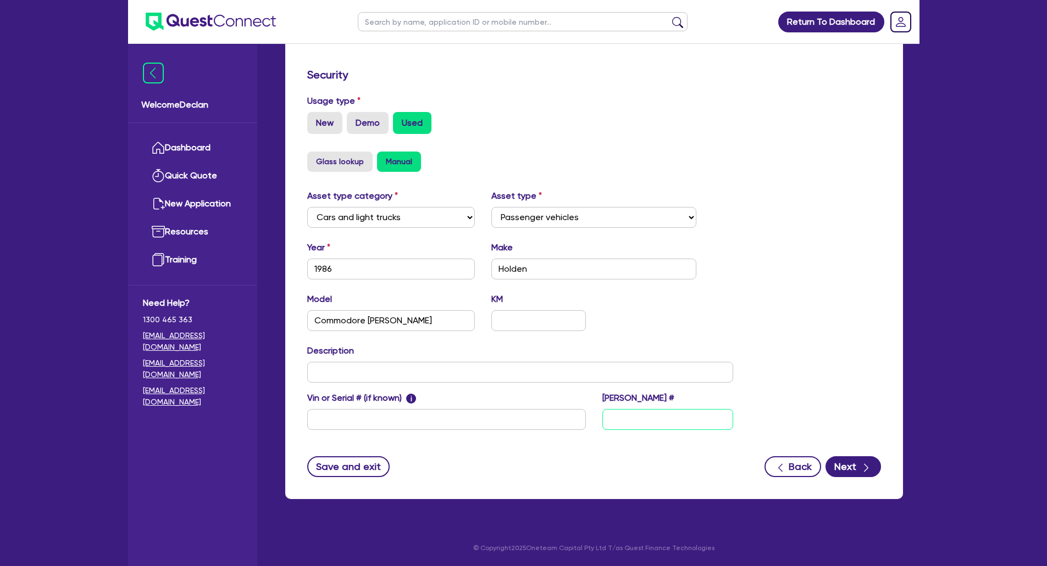
click at [616, 418] on input "text" at bounding box center [667, 419] width 131 height 21
paste input "DEFKTD"
click at [838, 463] on button "Next" at bounding box center [852, 467] width 55 height 21
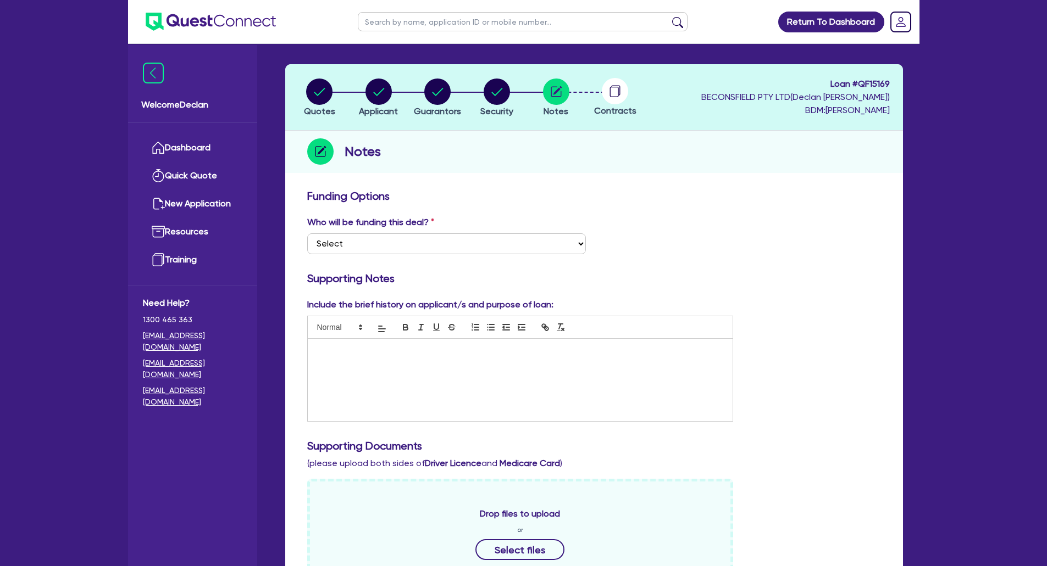
scroll to position [55, 0]
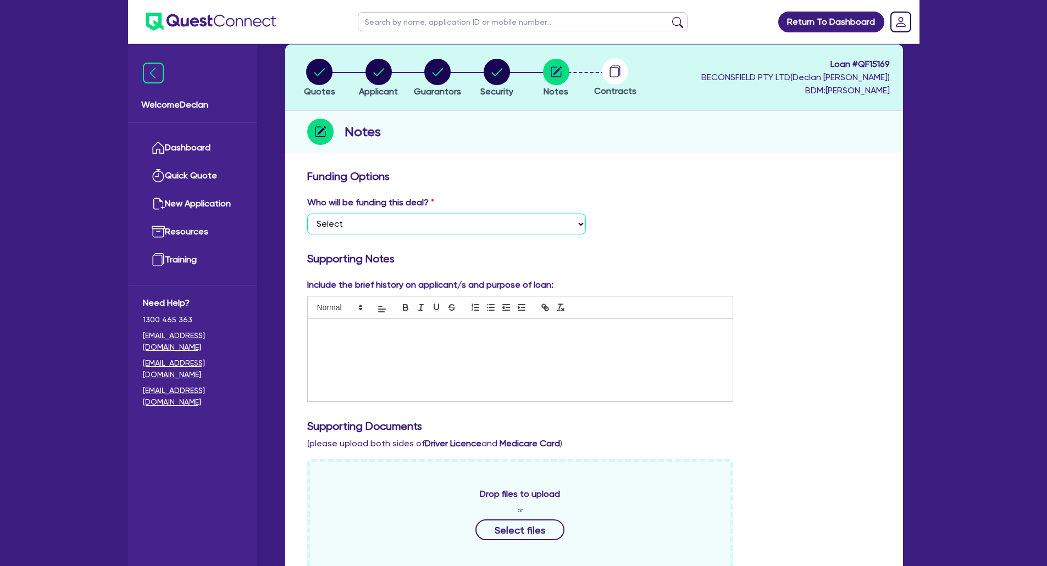
click at [432, 230] on select "Select I want Quest to fund 100% I will fund 100% I will co-fund with Quest Oth…" at bounding box center [446, 224] width 279 height 21
click at [307, 214] on select "Select I want Quest to fund 100% I will fund 100% I will co-fund with Quest Oth…" at bounding box center [446, 224] width 279 height 21
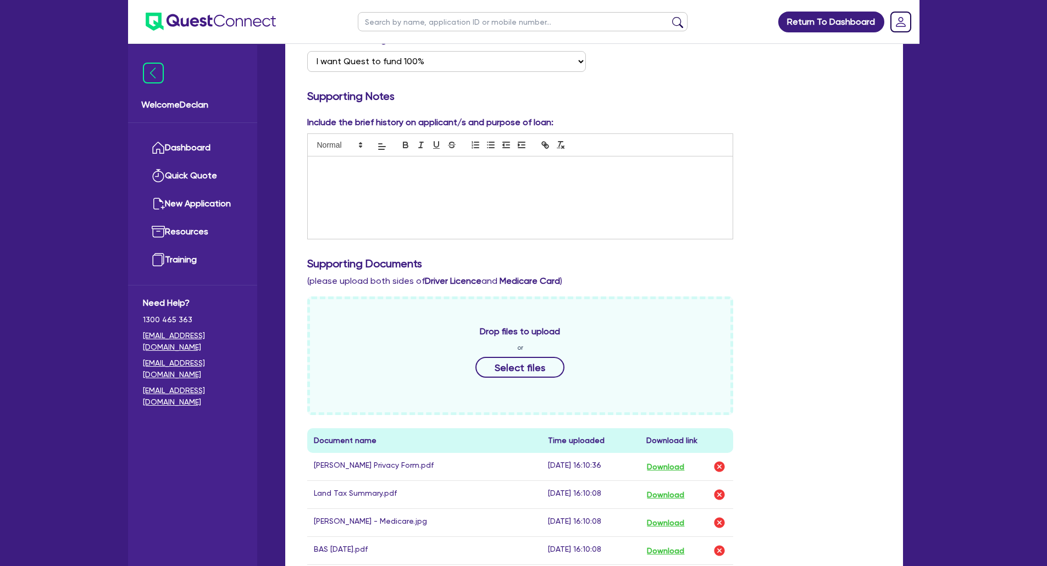
scroll to position [110, 0]
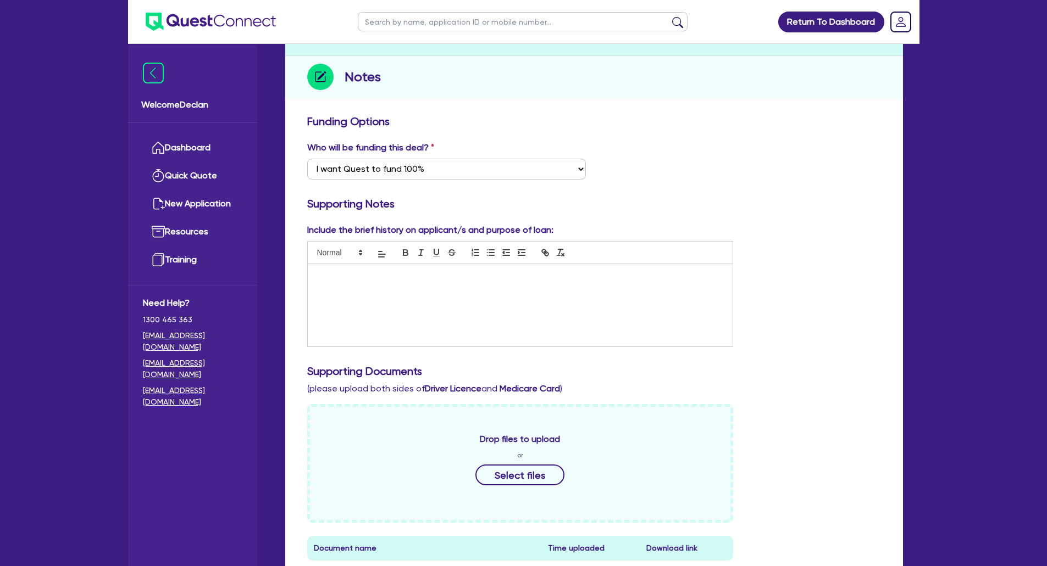
click at [384, 280] on p at bounding box center [520, 276] width 409 height 10
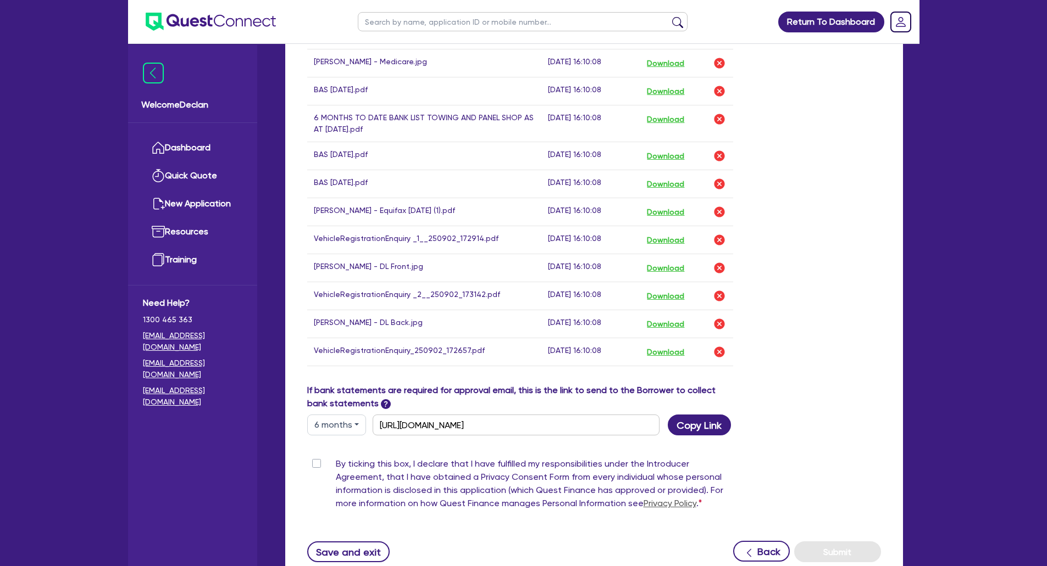
scroll to position [855, 0]
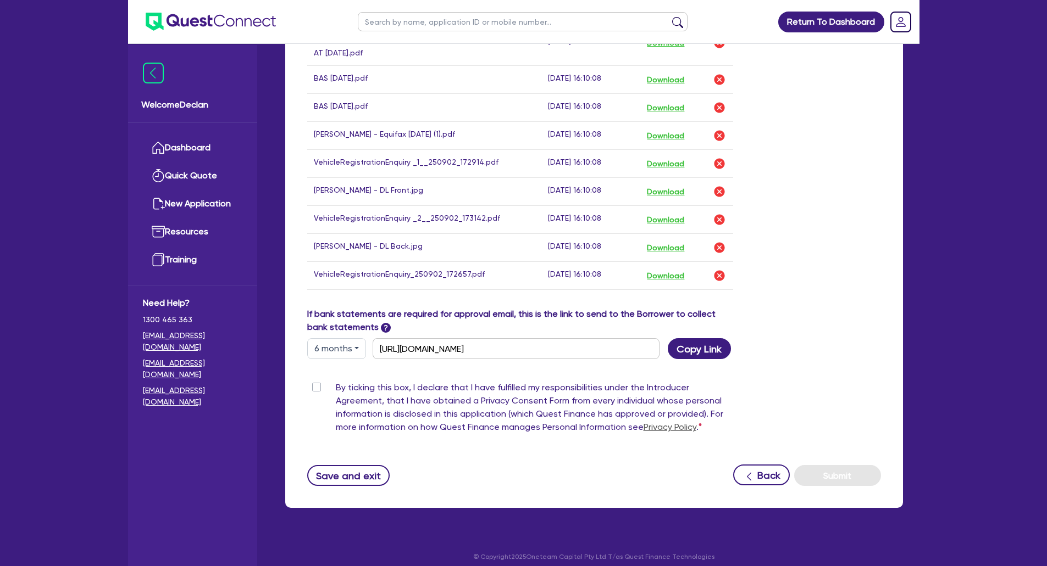
drag, startPoint x: 319, startPoint y: 376, endPoint x: 387, endPoint y: 380, distance: 68.3
click at [336, 381] on label "By ticking this box, I declare that I have fulfilled my responsibilities under …" at bounding box center [535, 409] width 398 height 57
click at [316, 381] on input "By ticking this box, I declare that I have fulfilled my responsibilities under …" at bounding box center [311, 386] width 9 height 10
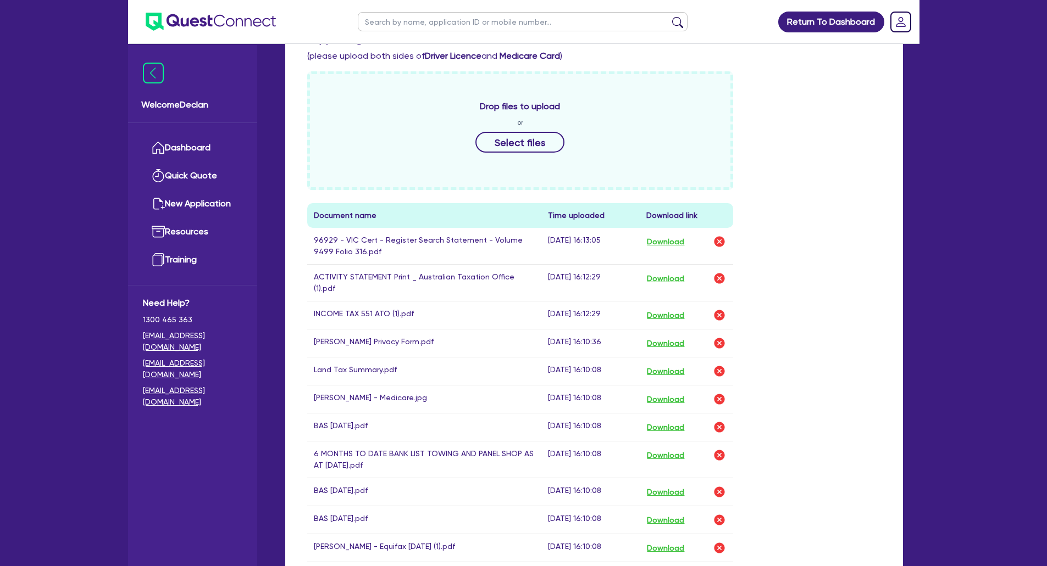
scroll to position [251, 0]
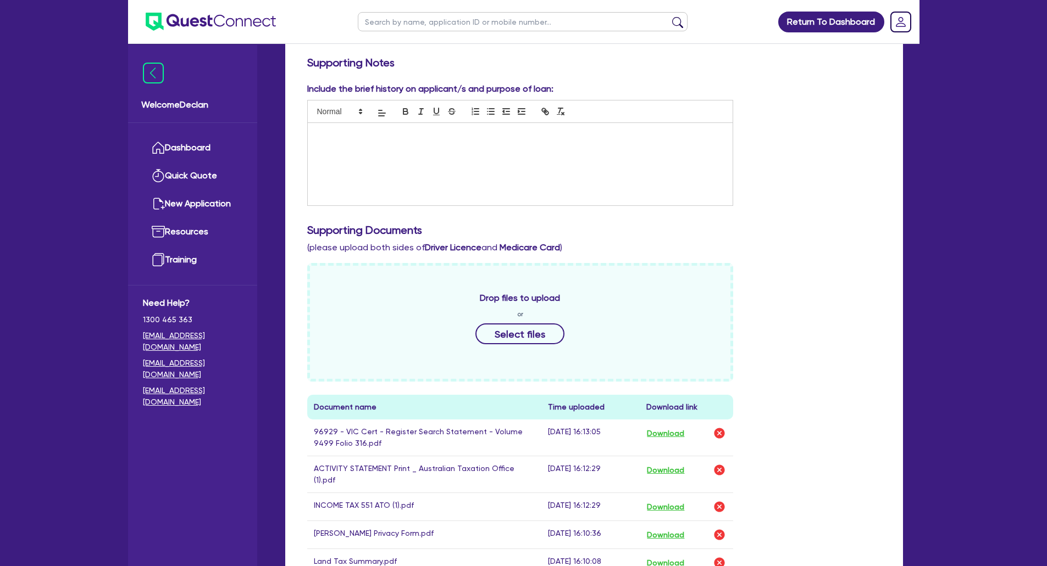
click at [454, 150] on div at bounding box center [520, 164] width 425 height 82
paste div
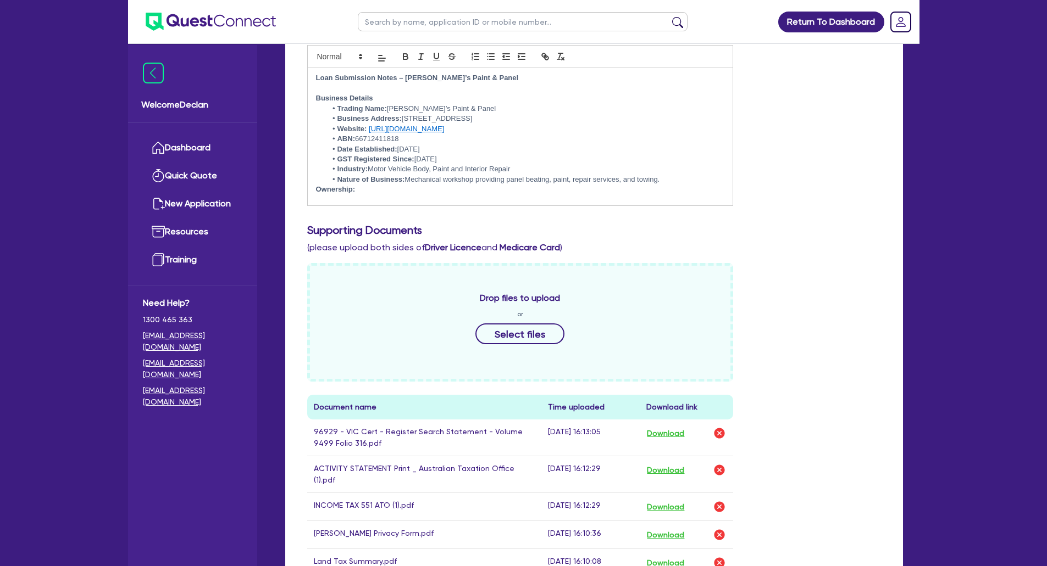
scroll to position [0, 0]
click at [314, 193] on div "Loan Submission Notes – [PERSON_NAME]’s Paint & Panel Business Details Trading …" at bounding box center [520, 136] width 425 height 137
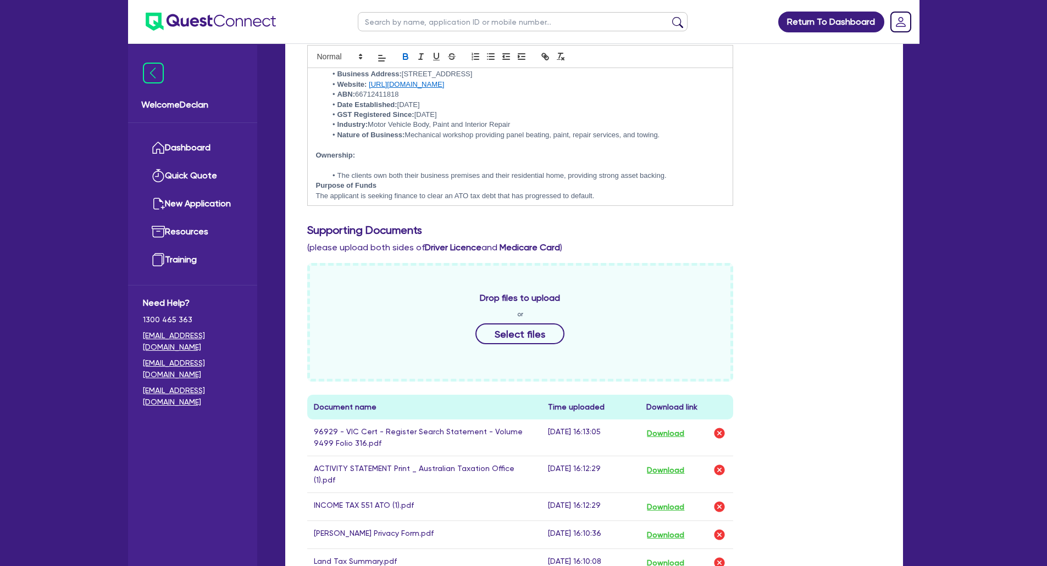
scroll to position [110, 0]
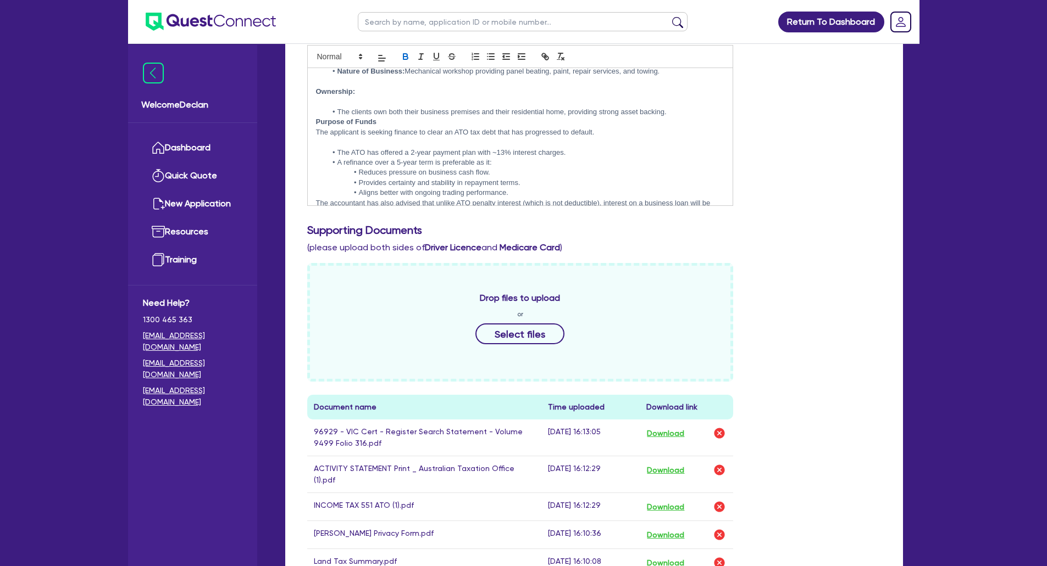
click at [377, 97] on p at bounding box center [520, 102] width 409 height 10
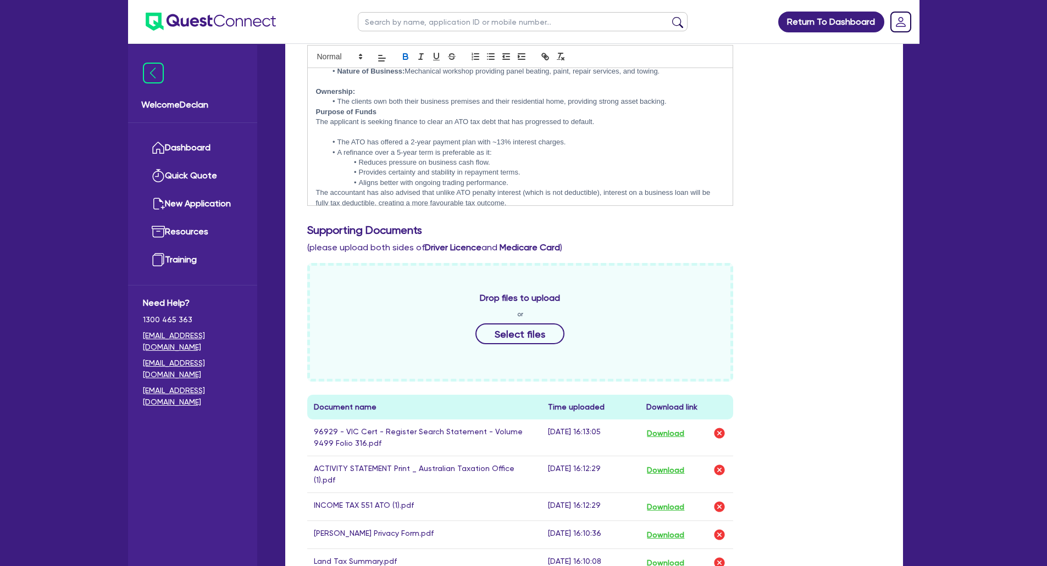
click at [314, 114] on div "Loan Submission Notes – [PERSON_NAME]’s Paint & Panel Business Details Trading …" at bounding box center [520, 136] width 425 height 137
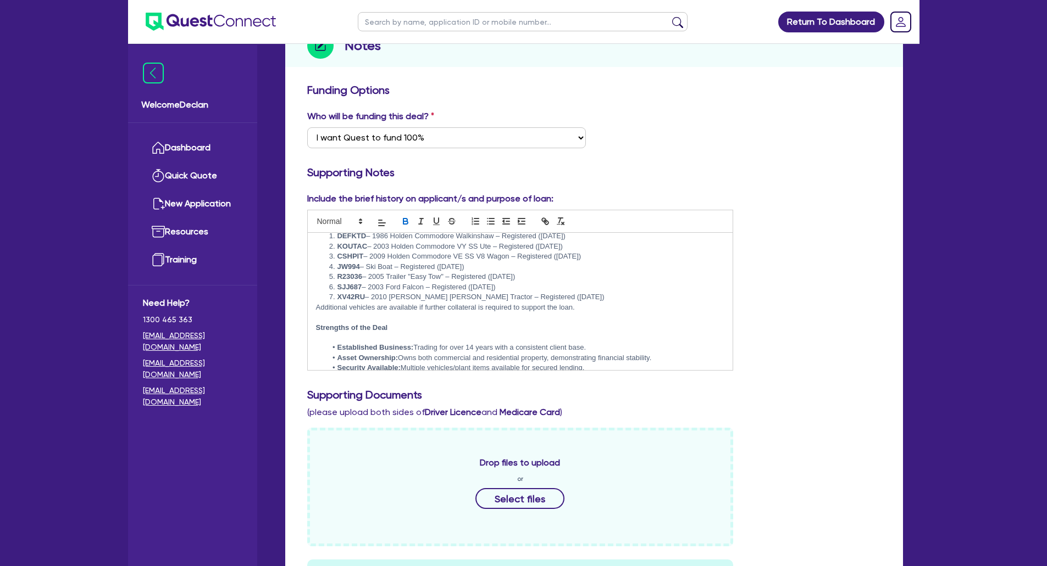
scroll to position [247, 0]
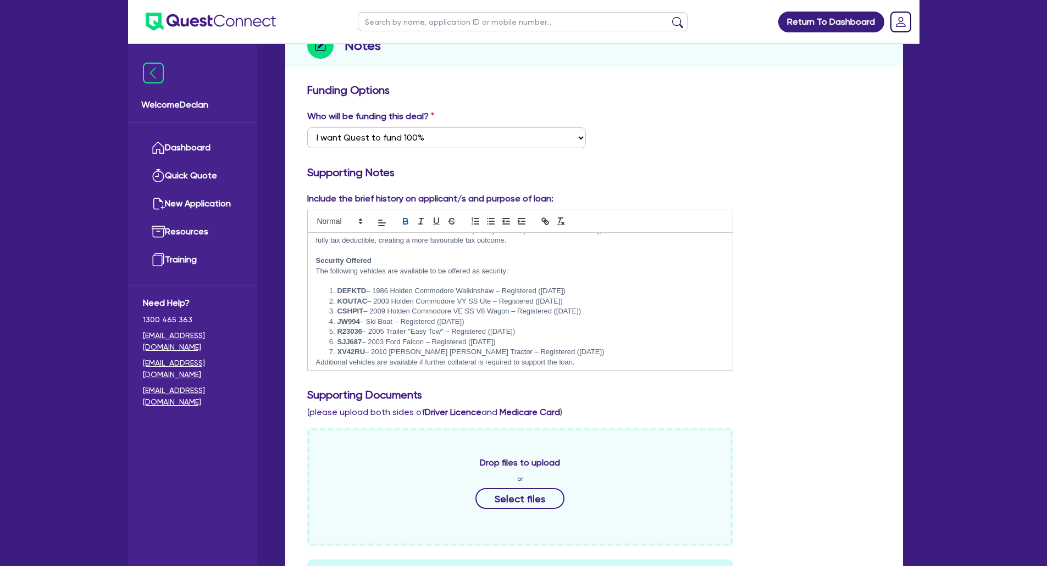
drag, startPoint x: 588, startPoint y: 291, endPoint x: 503, endPoint y: 293, distance: 85.2
click at [503, 293] on li "DEFKTD – 1986 Holden Commodore [PERSON_NAME] – Registered ([DATE])" at bounding box center [525, 291] width 398 height 10
drag, startPoint x: 595, startPoint y: 302, endPoint x: 493, endPoint y: 302, distance: 101.6
click at [493, 302] on li "KOUTAC – 2003 Holden Commodore VY SS Ute – Registered ([DATE])" at bounding box center [525, 302] width 398 height 10
drag, startPoint x: 610, startPoint y: 311, endPoint x: 509, endPoint y: 315, distance: 101.2
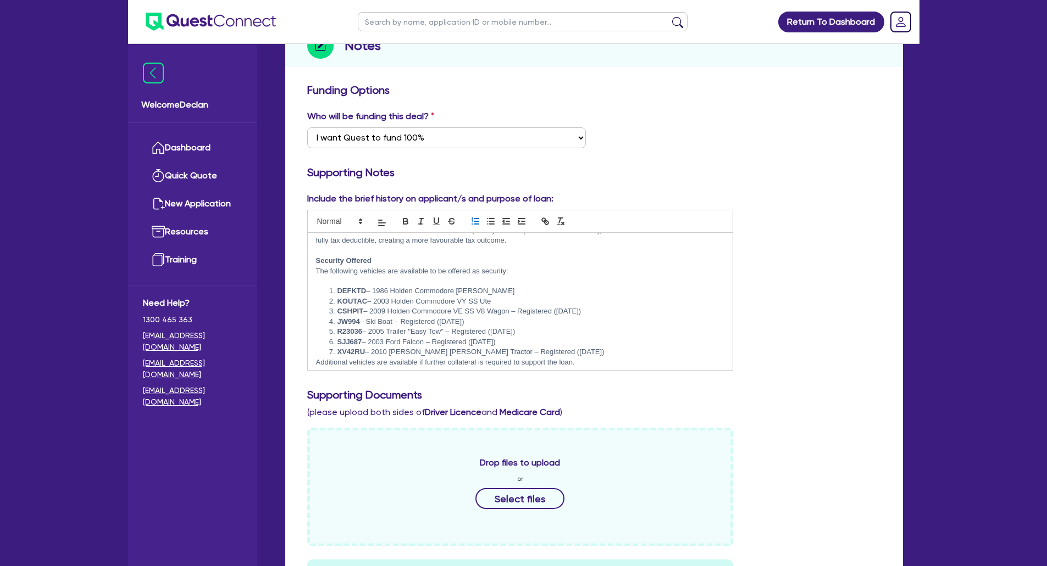
click at [515, 310] on li "CSHPIT – 2009 Holden Commodore VE SS V8 Wagon – Registered ([DATE])" at bounding box center [525, 312] width 398 height 10
drag, startPoint x: 484, startPoint y: 321, endPoint x: 396, endPoint y: 319, distance: 87.9
click at [396, 319] on li "JW994 – Ski Boat – Registered ([DATE])" at bounding box center [525, 322] width 398 height 10
drag, startPoint x: 547, startPoint y: 330, endPoint x: 448, endPoint y: 332, distance: 98.9
click at [448, 332] on li "R23036 – 2005 Trailer "Easy Tow" – Registered ([DATE])" at bounding box center [525, 332] width 398 height 10
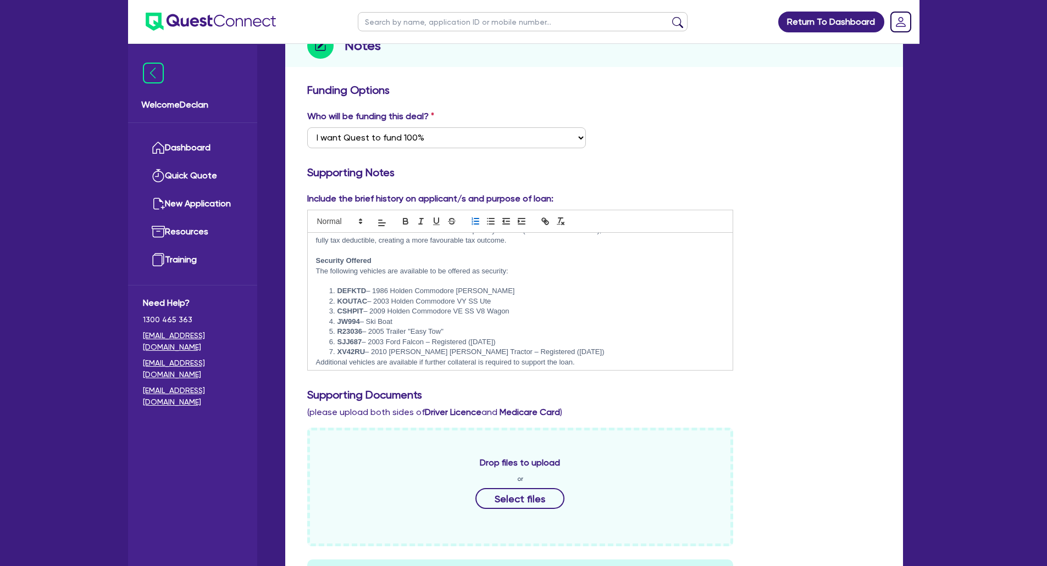
drag, startPoint x: 519, startPoint y: 342, endPoint x: 428, endPoint y: 343, distance: 91.2
click at [428, 343] on li "SJJ687 – 2003 Ford Falcon – Registered ([DATE])" at bounding box center [525, 342] width 398 height 10
drag, startPoint x: 565, startPoint y: 351, endPoint x: 475, endPoint y: 348, distance: 90.1
click at [474, 351] on li "XV42RU – 2010 [PERSON_NAME] [PERSON_NAME] Tractor – Registered ([DATE])" at bounding box center [525, 352] width 398 height 10
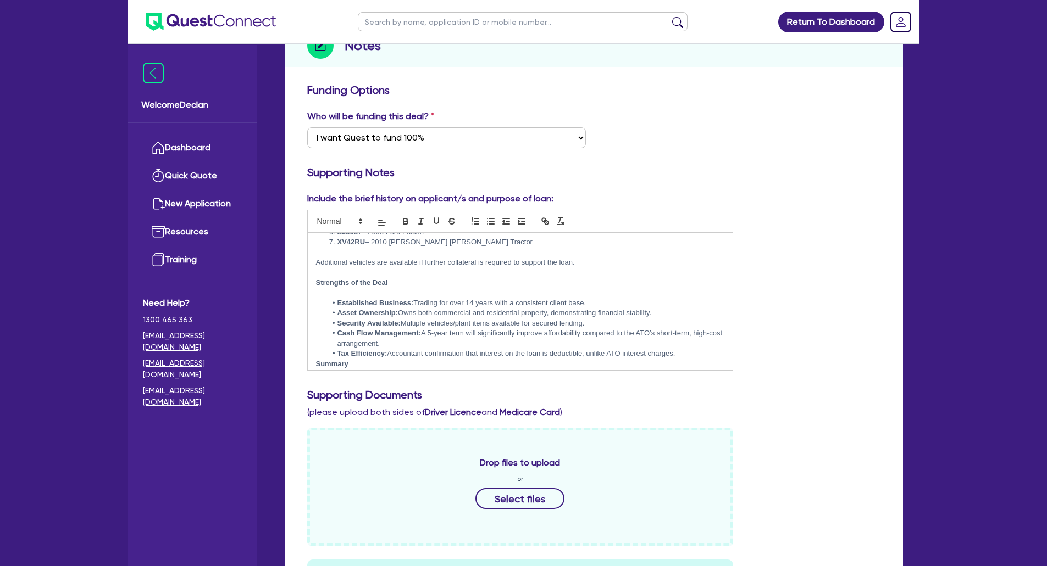
scroll to position [393, 0]
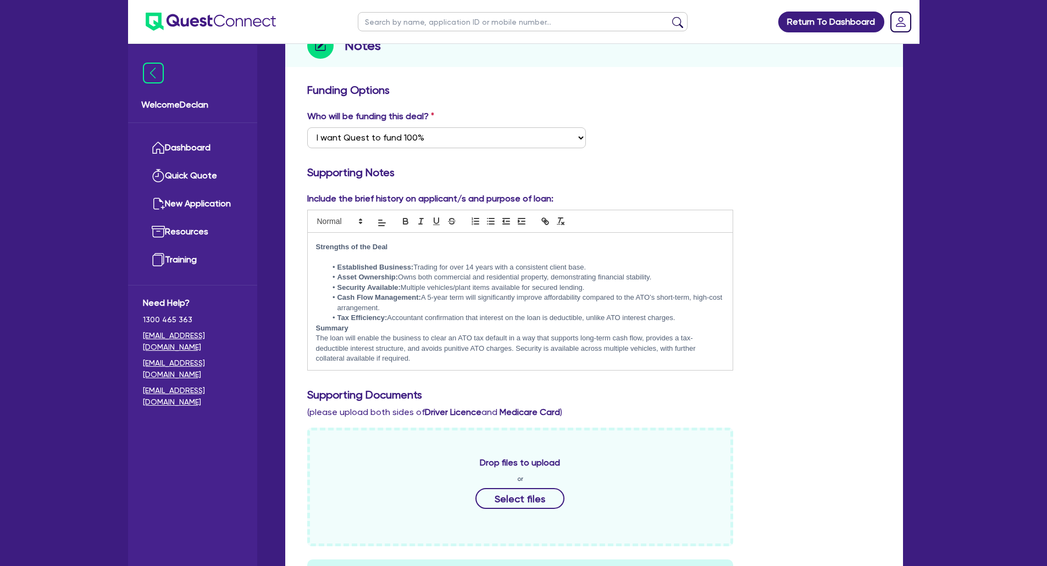
click at [318, 329] on strong "Summary" at bounding box center [332, 328] width 32 height 8
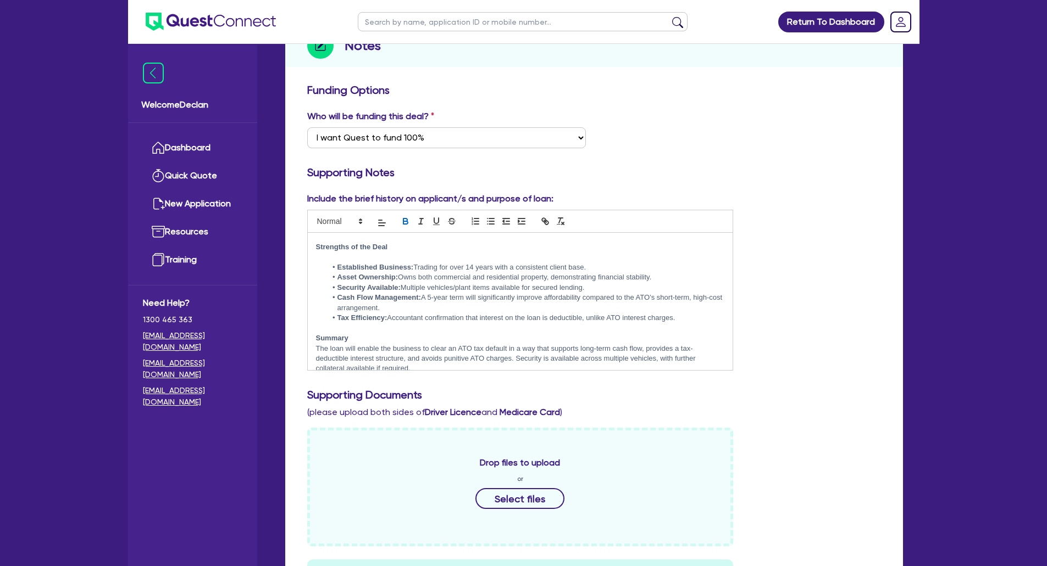
click at [549, 290] on li "Security Available: Multiple vehicles/plant items available for secured lending." at bounding box center [525, 288] width 398 height 10
drag, startPoint x: 585, startPoint y: 287, endPoint x: 535, endPoint y: 291, distance: 49.6
click at [535, 291] on li "Security Available: Multiple vehicles/plant items available for secured lending." at bounding box center [525, 288] width 398 height 10
drag, startPoint x: 696, startPoint y: 298, endPoint x: 351, endPoint y: 309, distance: 345.2
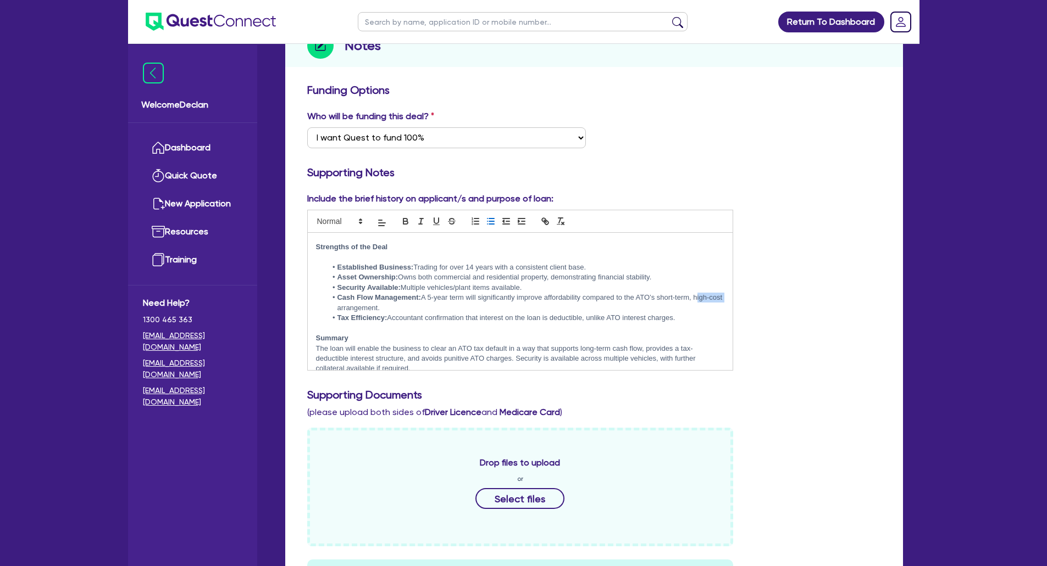
click at [351, 309] on li "Cash Flow Management: A 5-year term will significantly improve affordability co…" at bounding box center [525, 303] width 398 height 20
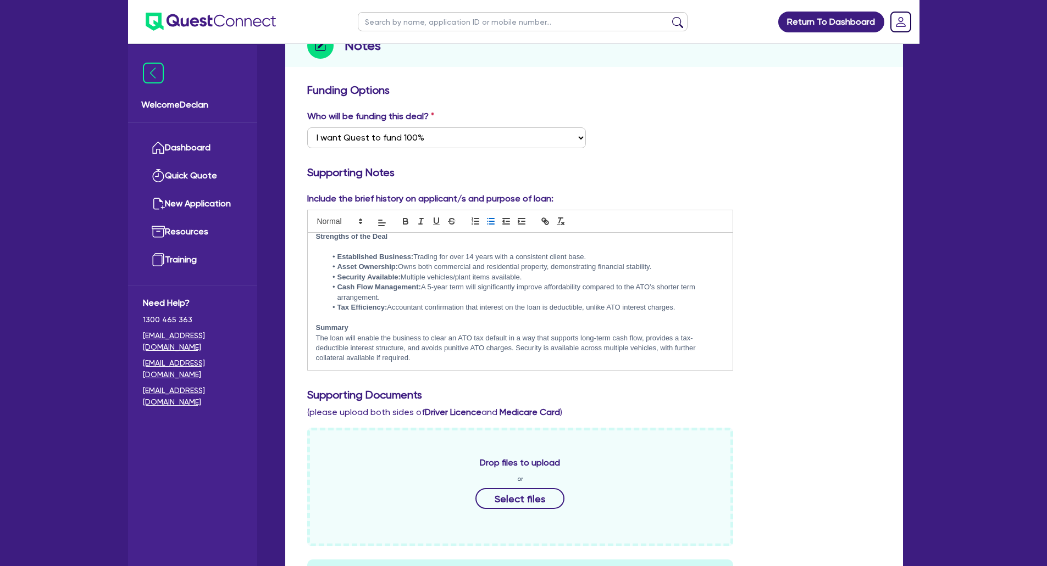
scroll to position [196, 0]
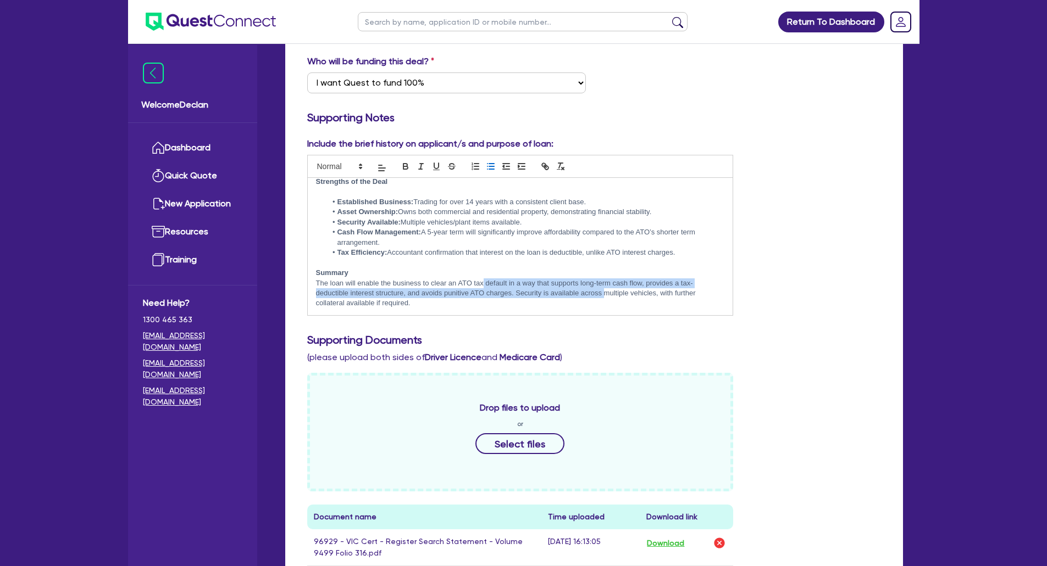
drag, startPoint x: 484, startPoint y: 283, endPoint x: 603, endPoint y: 291, distance: 118.9
click at [603, 291] on p "The loan will enable the business to clear an ATO tax default in a way that sup…" at bounding box center [520, 294] width 409 height 30
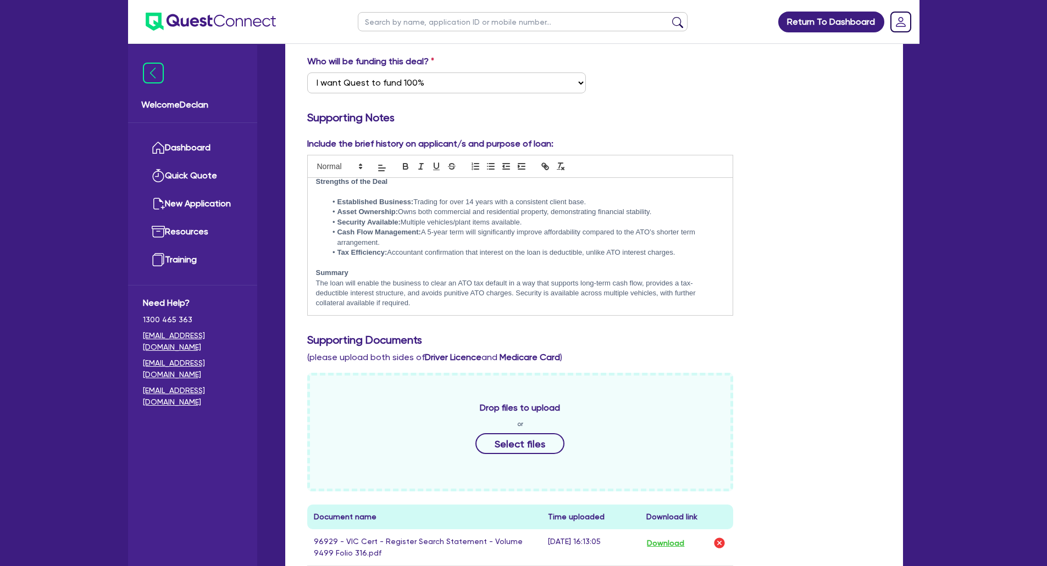
click at [626, 293] on p "The loan will enable the business to clear an ATO tax default in a way that sup…" at bounding box center [520, 294] width 409 height 30
click at [453, 292] on p "The loan will enable the business to clear an ATO tax default in a way that sup…" at bounding box center [520, 294] width 409 height 30
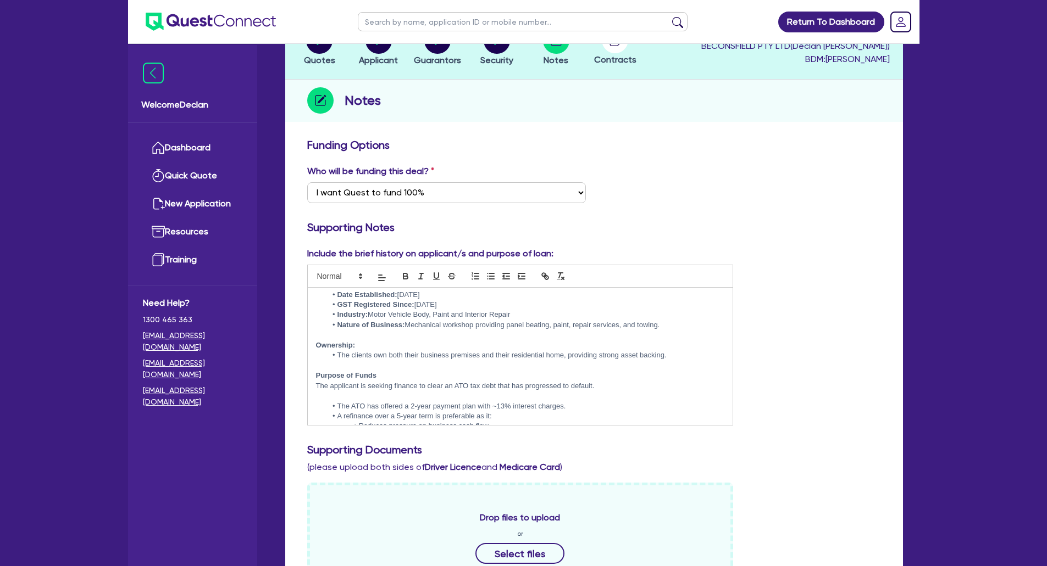
scroll to position [0, 0]
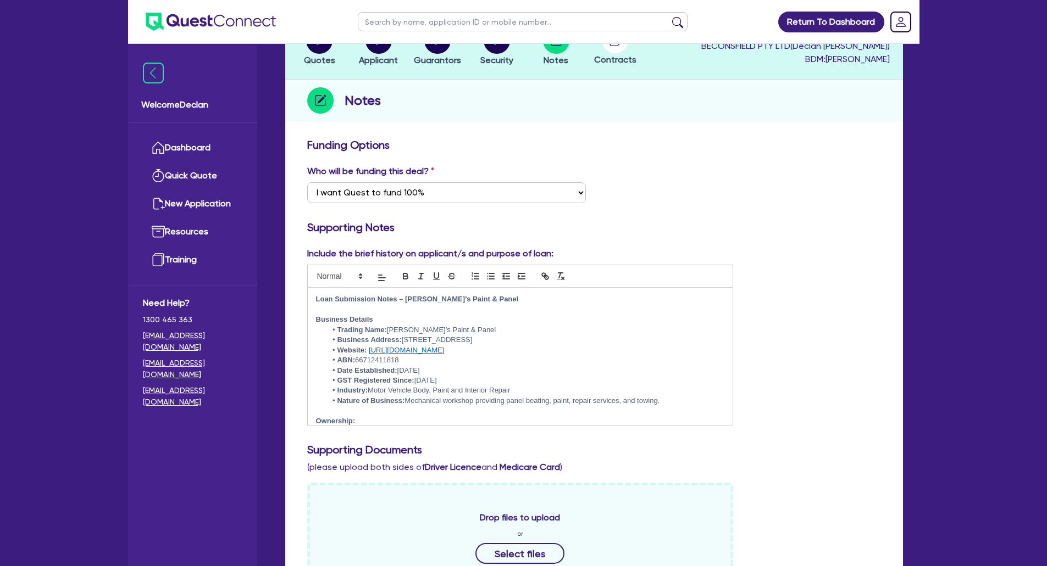
click at [540, 297] on p "Loan Submission Notes – [PERSON_NAME]’s Paint & Panel" at bounding box center [520, 299] width 409 height 10
click at [409, 306] on p at bounding box center [520, 310] width 409 height 10
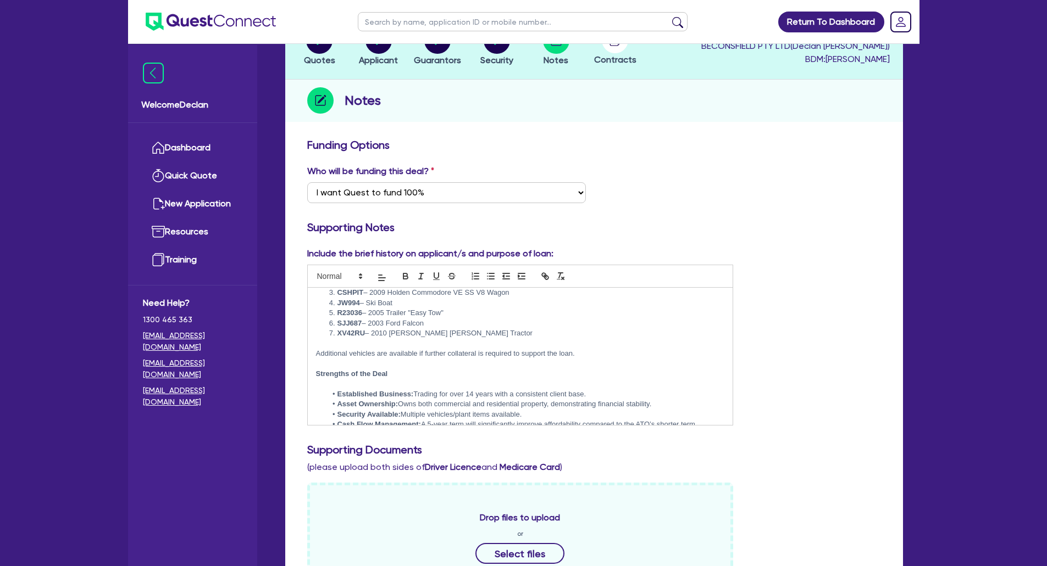
scroll to position [403, 0]
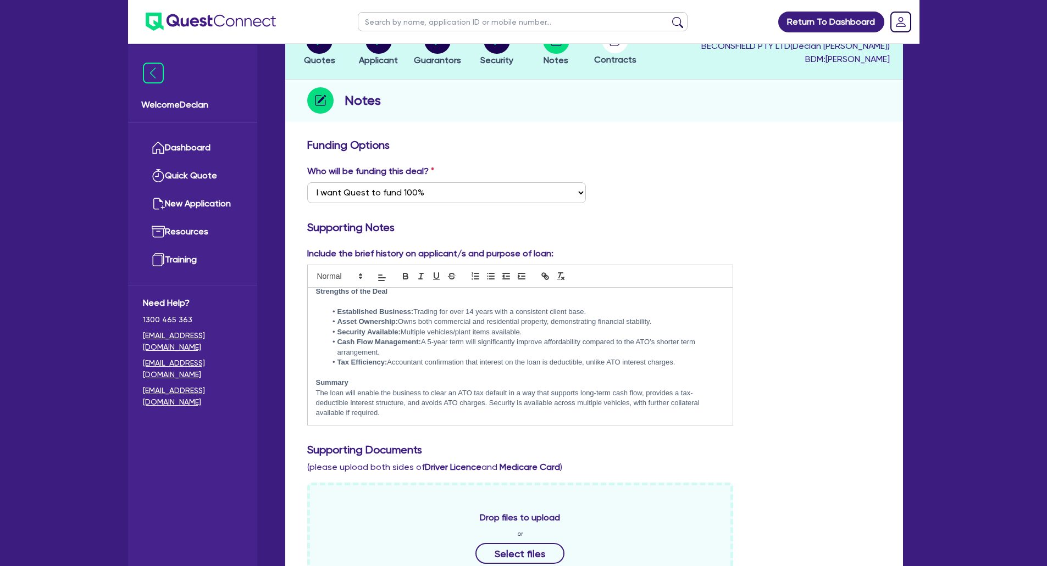
click at [427, 415] on p "The loan will enable the business to clear an ATO tax default in a way that sup…" at bounding box center [520, 403] width 409 height 30
click at [453, 421] on p "Unfortunately as the customer banks with" at bounding box center [520, 421] width 409 height 10
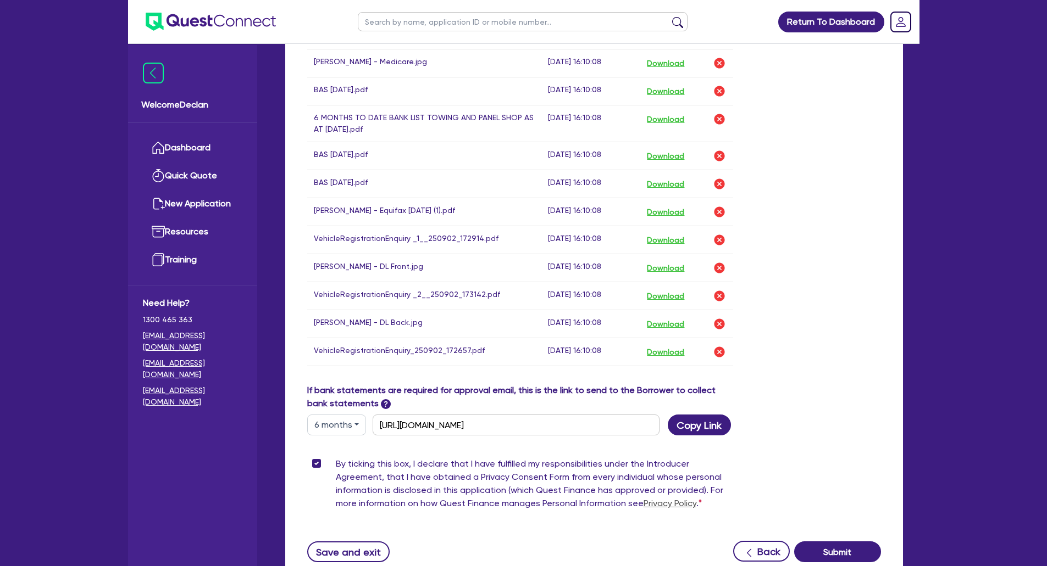
scroll to position [910, 0]
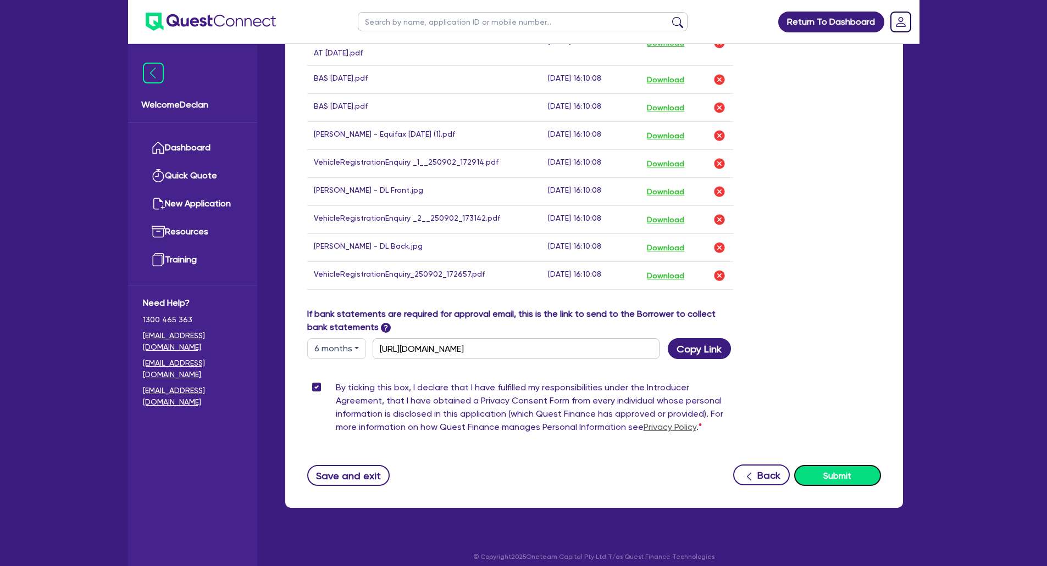
click at [837, 469] on button "Submit" at bounding box center [837, 475] width 87 height 21
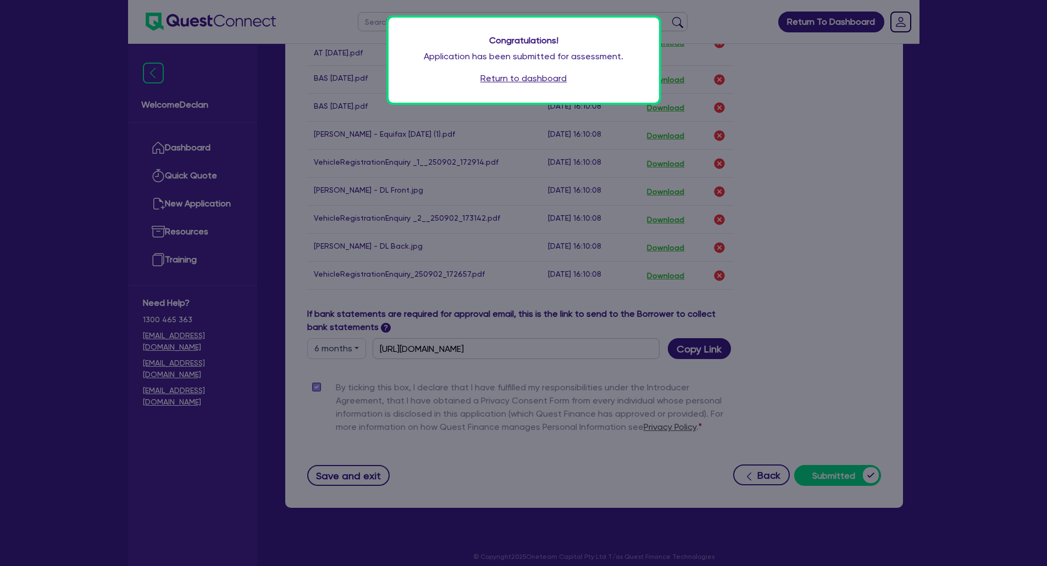
click at [839, 123] on div "Congratulations! Application has been submitted for assessment. Return to dashb…" at bounding box center [523, 283] width 1047 height 566
click at [831, 116] on div "Congratulations! Application has been submitted for assessment. Return to dashb…" at bounding box center [523, 283] width 1047 height 566
click at [811, 208] on div "Congratulations! Application has been submitted for assessment. Return to dashb…" at bounding box center [523, 283] width 1047 height 566
click at [526, 77] on link "Return to dashboard" at bounding box center [523, 78] width 86 height 13
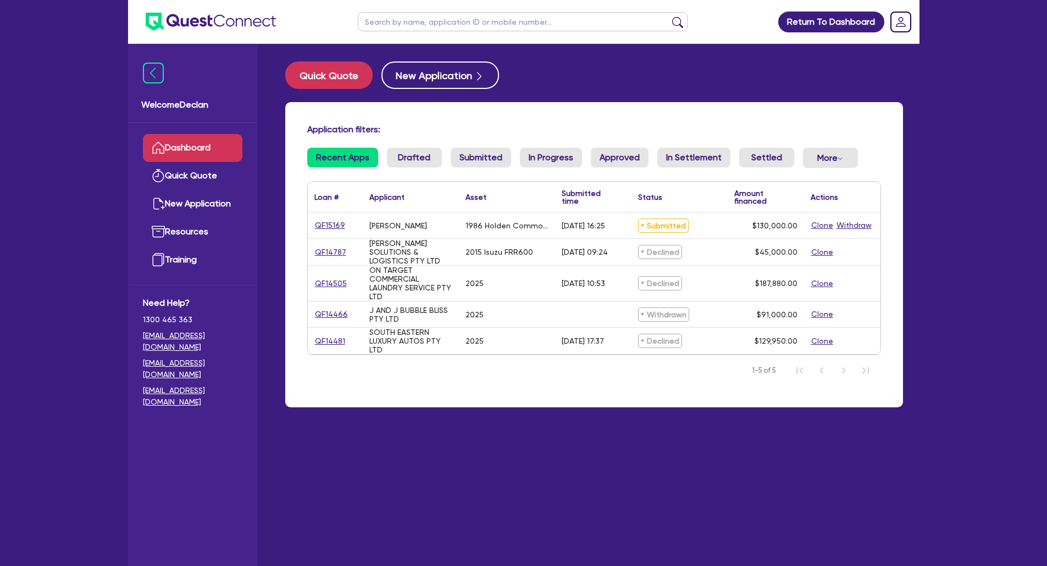
click at [370, 225] on div "[PERSON_NAME]" at bounding box center [398, 225] width 58 height 9
